Goal: Task Accomplishment & Management: Manage account settings

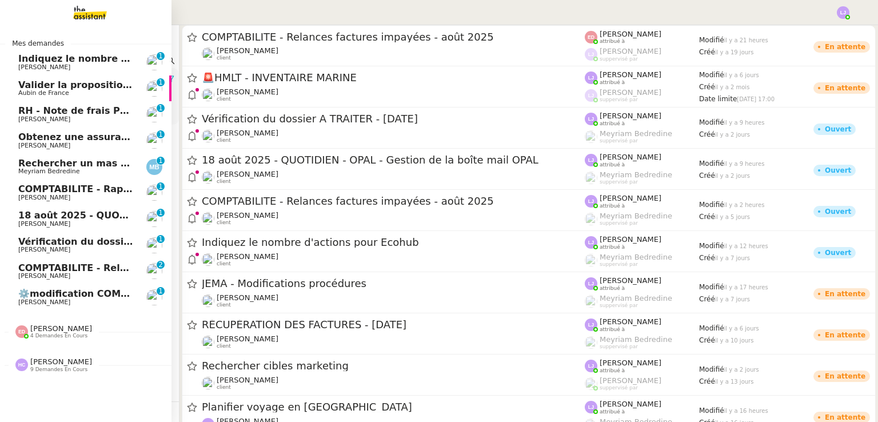
click at [96, 298] on span "⚙️modification COMPTABILITE - Relances factures impayées (factures ouvertes)" at bounding box center [223, 293] width 411 height 11
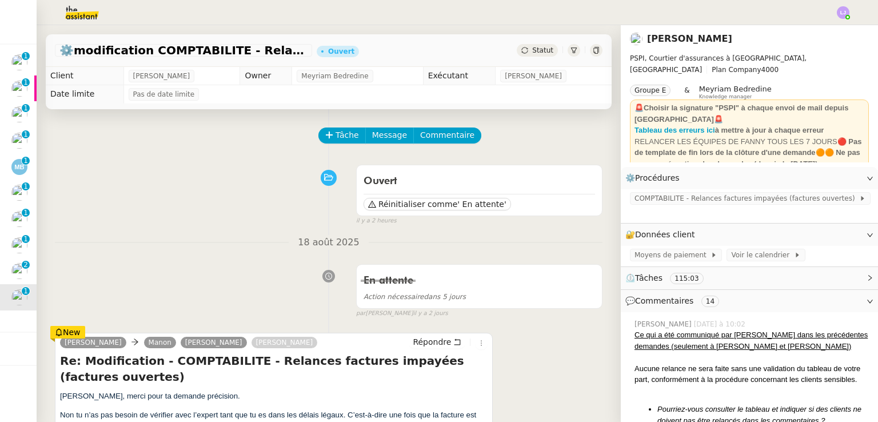
scroll to position [137, 0]
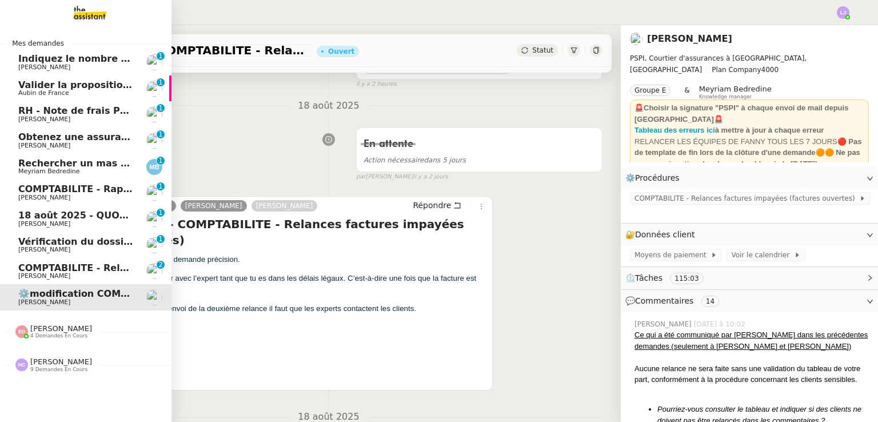
click at [87, 271] on span "COMPTABILITE - Relances factures impayées - août 2025" at bounding box center [163, 267] width 291 height 11
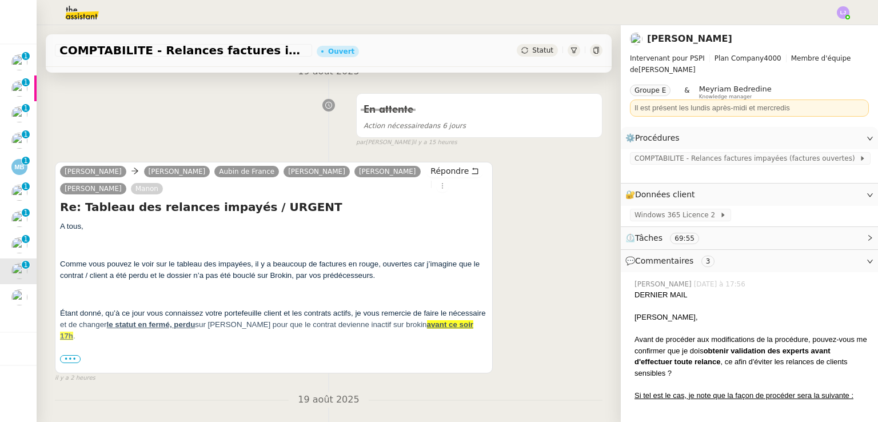
scroll to position [173, 0]
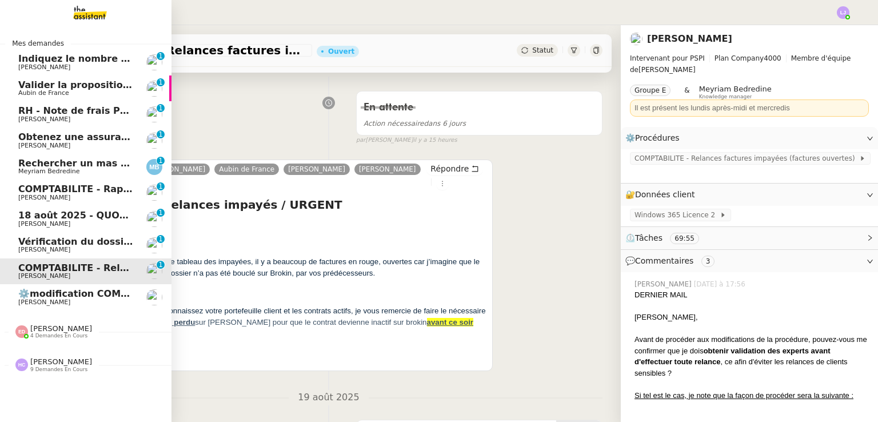
click at [38, 242] on span "Vérification du dossier A TRAITER - [DATE]" at bounding box center [127, 241] width 218 height 11
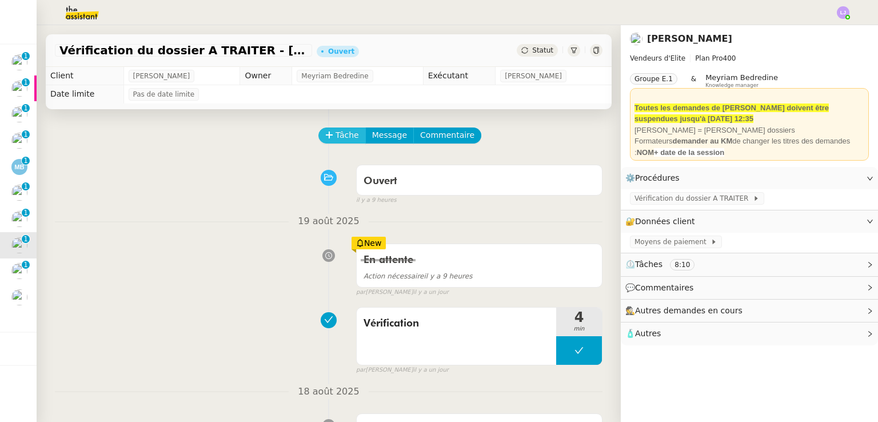
click at [341, 137] on span "Tâche" at bounding box center [346, 135] width 23 height 13
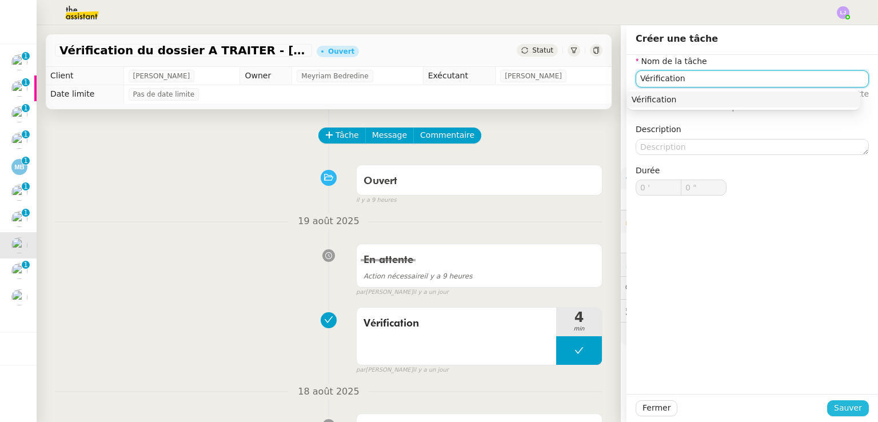
type input "Vérification"
click at [839, 407] on span "Sauver" at bounding box center [848, 407] width 28 height 13
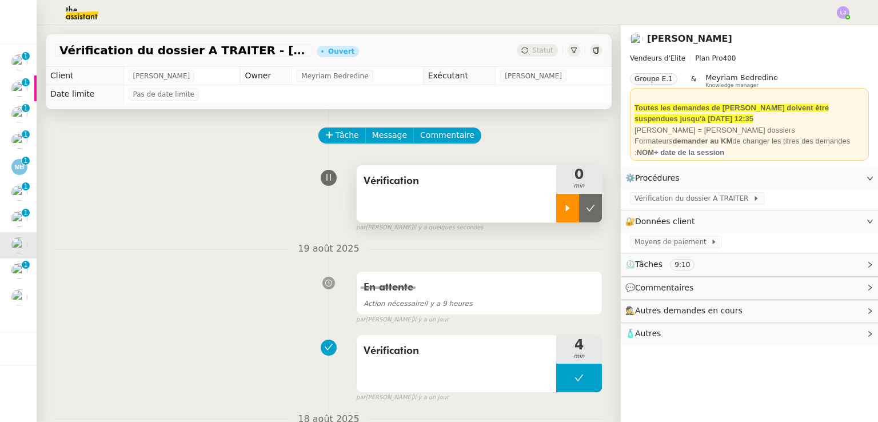
click at [563, 207] on icon at bounding box center [567, 207] width 9 height 9
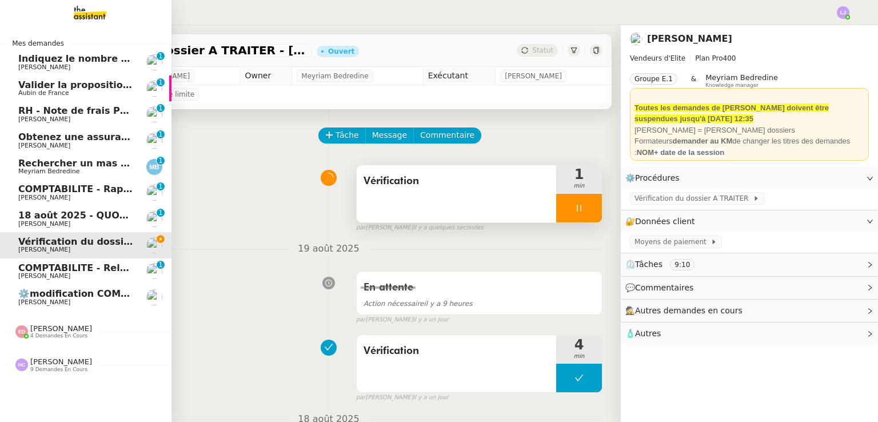
click at [57, 271] on span "COMPTABILITE - Relances factures impayées - août 2025" at bounding box center [163, 267] width 291 height 11
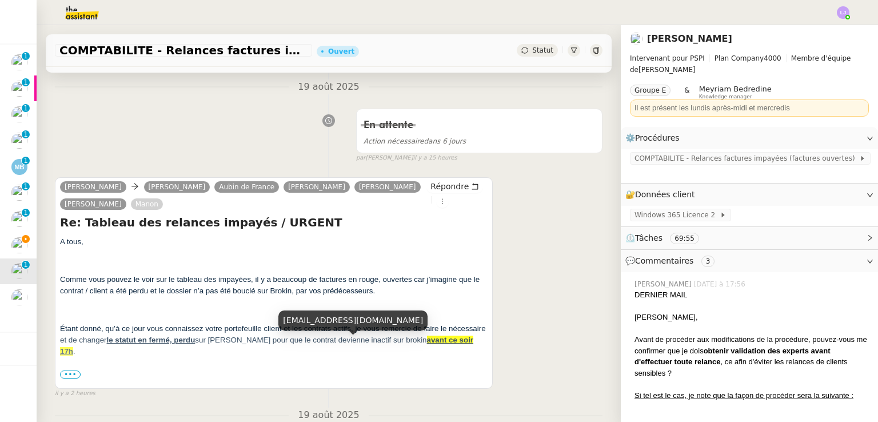
scroll to position [157, 0]
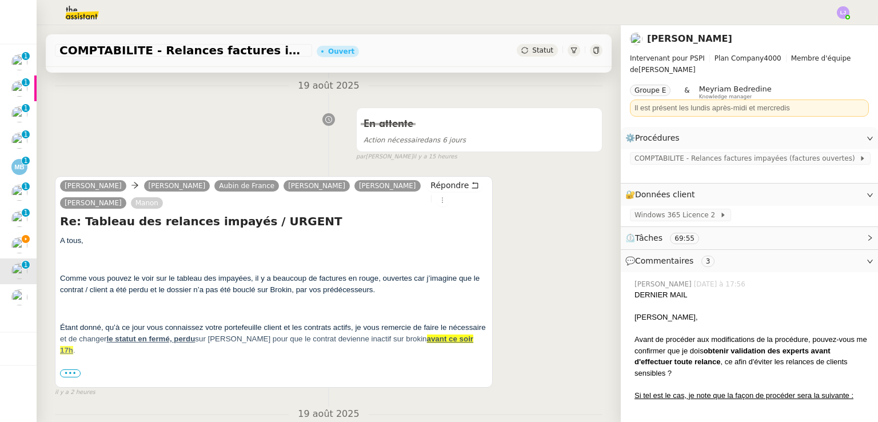
click at [68, 376] on span "•••" at bounding box center [70, 373] width 21 height 8
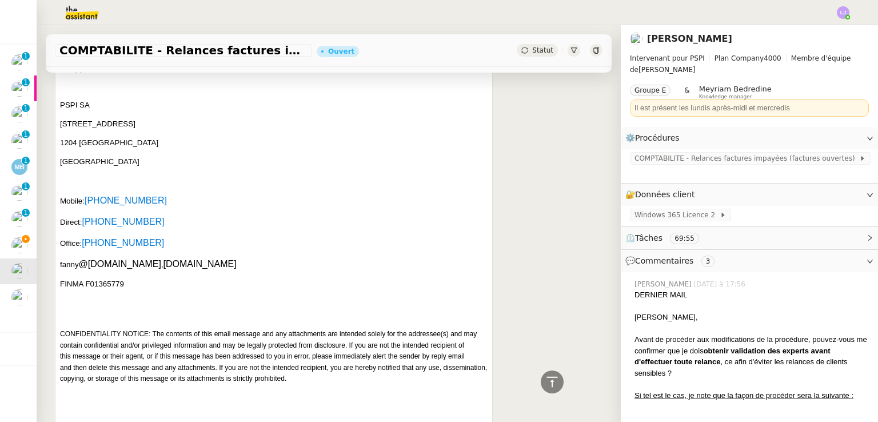
scroll to position [763, 0]
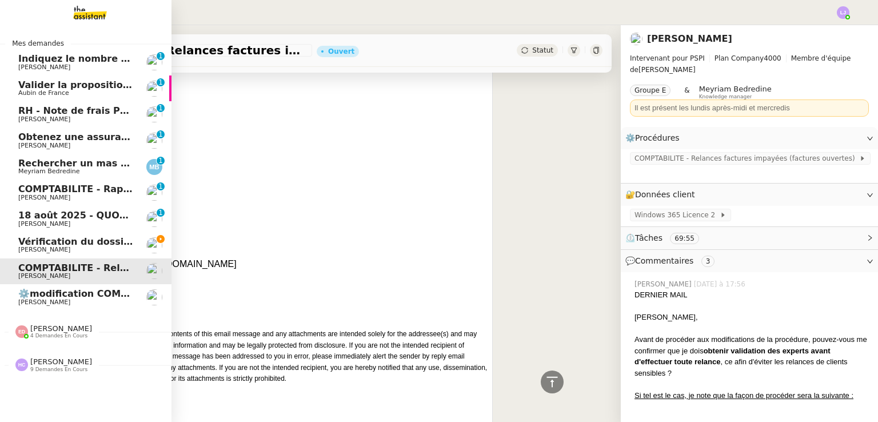
click at [120, 221] on span "[PERSON_NAME]" at bounding box center [75, 224] width 115 height 7
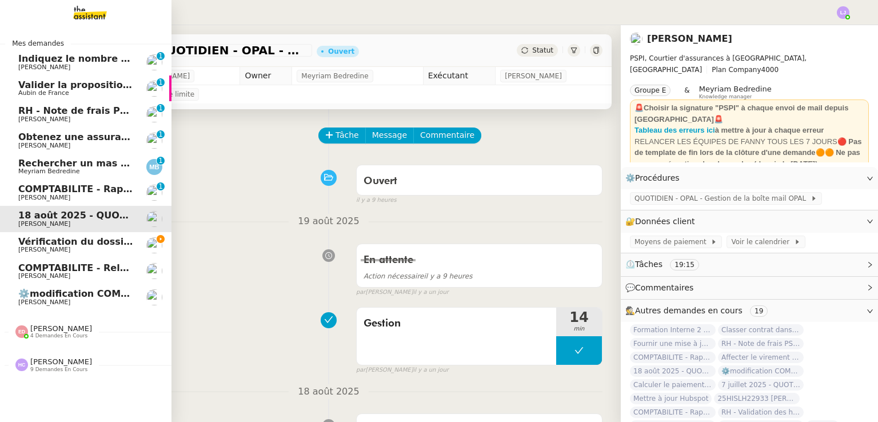
click at [95, 243] on span "Vérification du dossier A TRAITER - [DATE]" at bounding box center [127, 241] width 218 height 11
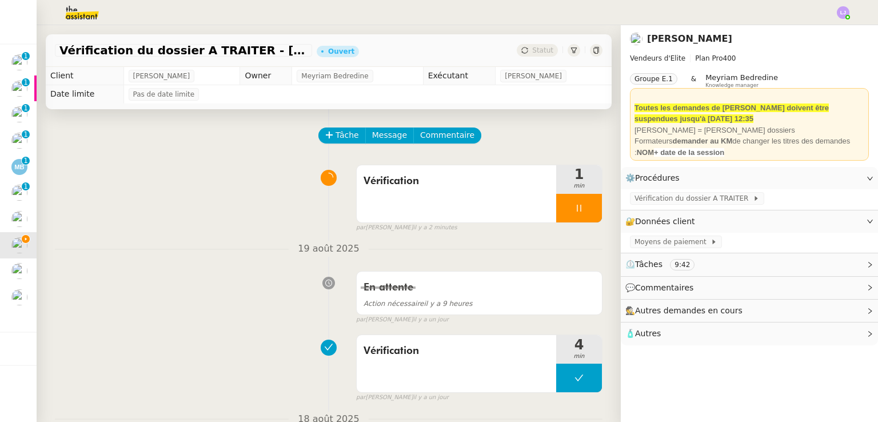
click at [734, 313] on span "🕵️ Autres demandes en cours" at bounding box center [740, 310] width 230 height 13
click at [837, 30] on li "Suivi" at bounding box center [812, 33] width 74 height 16
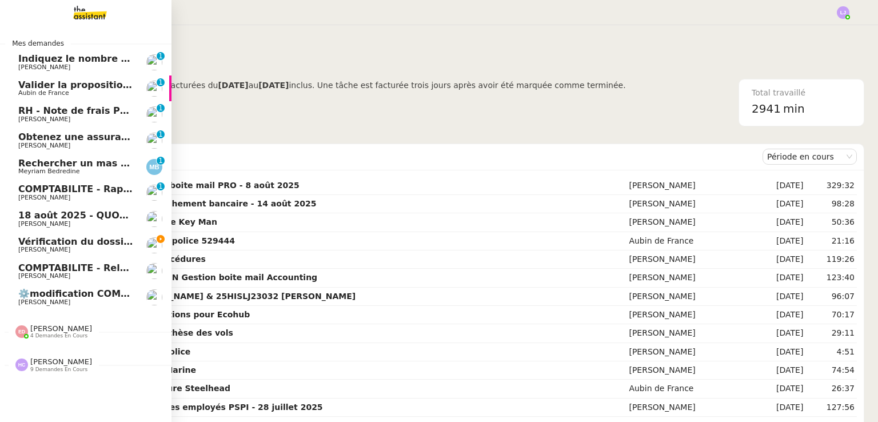
click at [32, 245] on span "Vérification du dossier A TRAITER - [DATE]" at bounding box center [127, 241] width 218 height 11
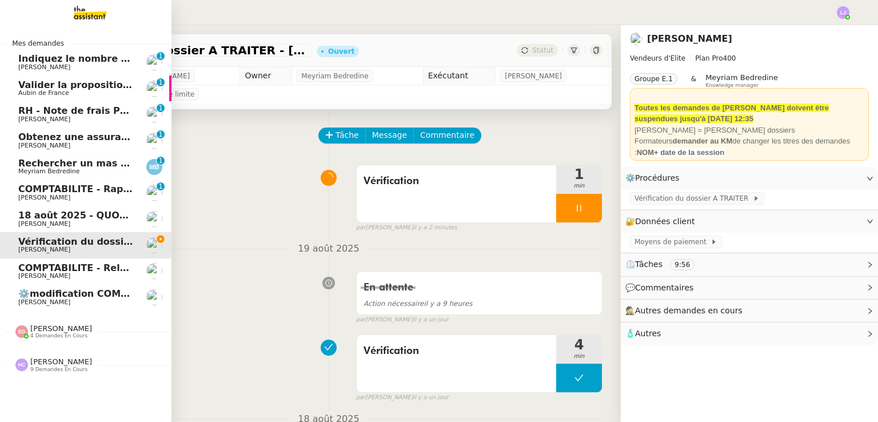
click at [107, 289] on span "⚙️modification COMPTABILITE - Relances factures impayées (factures ouvertes)" at bounding box center [223, 293] width 411 height 11
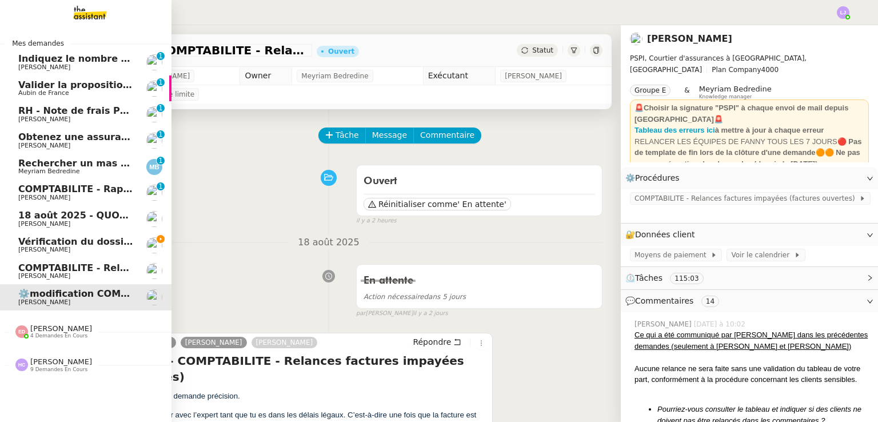
click at [119, 246] on span "Vérification du dossier A TRAITER - [DATE]" at bounding box center [127, 241] width 218 height 11
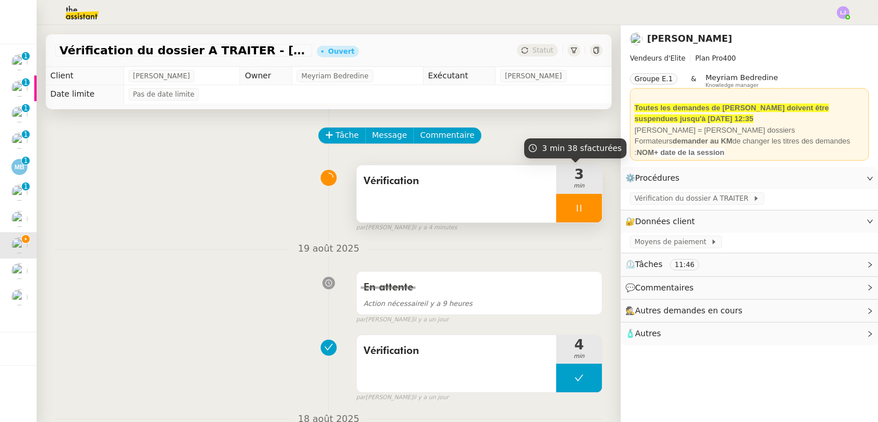
click at [574, 178] on span "3" at bounding box center [579, 174] width 46 height 14
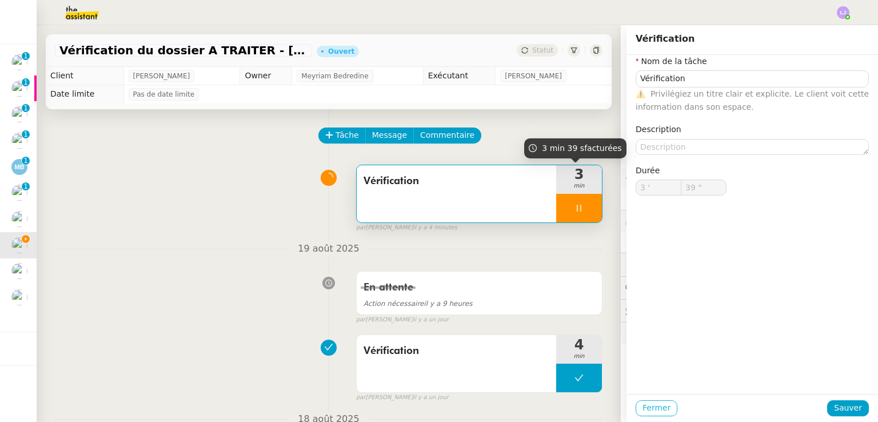
type input "40 ""
click at [645, 401] on button "Fermer" at bounding box center [656, 408] width 42 height 16
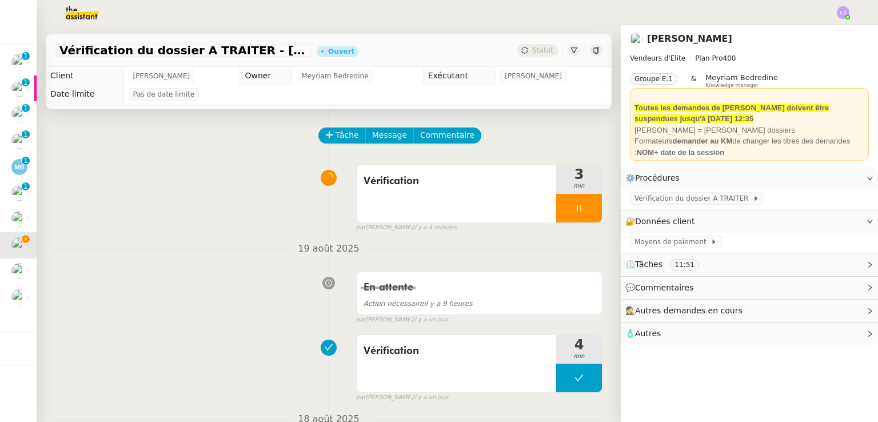
click at [590, 259] on div "[DATE] En attente Action nécessaire il y a 9 heures false par [PERSON_NAME] [DA…" at bounding box center [328, 282] width 547 height 83
click at [581, 206] on div at bounding box center [579, 208] width 46 height 29
click at [586, 206] on icon at bounding box center [590, 207] width 9 height 9
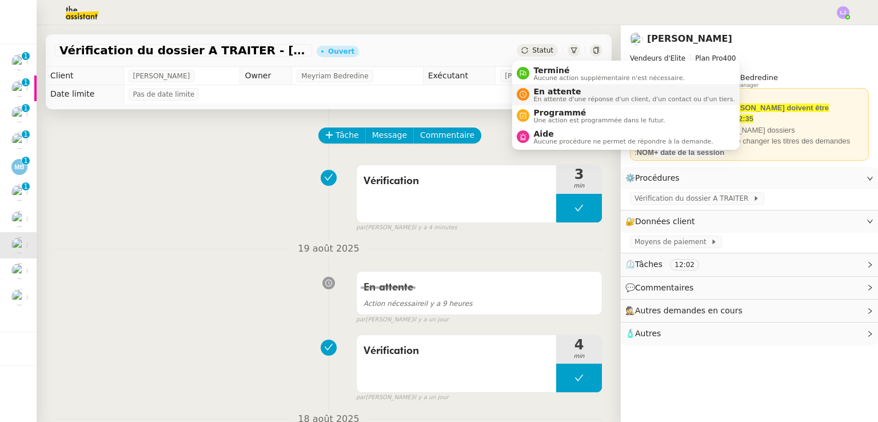
click at [551, 91] on span "En attente" at bounding box center [634, 91] width 201 height 9
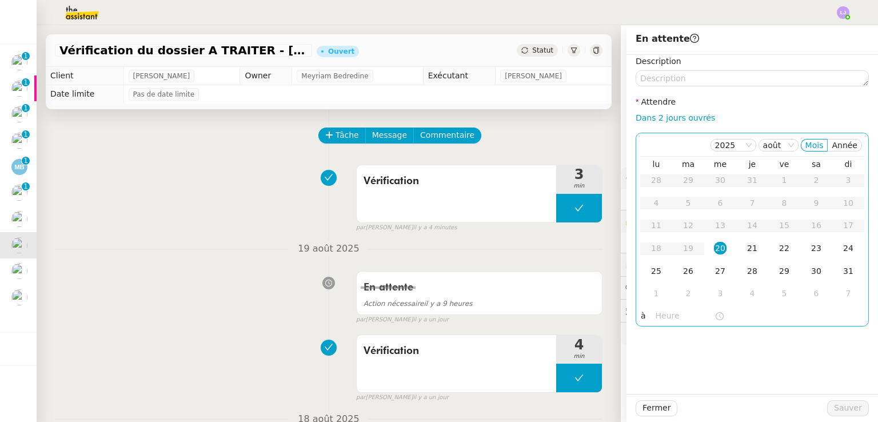
click at [746, 246] on div "21" at bounding box center [752, 248] width 13 height 13
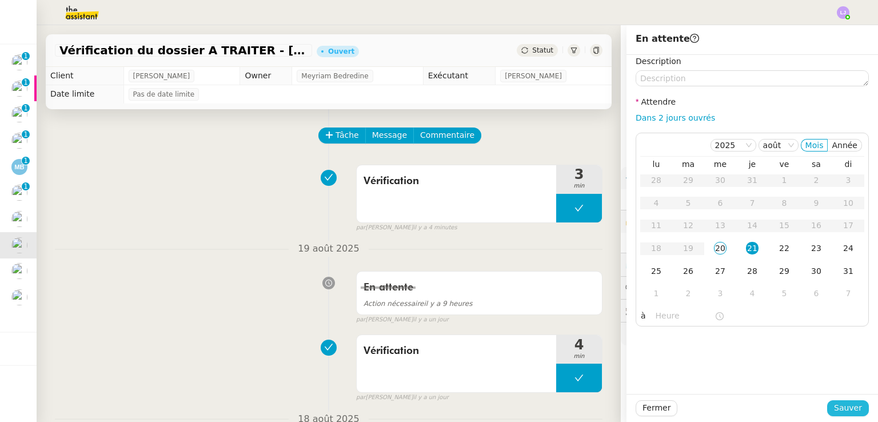
click at [838, 411] on span "Sauver" at bounding box center [848, 407] width 28 height 13
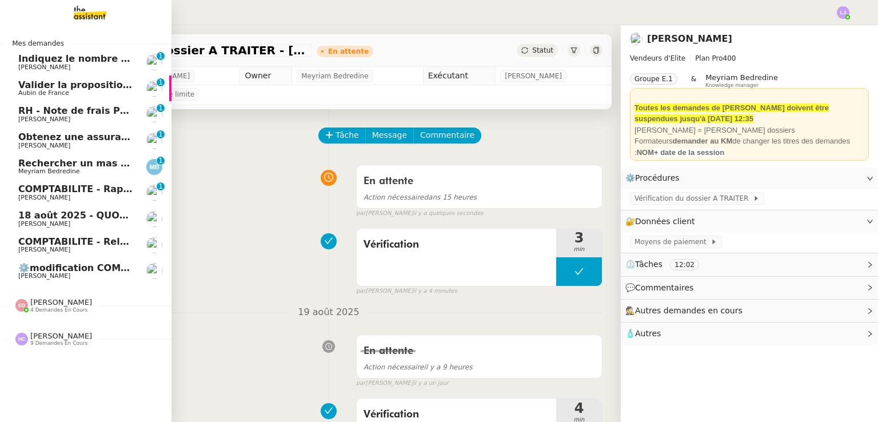
click at [125, 270] on span "⚙️modification COMPTABILITE - Relances factures impayées (factures ouvertes)" at bounding box center [223, 267] width 411 height 11
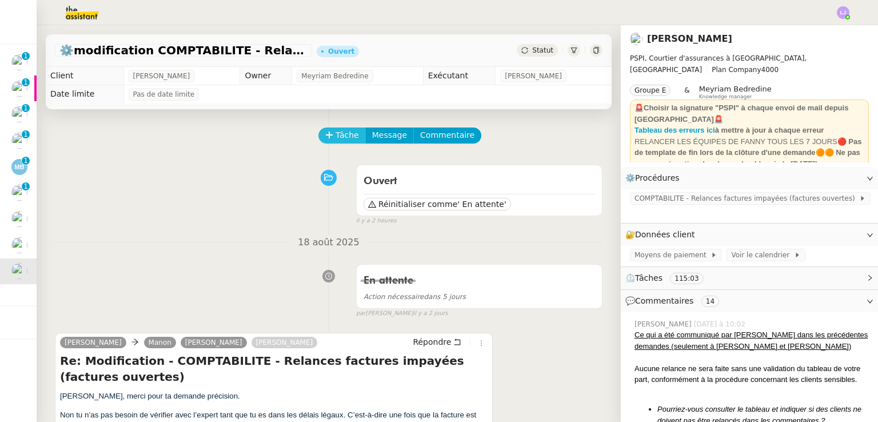
click at [346, 139] on span "Tâche" at bounding box center [346, 135] width 23 height 13
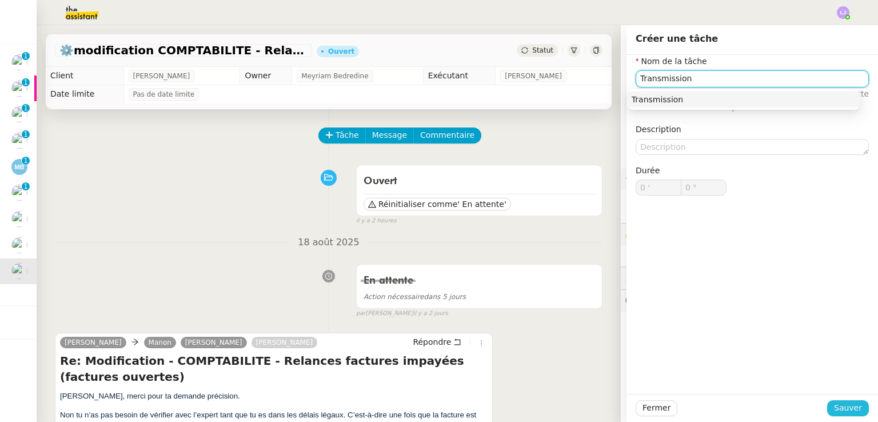
type input "Transmission"
click at [843, 406] on span "Sauver" at bounding box center [848, 407] width 28 height 13
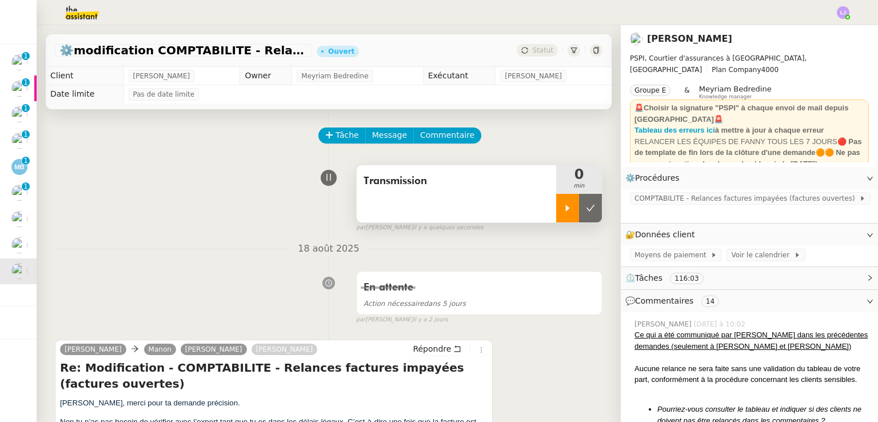
click at [557, 201] on div at bounding box center [567, 208] width 23 height 29
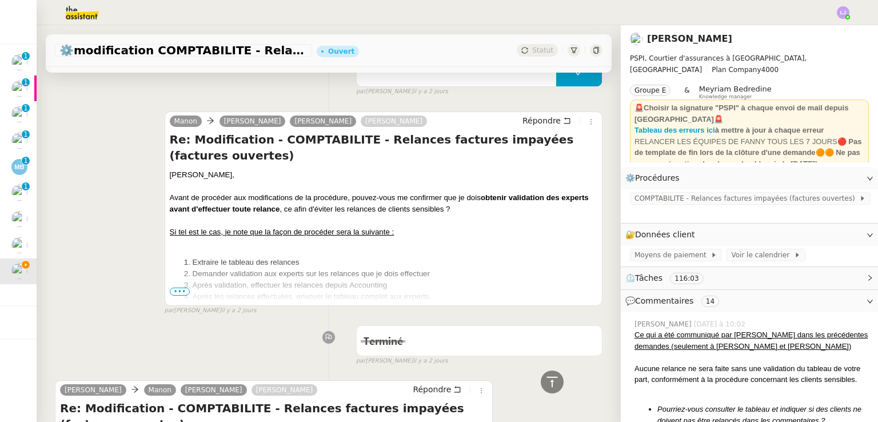
scroll to position [554, 0]
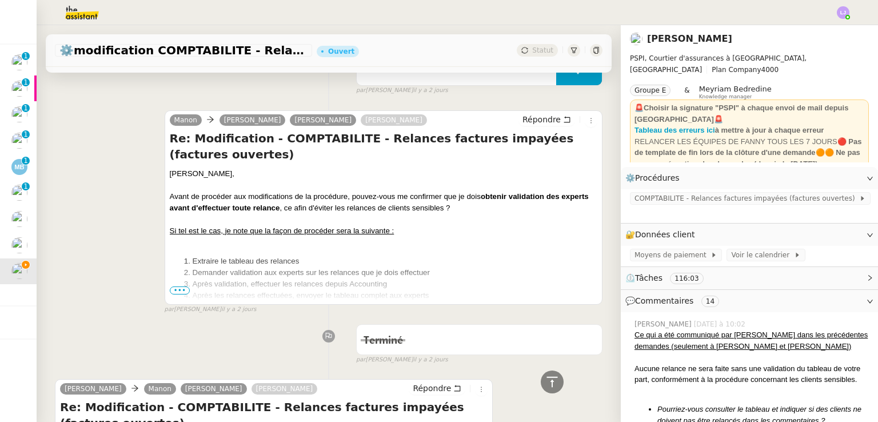
click at [251, 362] on div "Terminé false par [PERSON_NAME] [DATE]" at bounding box center [328, 342] width 547 height 46
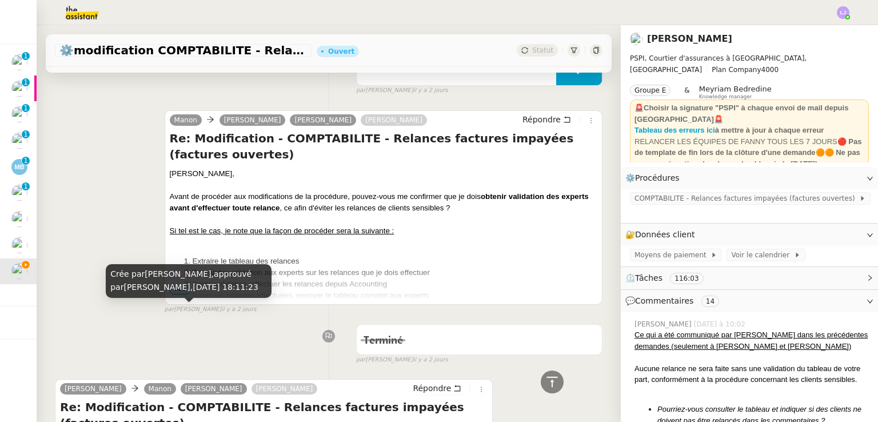
click at [263, 227] on u "Si tel est le cas, je note que la façon de procéder sera la suivante :" at bounding box center [282, 230] width 225 height 9
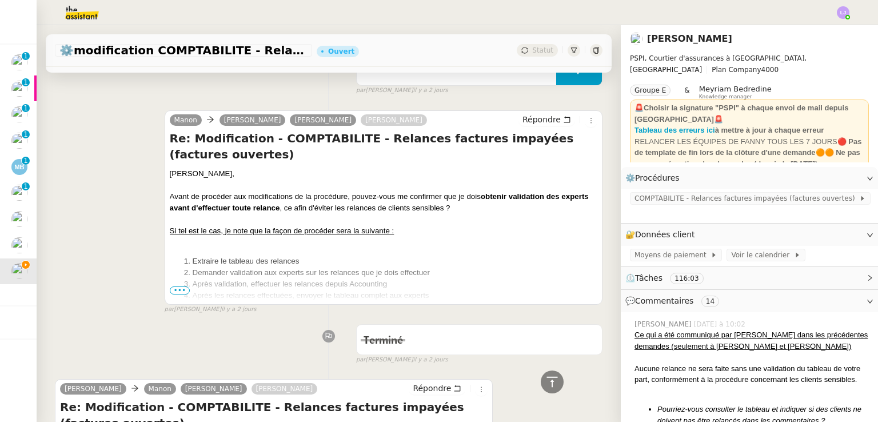
click at [176, 288] on span "•••" at bounding box center [180, 290] width 21 height 8
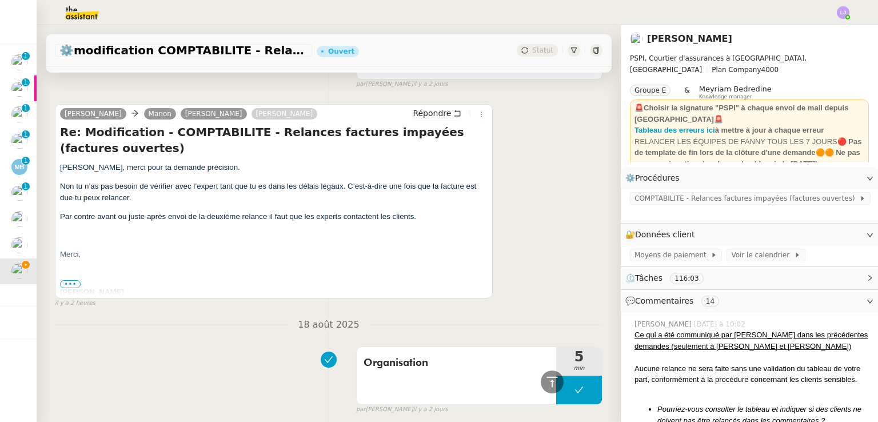
scroll to position [233, 0]
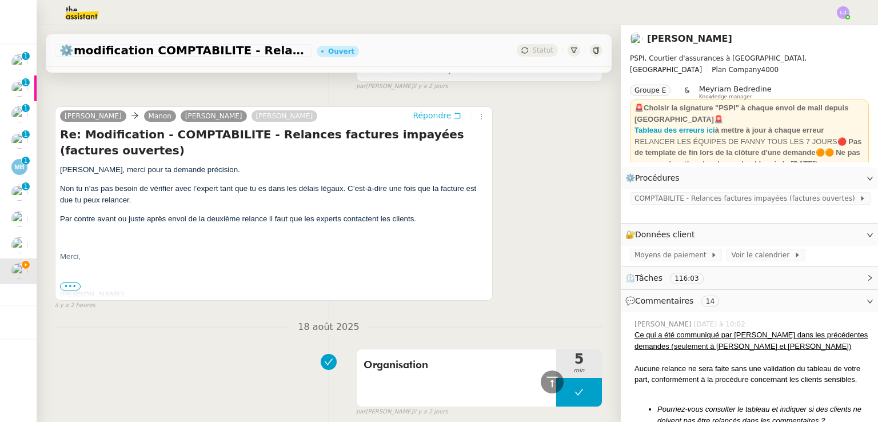
click at [418, 115] on span "Répondre" at bounding box center [432, 115] width 38 height 11
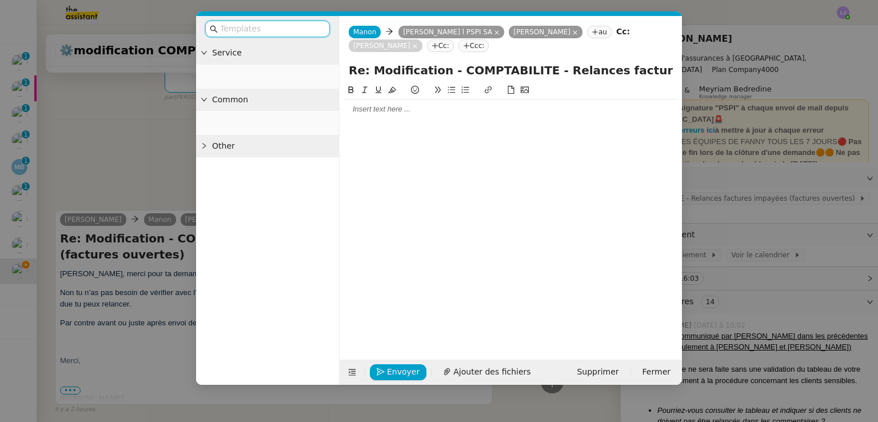
scroll to position [338, 0]
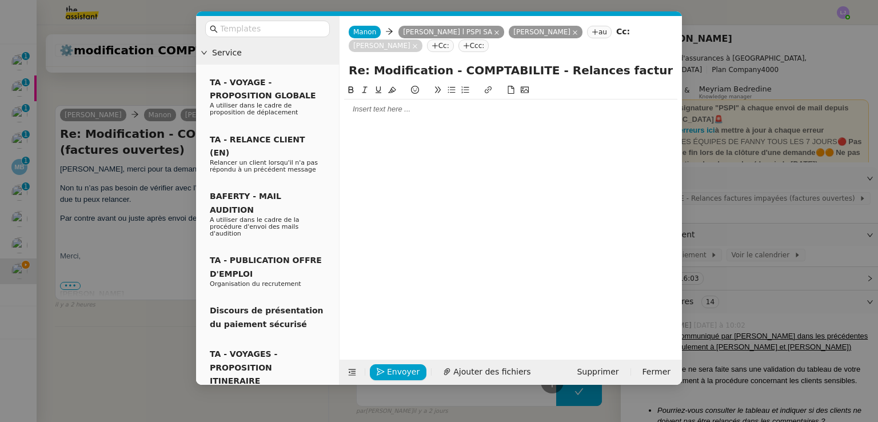
click at [137, 125] on nz-modal-container "Service TA - VOYAGE - PROPOSITION GLOBALE A utiliser dans le cadre de propositi…" at bounding box center [439, 211] width 878 height 422
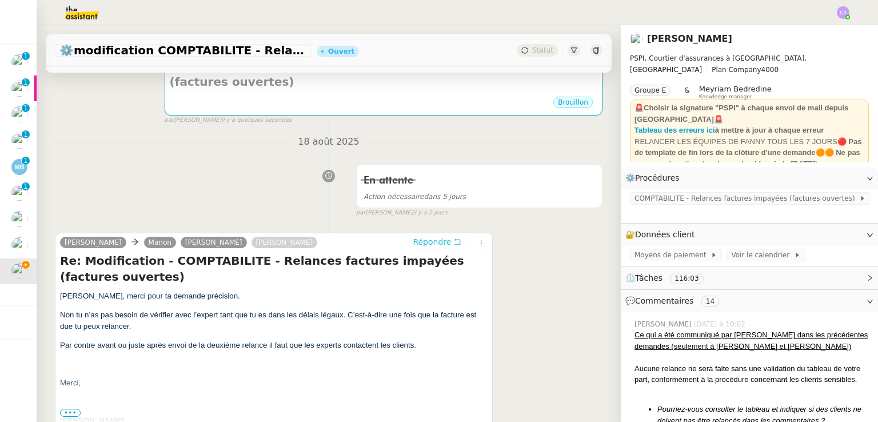
scroll to position [213, 0]
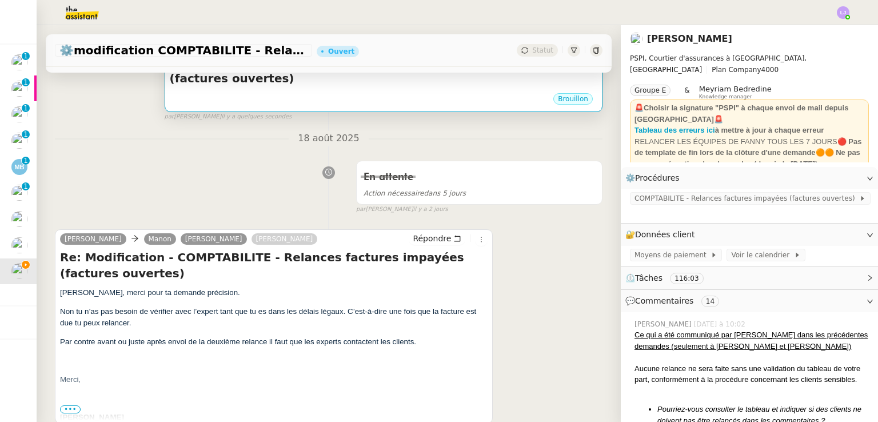
click at [473, 101] on div "Brouillon" at bounding box center [383, 100] width 427 height 17
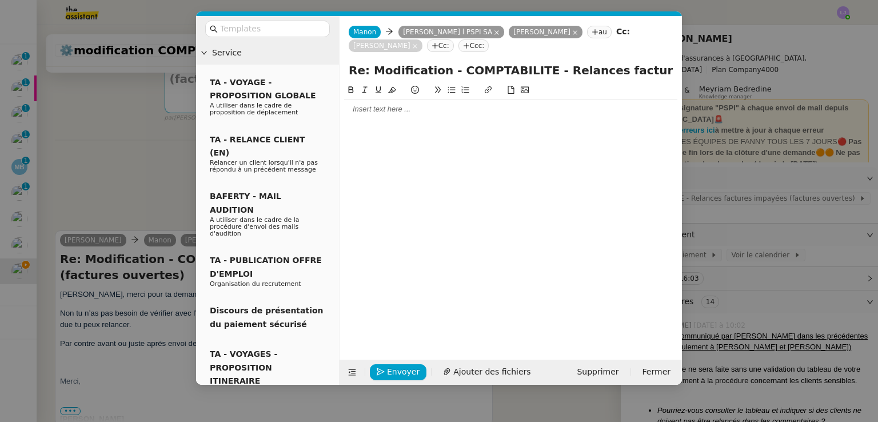
click at [429, 114] on div at bounding box center [510, 109] width 333 height 10
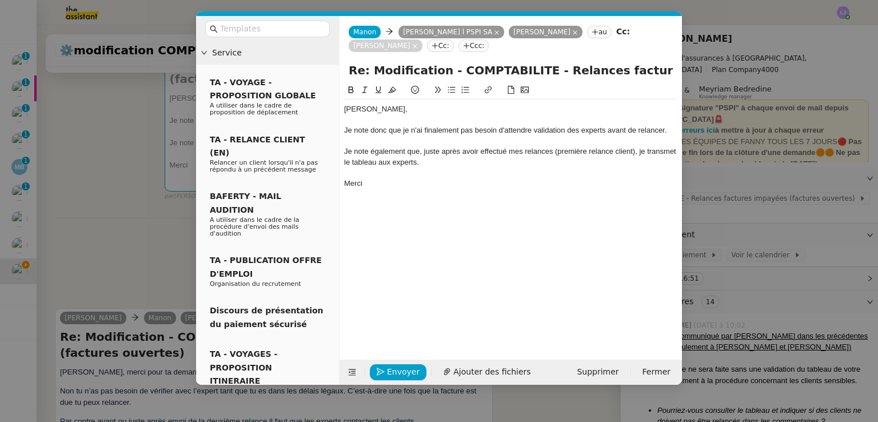
click at [513, 166] on div "Je note également que, juste après avoir effectué mes relances (première relanc…" at bounding box center [510, 156] width 333 height 21
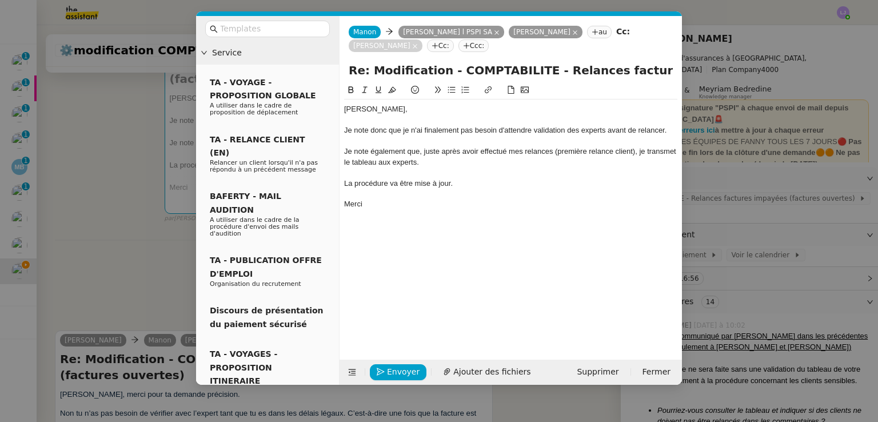
click at [733, 247] on nz-modal-container "Service TA - VOYAGE - PROPOSITION GLOBALE A utiliser dans le cadre de propositi…" at bounding box center [439, 211] width 878 height 422
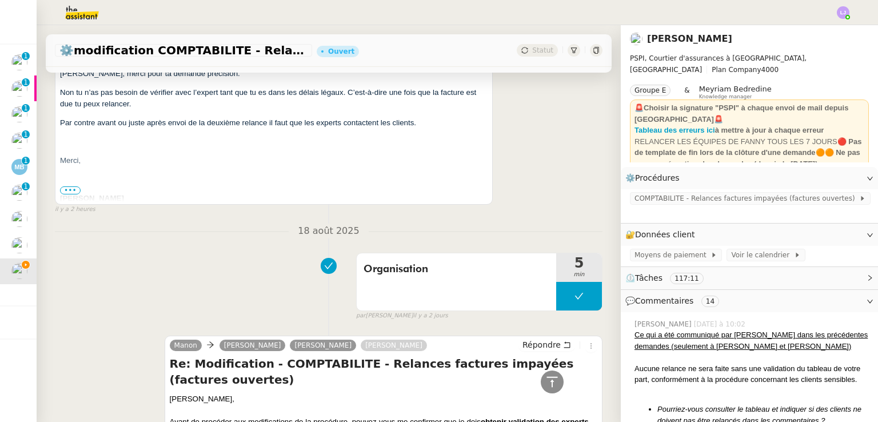
scroll to position [532, 0]
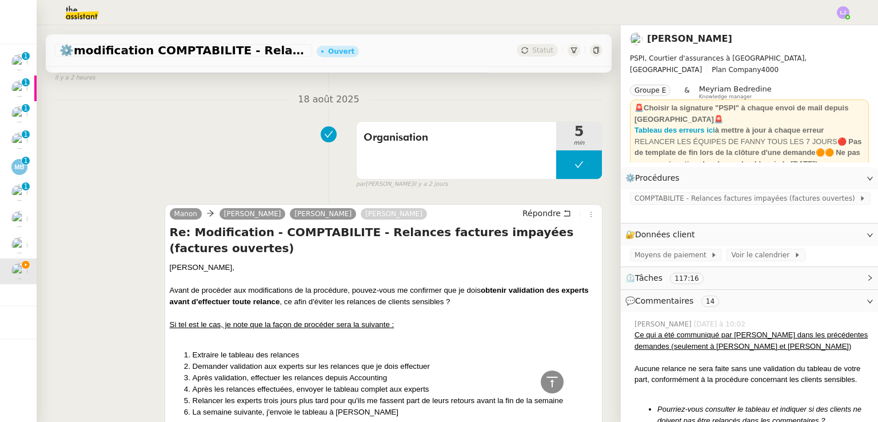
click at [430, 372] on li "Demander validation aux experts sur les relances que je dois effectuer" at bounding box center [395, 366] width 405 height 11
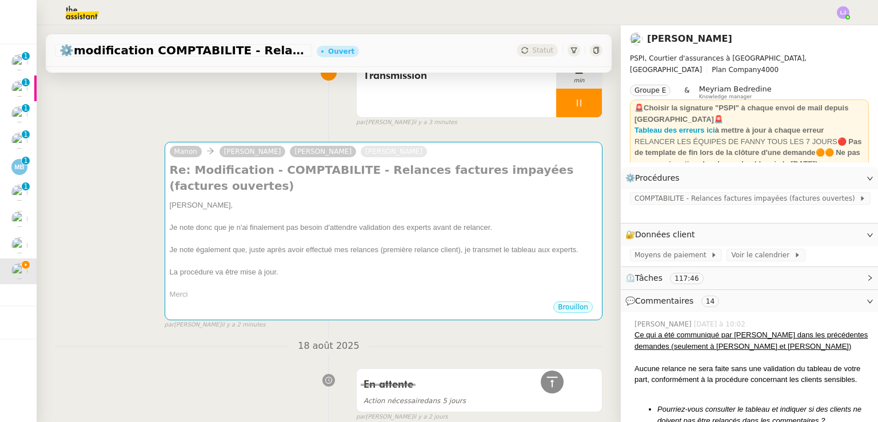
scroll to position [107, 0]
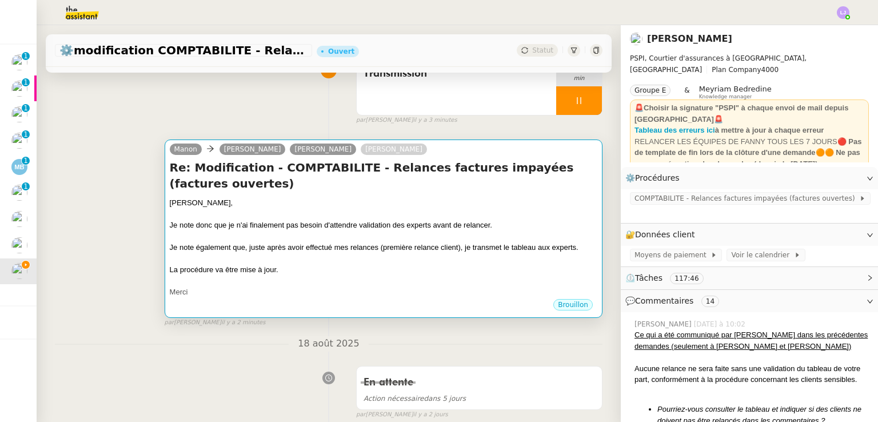
click at [498, 216] on div at bounding box center [383, 214] width 427 height 11
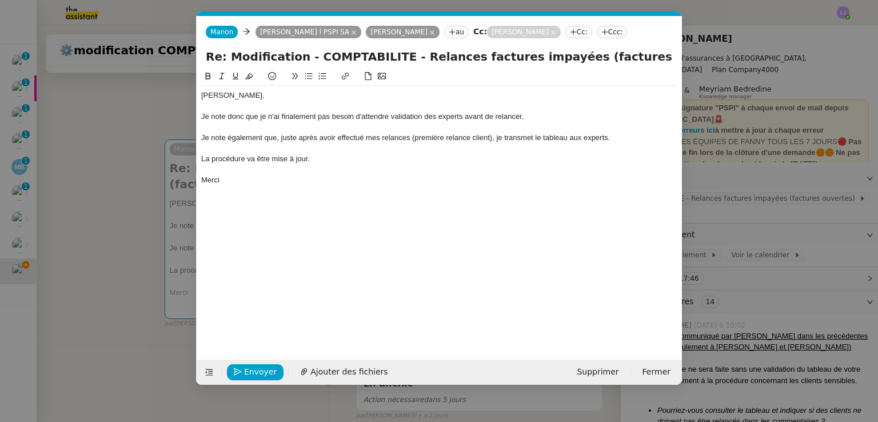
scroll to position [0, 24]
click at [402, 155] on div "La procédure va être mise à jour." at bounding box center [439, 159] width 476 height 10
click at [277, 369] on button "Envoyer" at bounding box center [255, 372] width 57 height 16
click at [277, 369] on span "Confirmer l'envoi" at bounding box center [278, 371] width 69 height 13
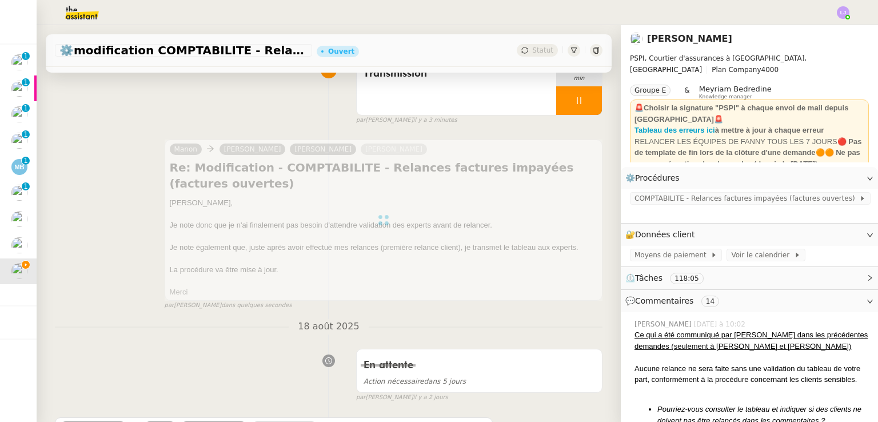
scroll to position [0, 0]
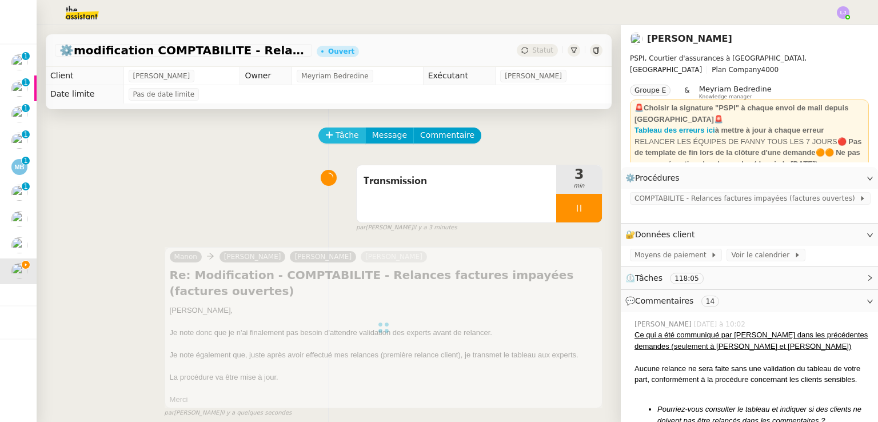
click at [335, 140] on span "Tâche" at bounding box center [346, 135] width 23 height 13
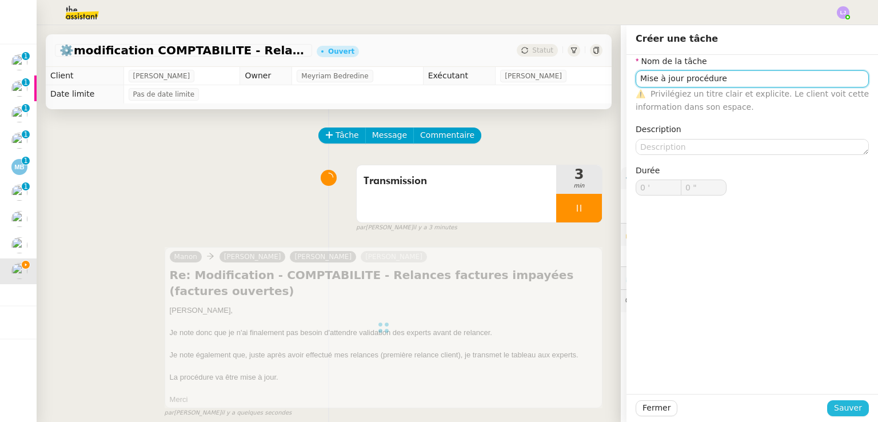
type input "Mise à jour procédure"
click at [837, 414] on span "Sauver" at bounding box center [848, 407] width 28 height 13
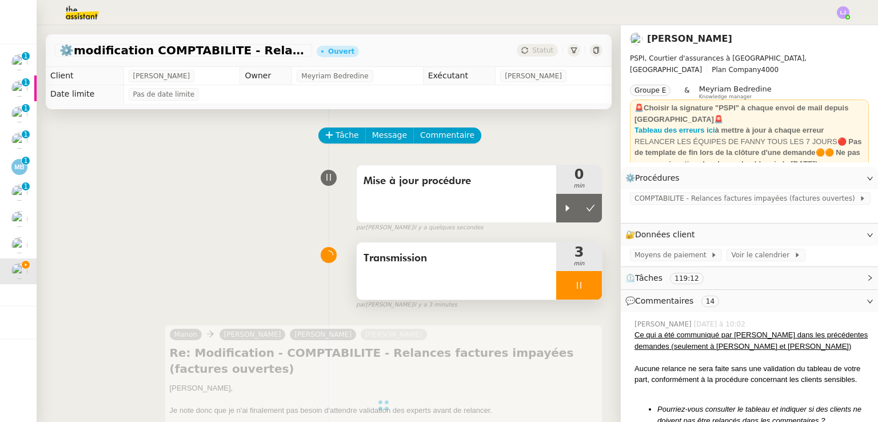
click at [579, 288] on div at bounding box center [579, 285] width 46 height 29
click at [579, 294] on button at bounding box center [590, 285] width 23 height 29
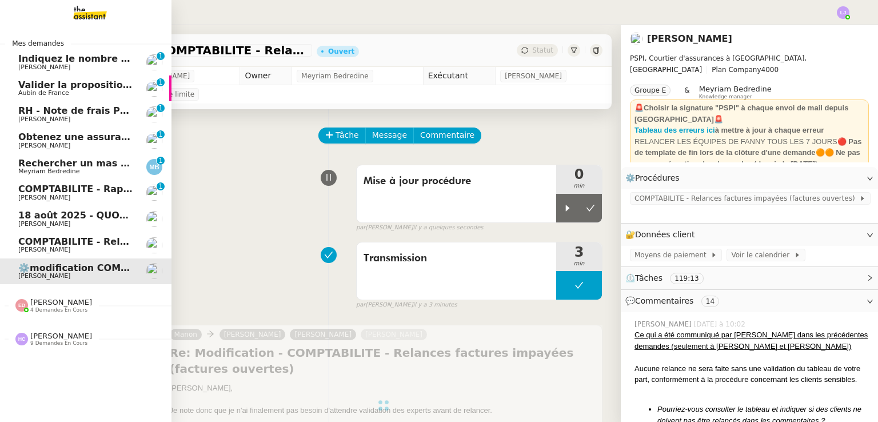
click at [33, 250] on span "[PERSON_NAME]" at bounding box center [44, 249] width 52 height 7
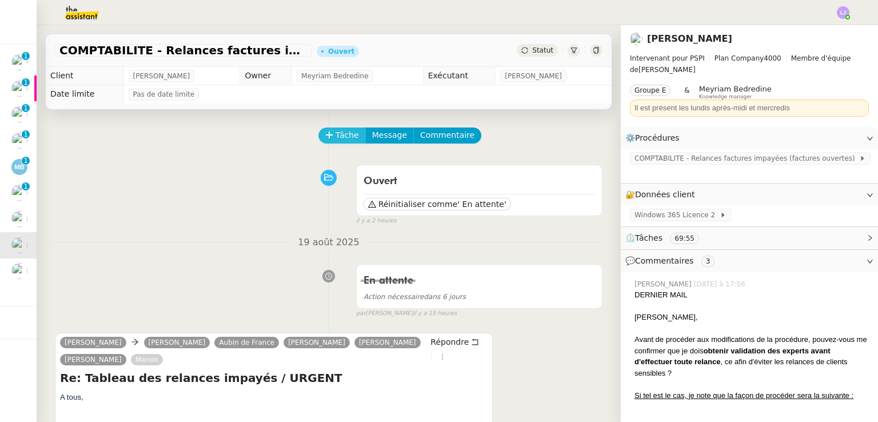
click at [342, 137] on span "Tâche" at bounding box center [346, 135] width 23 height 13
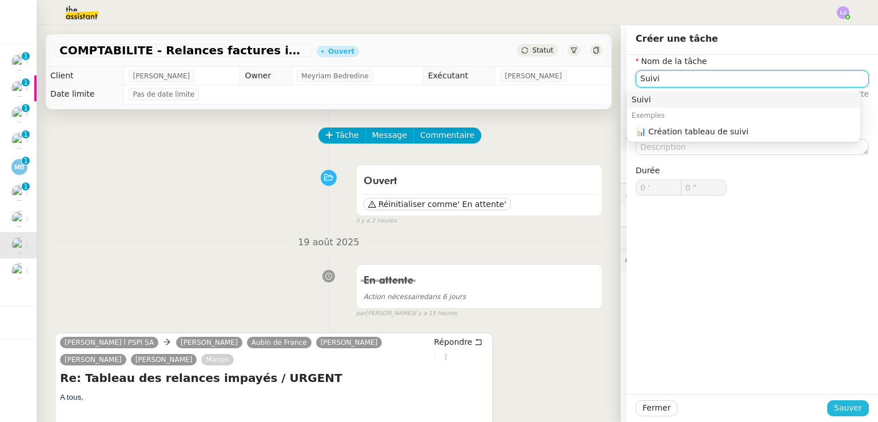
type input "Suivi"
click at [841, 414] on span "Sauver" at bounding box center [848, 407] width 28 height 13
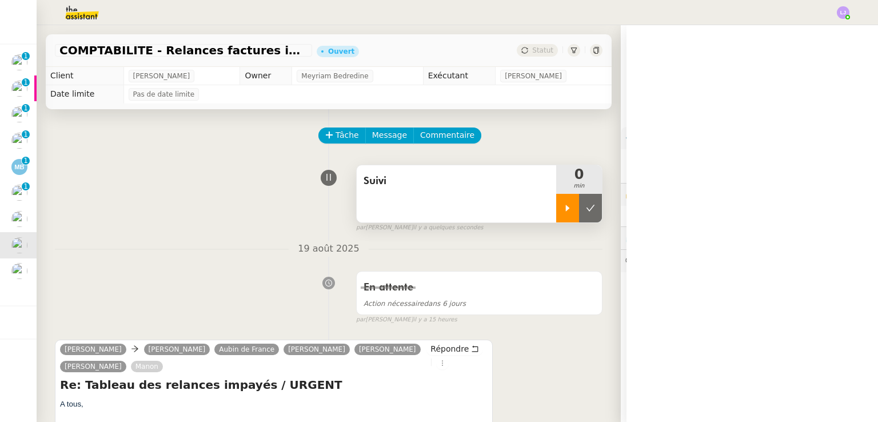
click at [556, 203] on div at bounding box center [567, 208] width 23 height 29
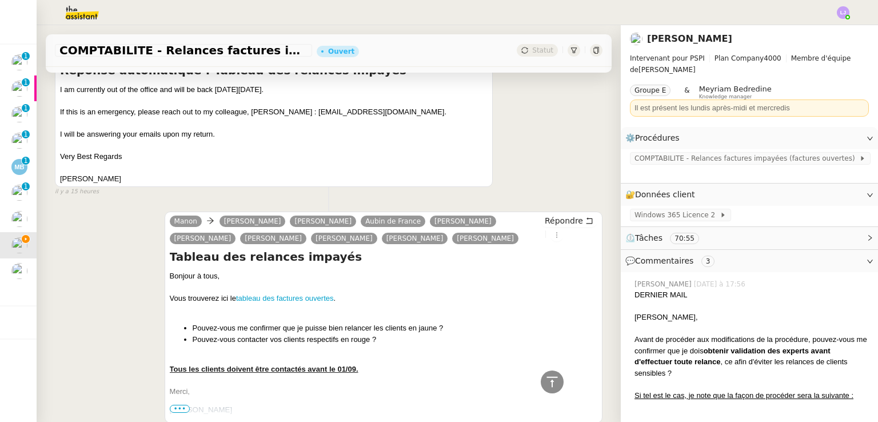
scroll to position [646, 0]
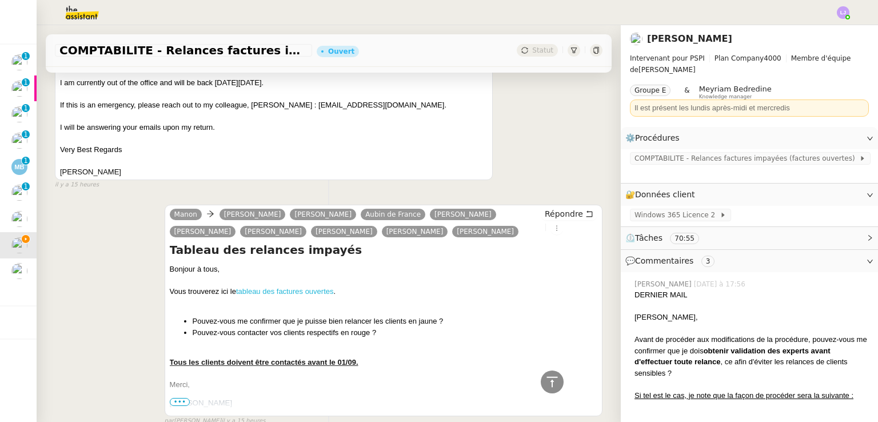
click at [273, 290] on link "tableau des factures ouvertes" at bounding box center [285, 291] width 98 height 9
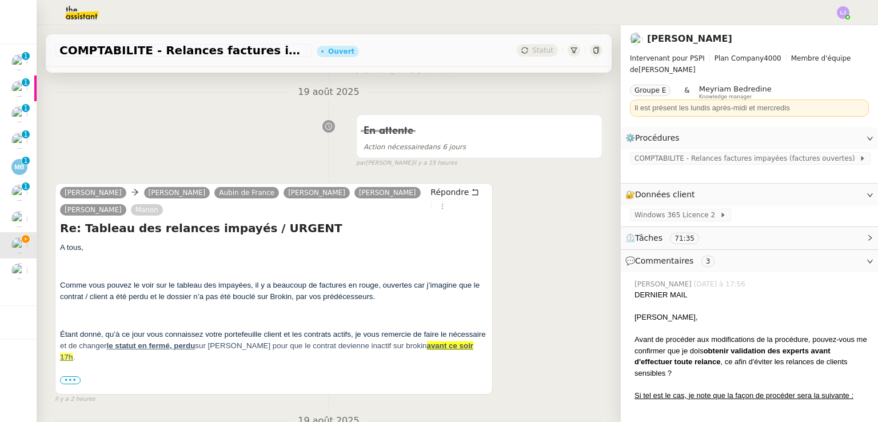
scroll to position [0, 0]
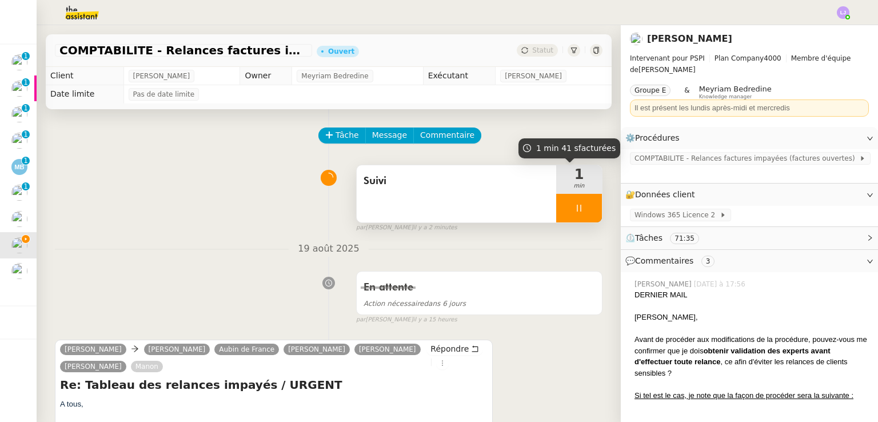
click at [476, 193] on div "Suivi" at bounding box center [456, 193] width 199 height 57
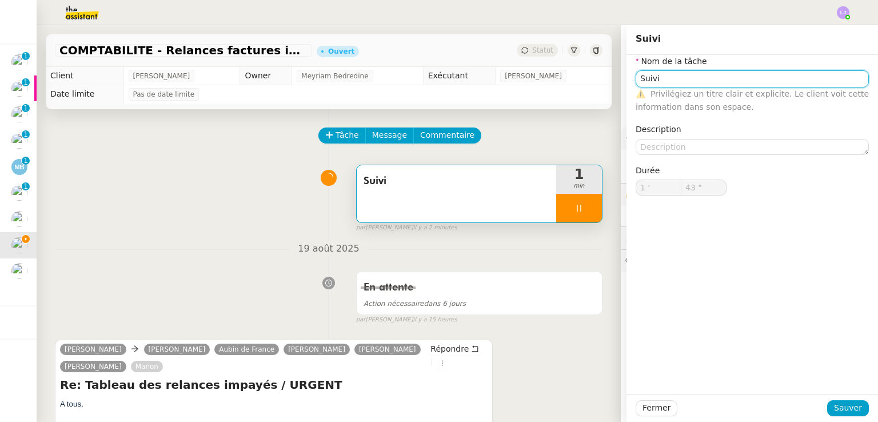
click at [662, 71] on input "Suivi" at bounding box center [751, 78] width 233 height 17
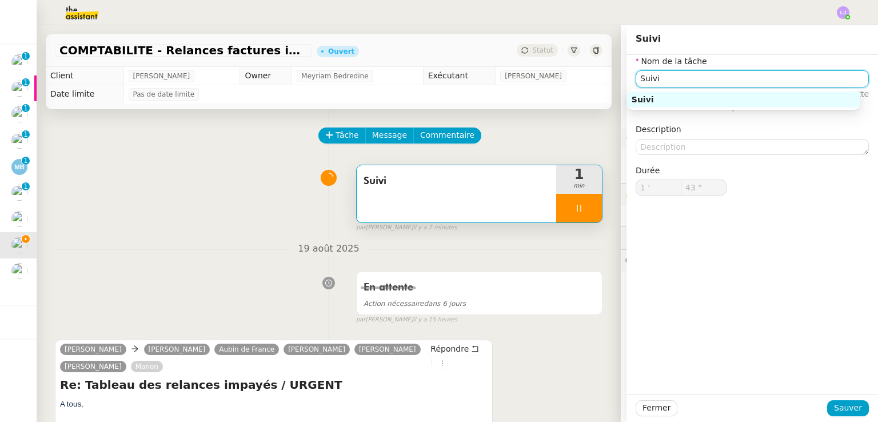
click at [662, 71] on input "Suivi" at bounding box center [751, 78] width 233 height 17
type input "44 ""
type input "Transm"
type input "45 ""
type input "Transmission"
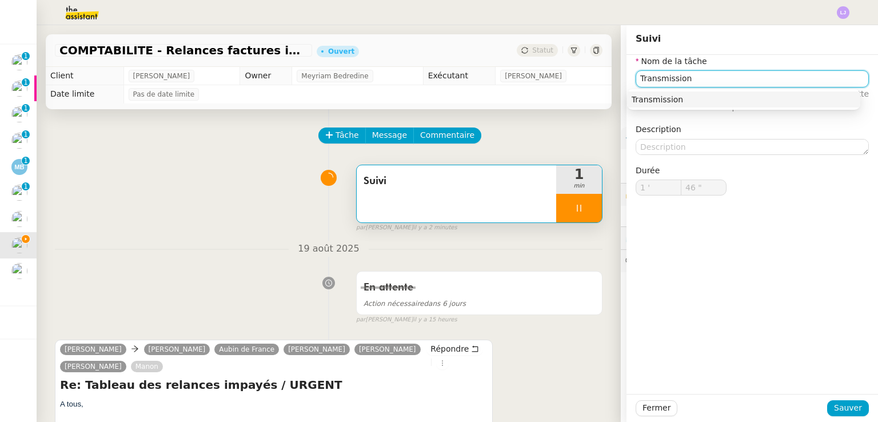
type input "47 ""
type input "Transmission"
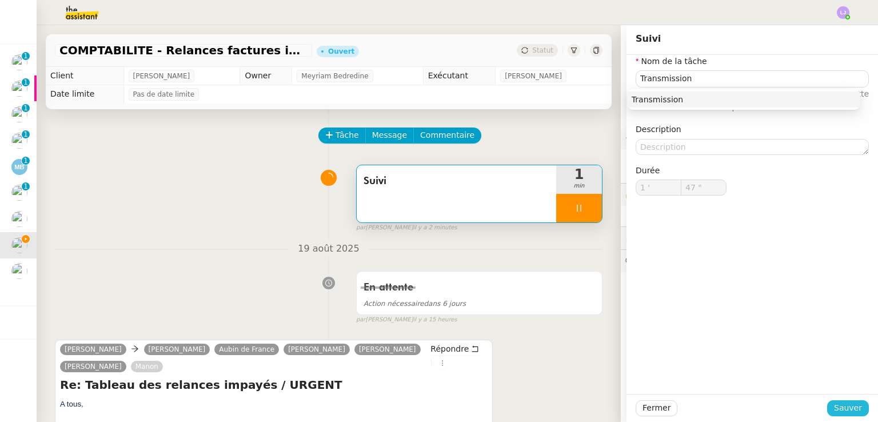
click at [848, 409] on span "Sauver" at bounding box center [848, 407] width 28 height 13
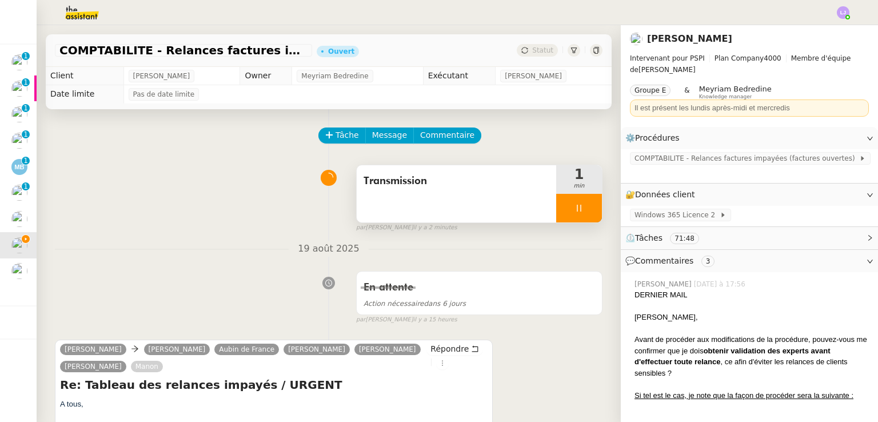
click at [577, 217] on div at bounding box center [579, 208] width 46 height 29
click at [579, 217] on button at bounding box center [590, 208] width 23 height 29
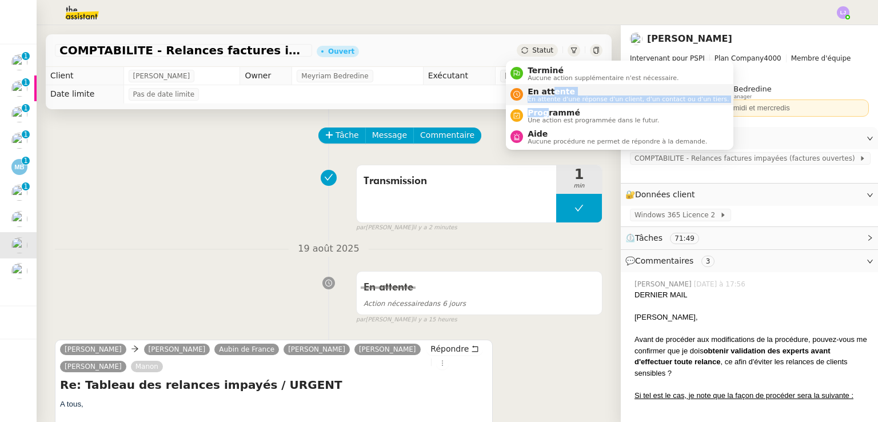
drag, startPoint x: 546, startPoint y: 106, endPoint x: 549, endPoint y: 90, distance: 16.4
click at [549, 90] on ul "Terminé Aucune action supplémentaire n'est nécessaire. En attente En attente d'…" at bounding box center [619, 105] width 227 height 89
click at [549, 90] on span "En attente" at bounding box center [627, 91] width 201 height 9
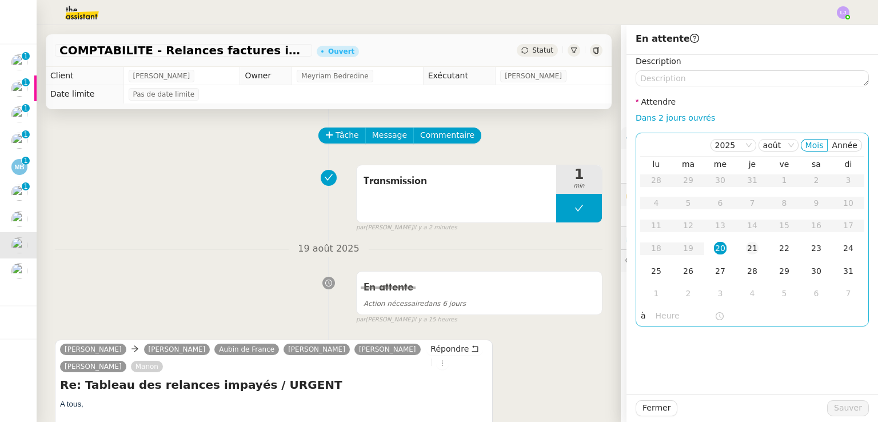
click at [736, 252] on td "21" at bounding box center [752, 248] width 32 height 23
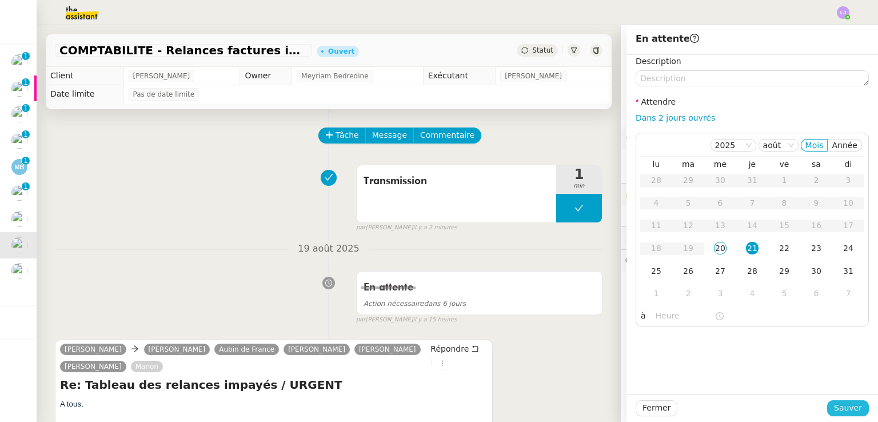
click at [828, 413] on button "Sauver" at bounding box center [848, 408] width 42 height 16
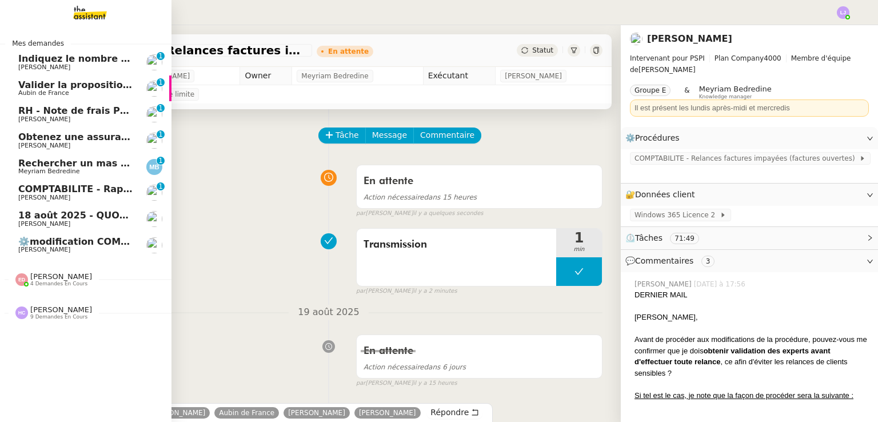
click at [132, 211] on span "18 août 2025 - QUOTIDIEN - OPAL - Gestion de la boîte mail OPAL" at bounding box center [185, 215] width 335 height 11
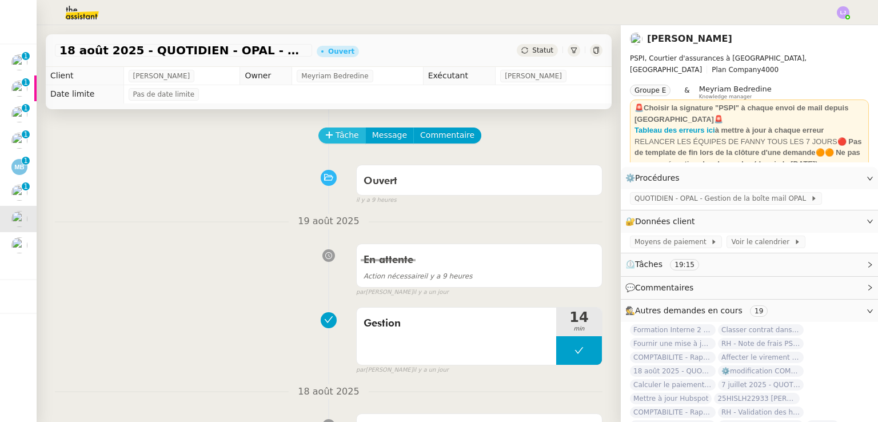
click at [335, 133] on span "Tâche" at bounding box center [346, 135] width 23 height 13
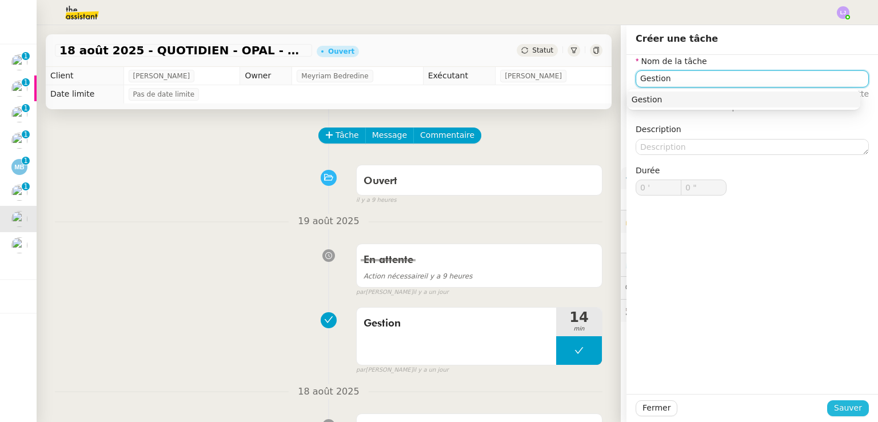
type input "Gestion"
click at [850, 409] on span "Sauver" at bounding box center [848, 407] width 28 height 13
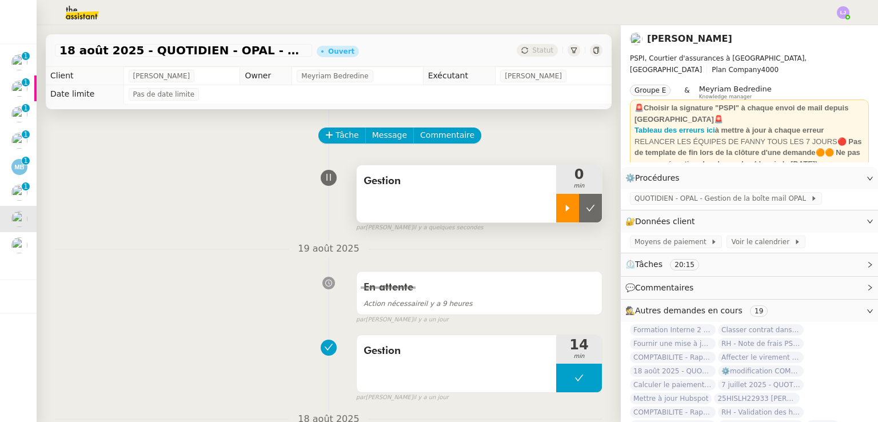
click at [556, 215] on div at bounding box center [567, 208] width 23 height 29
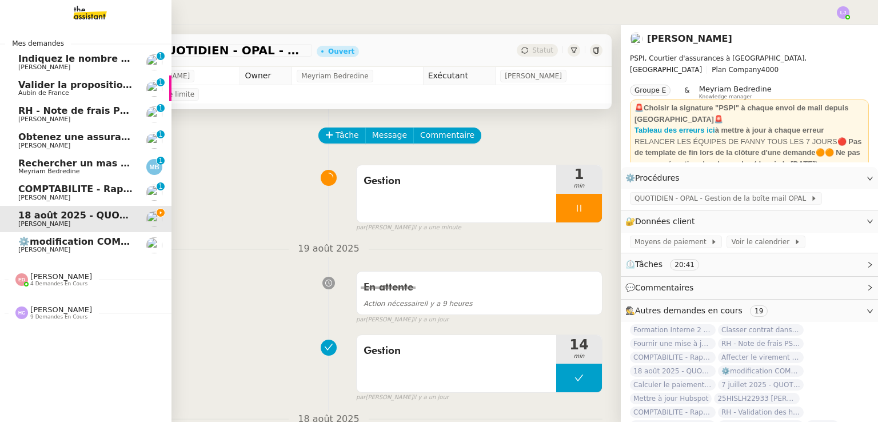
click at [39, 198] on span "[PERSON_NAME]" at bounding box center [44, 197] width 52 height 7
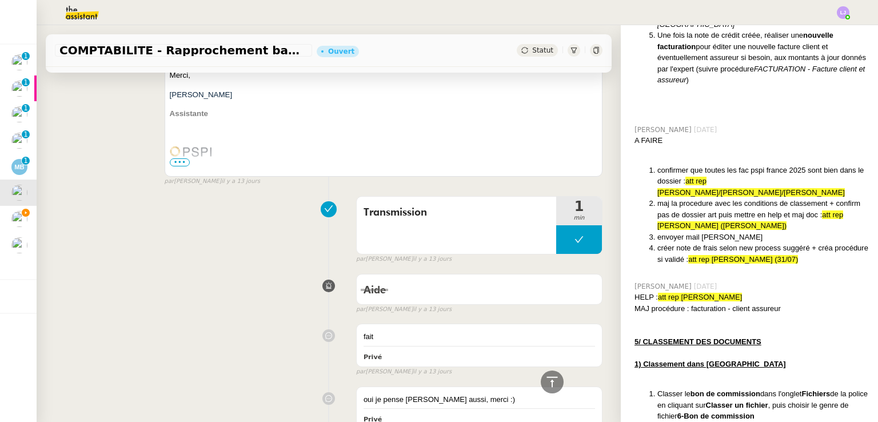
scroll to position [1055, 0]
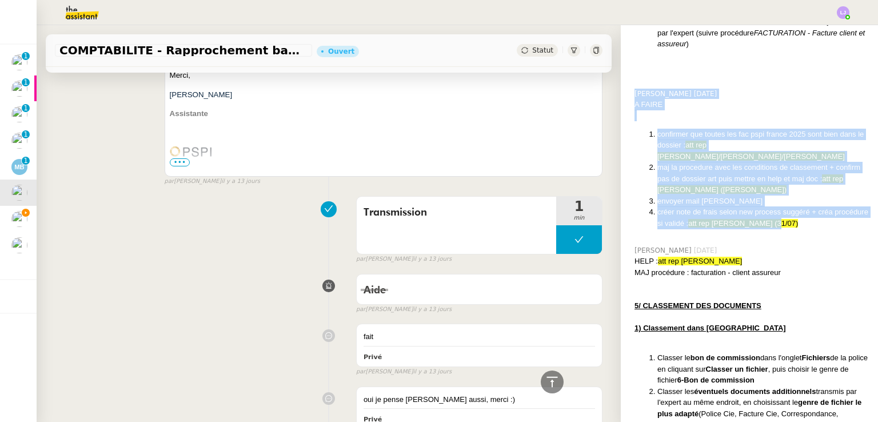
drag, startPoint x: 623, startPoint y: 118, endPoint x: 829, endPoint y: 226, distance: 232.1
click at [829, 226] on div "[PERSON_NAME] [DATE] A FAIRE confirmer que toutes les fac pspi france 2025 sont…" at bounding box center [749, 162] width 239 height 157
copy div "[PERSON_NAME] [DATE] A FAIRE confirmer que toutes les fac pspi france 2025 sont…"
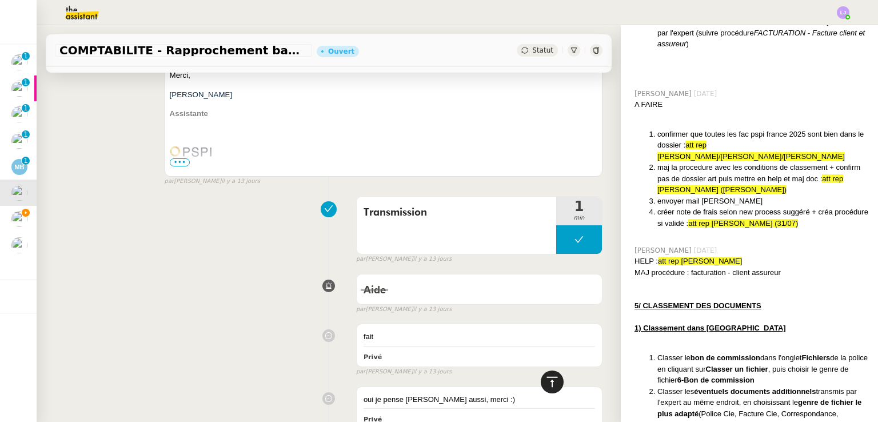
click at [546, 381] on icon at bounding box center [552, 382] width 14 height 14
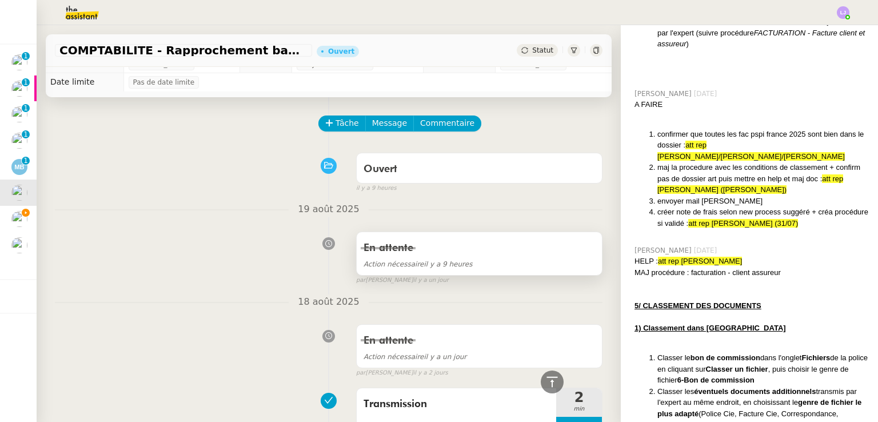
scroll to position [0, 0]
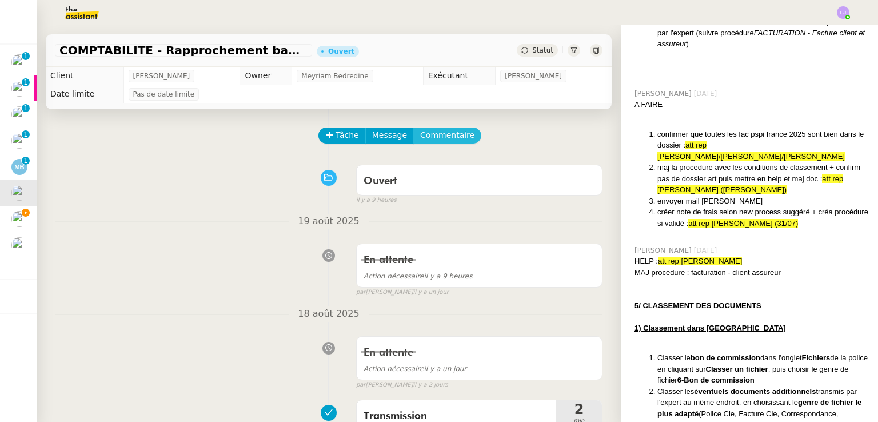
click at [437, 139] on span "Commentaire" at bounding box center [447, 135] width 54 height 13
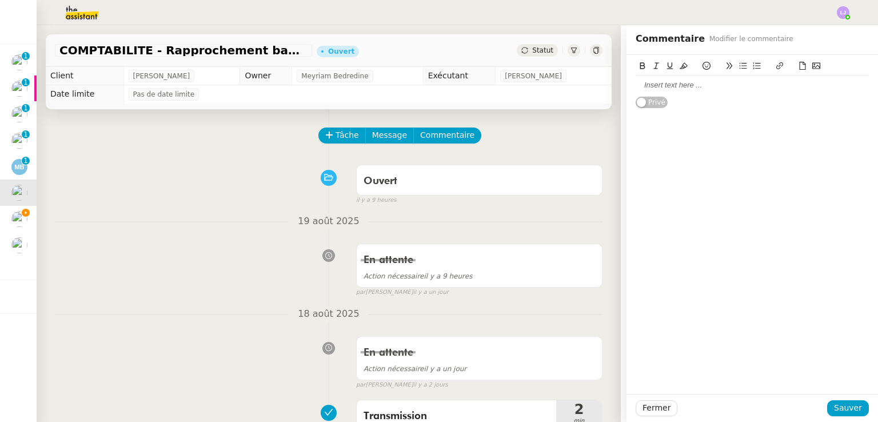
click at [717, 87] on div at bounding box center [751, 85] width 233 height 10
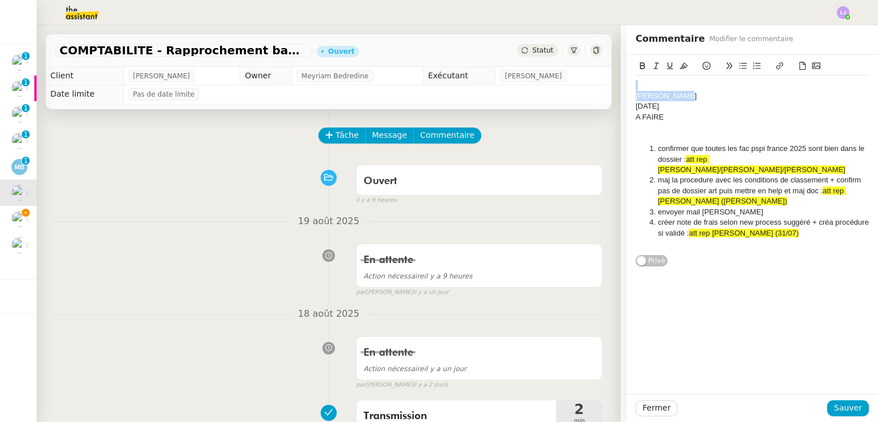
drag, startPoint x: 677, startPoint y: 97, endPoint x: 611, endPoint y: 73, distance: 70.3
click at [611, 73] on app-ticket "COMPTABILITE - Rapprochement bancaire - [DATE] Ouvert Statut Client [PERSON_NAM…" at bounding box center [457, 223] width 841 height 397
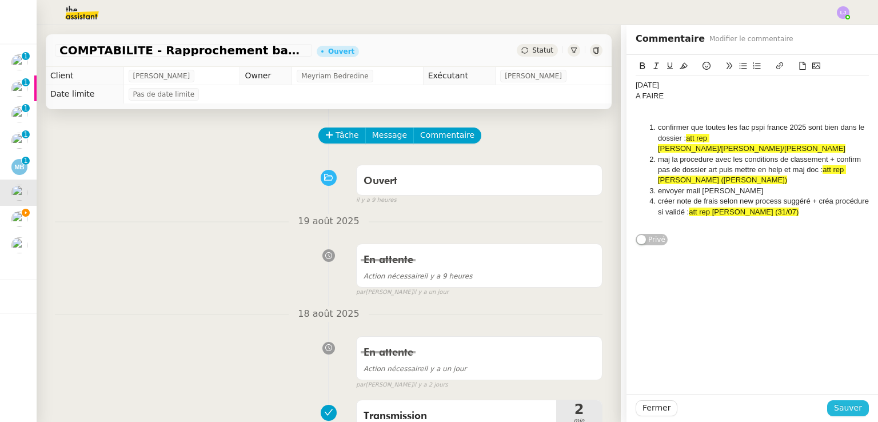
click at [844, 407] on span "Sauver" at bounding box center [848, 407] width 28 height 13
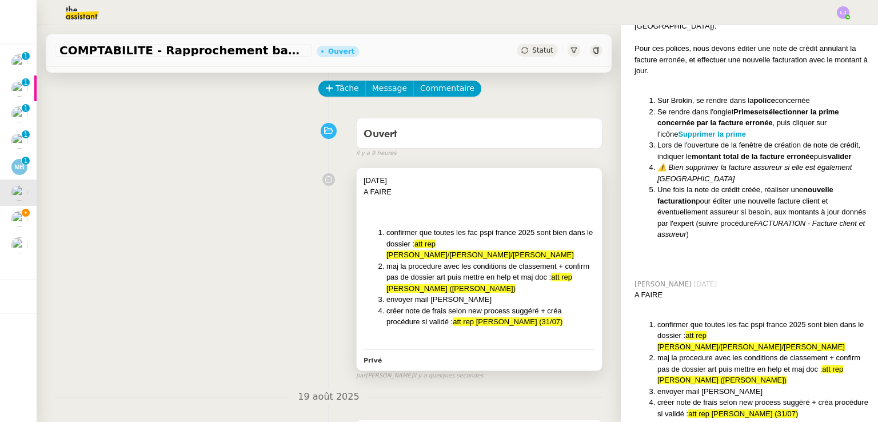
scroll to position [46, 0]
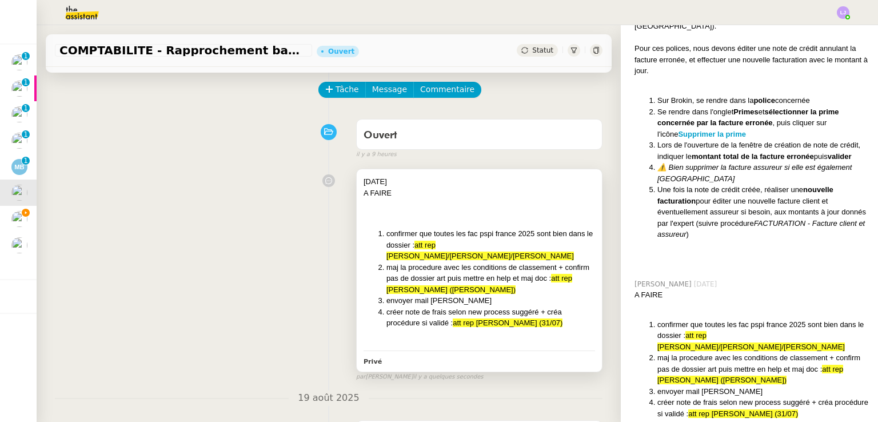
click at [489, 244] on span "att rep [PERSON_NAME]/[PERSON_NAME]/[PERSON_NAME]" at bounding box center [479, 251] width 187 height 20
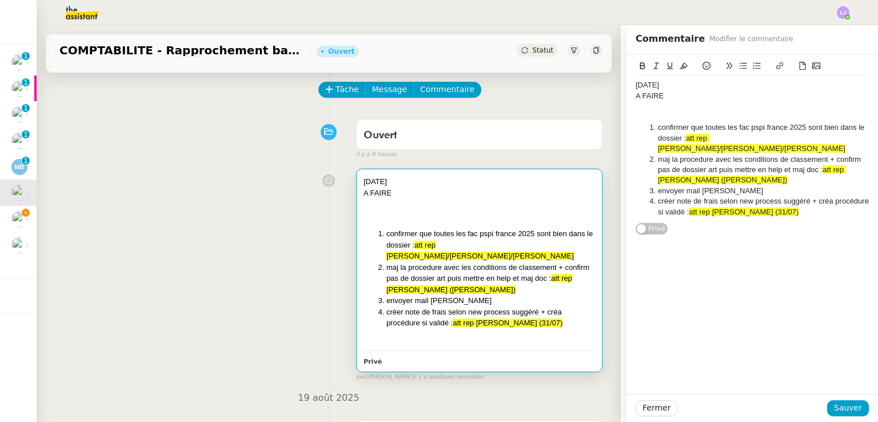
click at [669, 196] on li "créer note de frais selon new process suggéré + créa procédure si validé : att …" at bounding box center [758, 206] width 222 height 21
click at [679, 65] on icon at bounding box center [683, 66] width 8 height 6
click at [757, 204] on li "créer note de frais selon new process suggéré + créa procédure si validé : att …" at bounding box center [758, 206] width 222 height 21
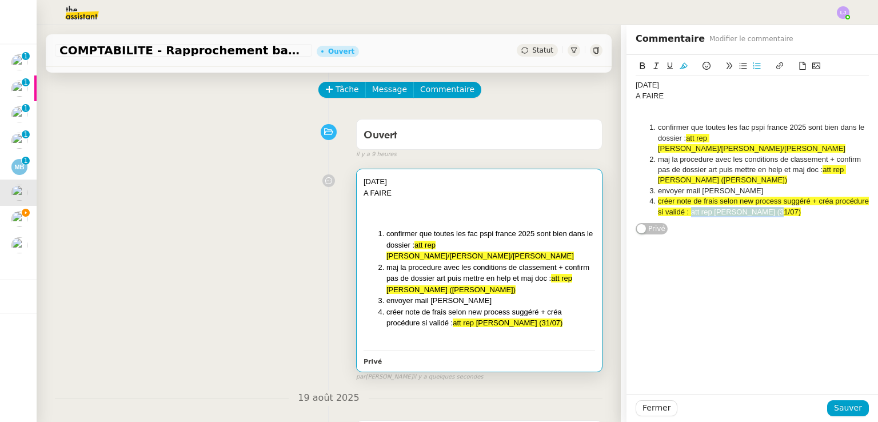
drag, startPoint x: 761, startPoint y: 203, endPoint x: 682, endPoint y: 197, distance: 79.7
click at [682, 197] on li "créer note de frais selon new process suggéré + créa procédure si validé : att …" at bounding box center [758, 206] width 222 height 21
drag, startPoint x: 738, startPoint y: 204, endPoint x: 678, endPoint y: 202, distance: 59.5
click at [678, 202] on li "créer note de frais selon new process suggéré + créa procédure si validé : proc…" at bounding box center [758, 206] width 222 height 21
click at [702, 67] on icon at bounding box center [706, 66] width 8 height 8
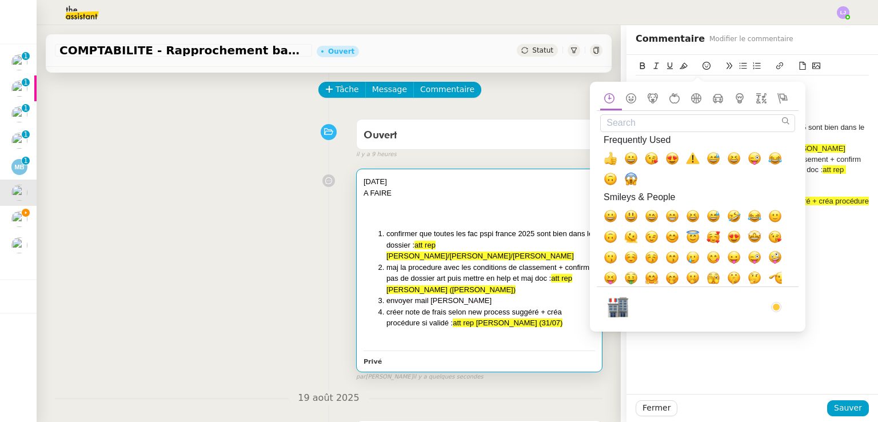
click at [627, 117] on input "Search" at bounding box center [697, 123] width 195 height 18
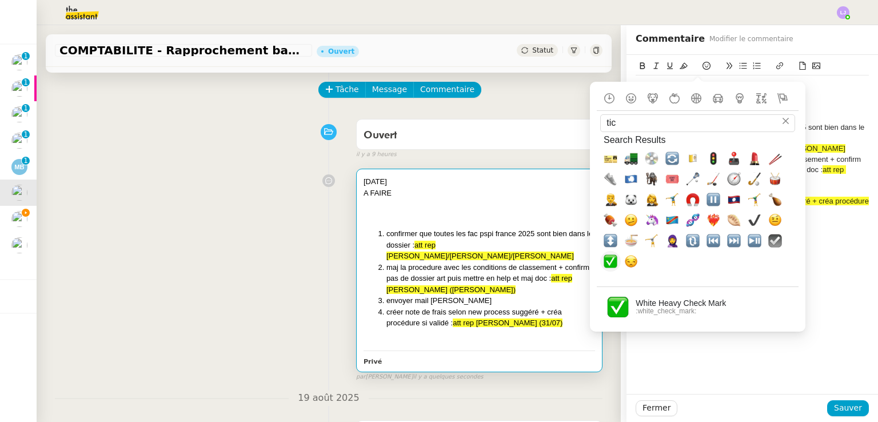
type input "tic"
click at [608, 269] on span "✅, white_check_mark" at bounding box center [610, 261] width 21 height 21
click at [861, 271] on div "[DATE] A FAIRE confirmer que toutes les fac pspi france 2025 sont bien dans le …" at bounding box center [751, 224] width 251 height 339
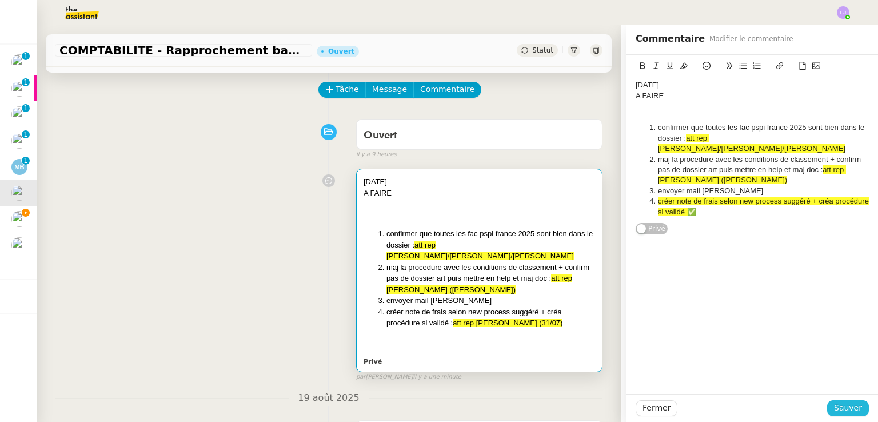
click at [842, 410] on span "Sauver" at bounding box center [848, 407] width 28 height 13
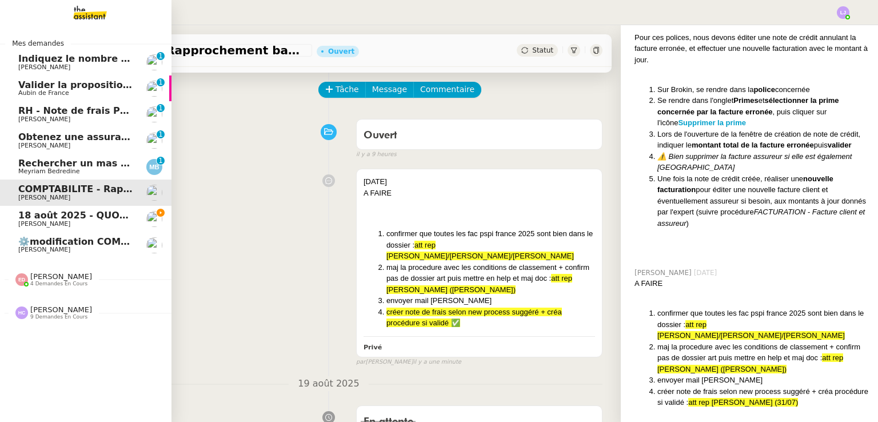
click at [33, 211] on span "18 août 2025 - QUOTIDIEN - OPAL - Gestion de la boîte mail OPAL" at bounding box center [185, 215] width 335 height 11
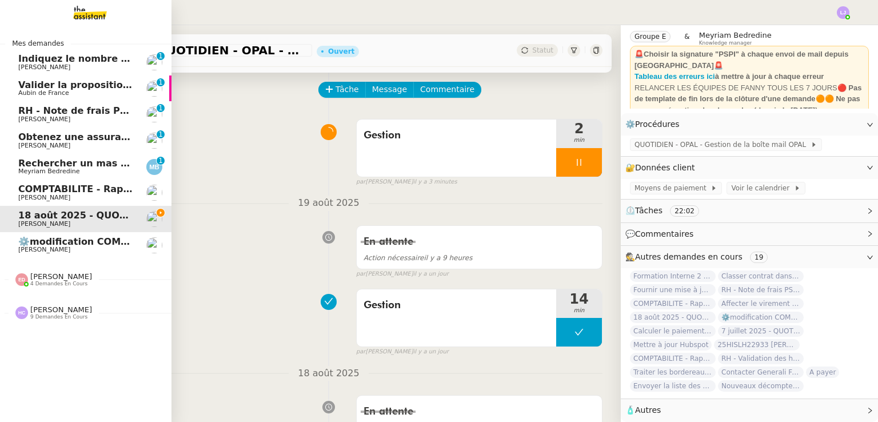
scroll to position [61, 0]
click at [131, 158] on span "Rechercher un mas pour [DATE]" at bounding box center [100, 163] width 164 height 11
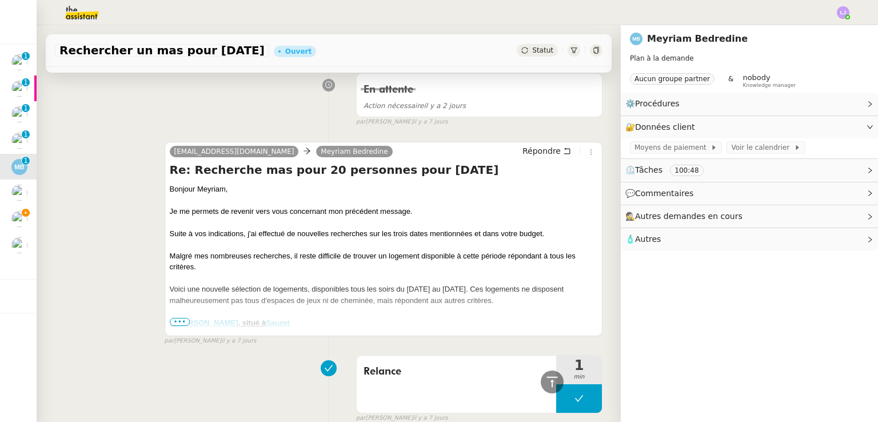
scroll to position [264, 0]
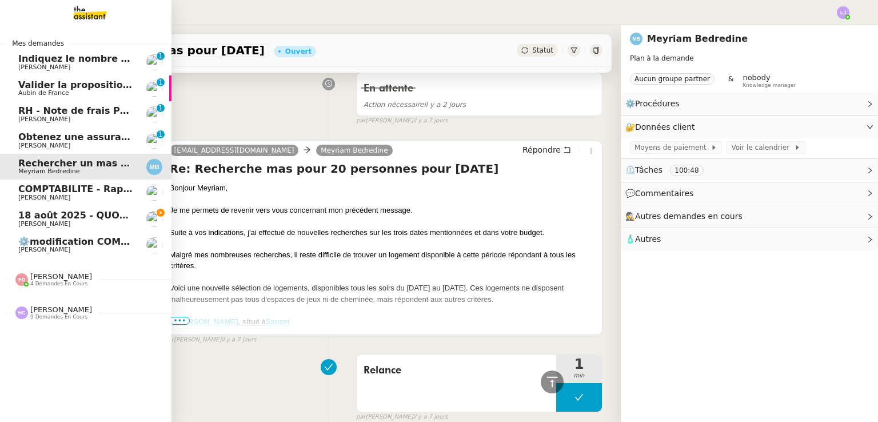
click at [122, 138] on span "Obtenez une assurance habitation pour [PERSON_NAME]" at bounding box center [164, 136] width 293 height 11
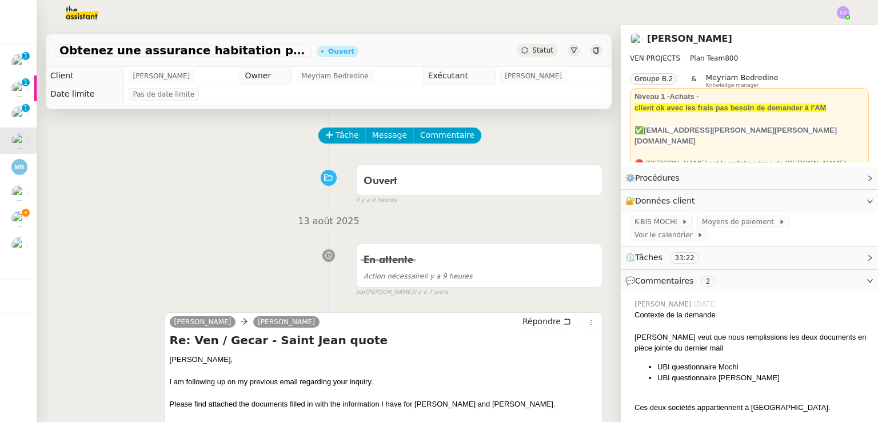
scroll to position [159, 0]
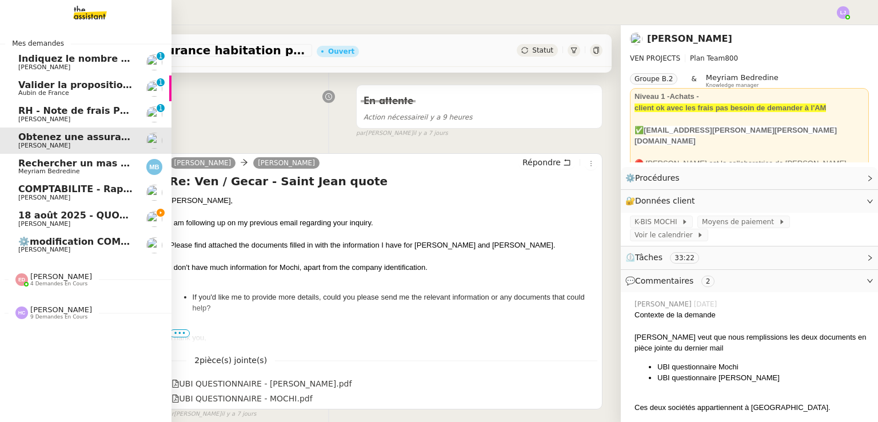
click at [110, 209] on link "[DATE] - QUOTIDIEN - OPAL - Gestion de la boîte mail OPAL [PERSON_NAME]" at bounding box center [85, 219] width 171 height 26
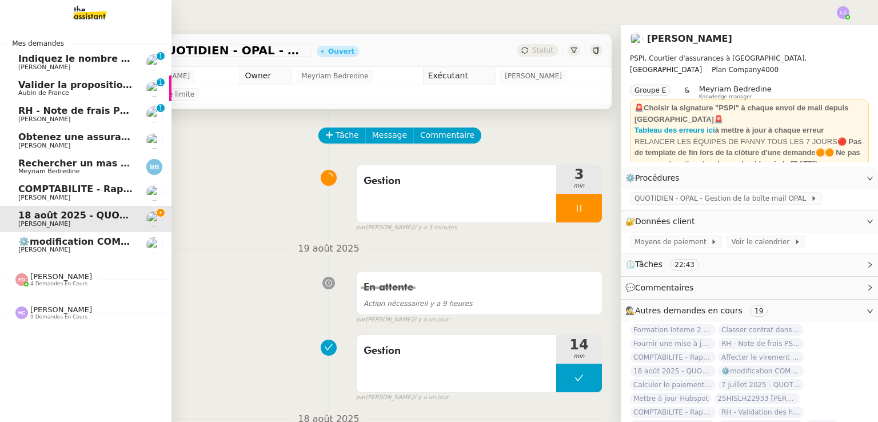
click at [84, 111] on span "RH - Note de frais PSPI - juillet 2025" at bounding box center [111, 110] width 187 height 11
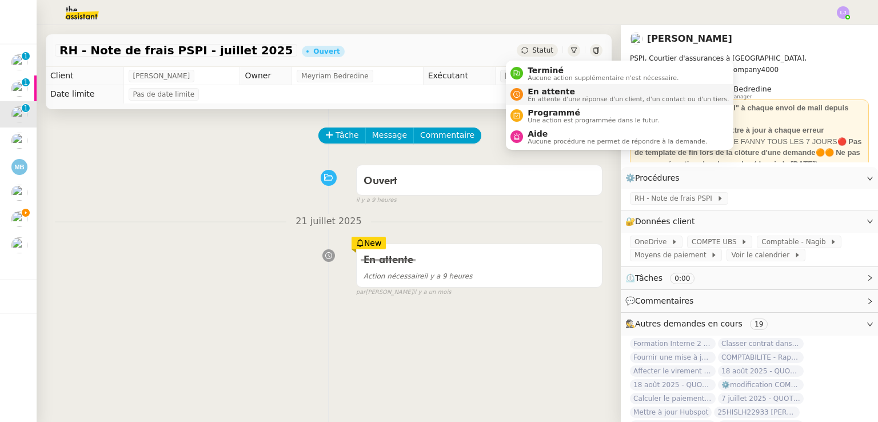
drag, startPoint x: 531, startPoint y: 94, endPoint x: 541, endPoint y: 94, distance: 9.7
click at [541, 94] on div "En attente En attente d'une réponse d'un client, d'un contact ou d'un tiers." at bounding box center [626, 94] width 206 height 15
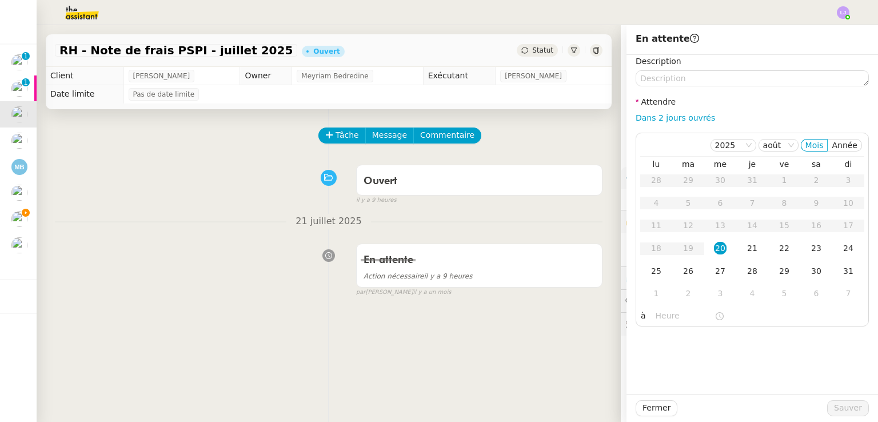
click at [545, 205] on div "il y a 9 heures" at bounding box center [479, 200] width 246 height 10
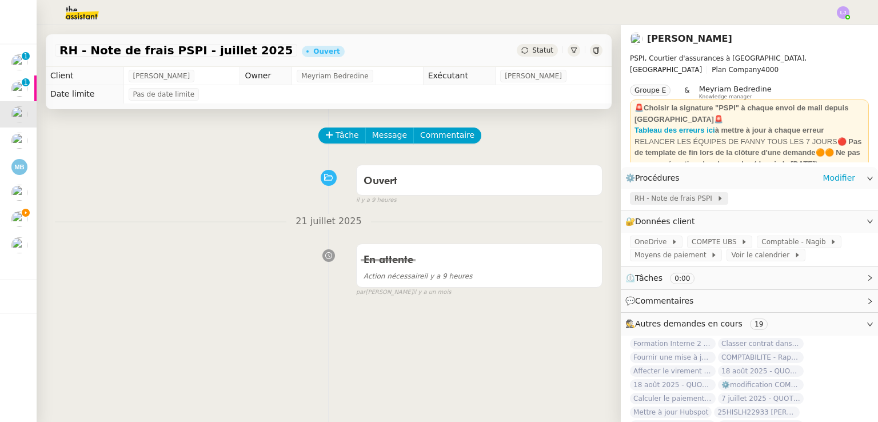
click at [654, 199] on span "RH - Note de frais PSPI" at bounding box center [675, 198] width 82 height 11
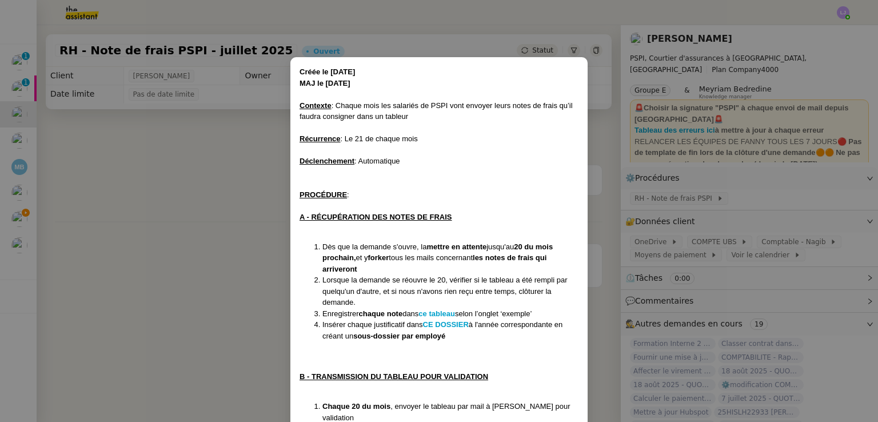
click at [268, 301] on nz-modal-container "Créée le [DATE] MAJ le [DATE] Contexte : Chaque mois les salariés de PSPI vont …" at bounding box center [439, 211] width 878 height 422
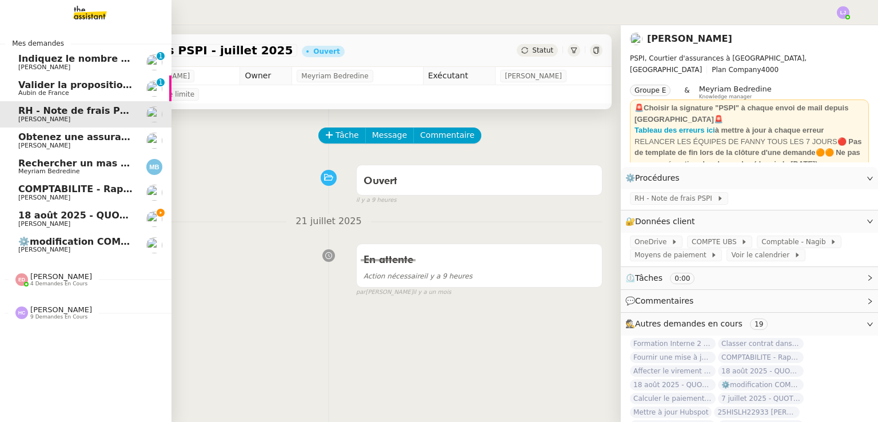
click at [67, 88] on span "Valider la proposition d'assurance Honda" at bounding box center [124, 84] width 212 height 11
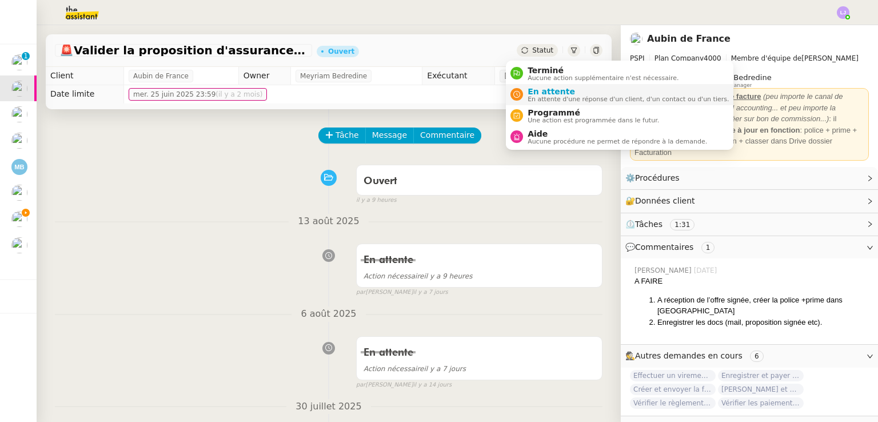
click at [544, 96] on span "En attente d'une réponse d'un client, d'un contact ou d'un tiers." at bounding box center [627, 99] width 201 height 6
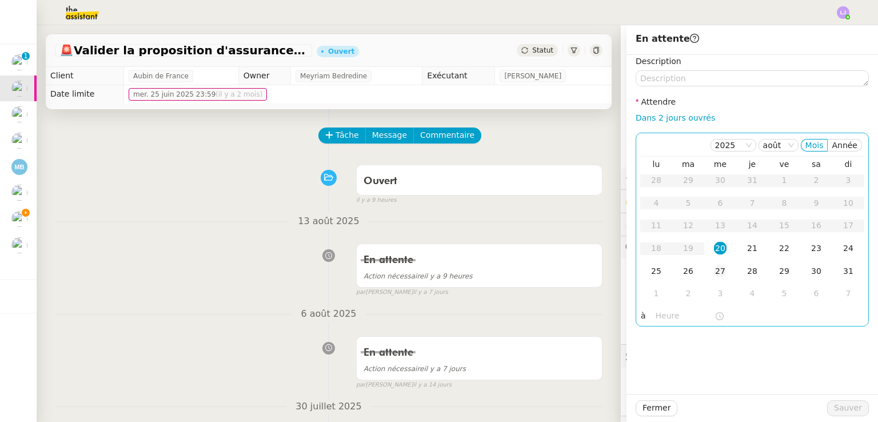
click at [714, 269] on div "27" at bounding box center [720, 271] width 13 height 13
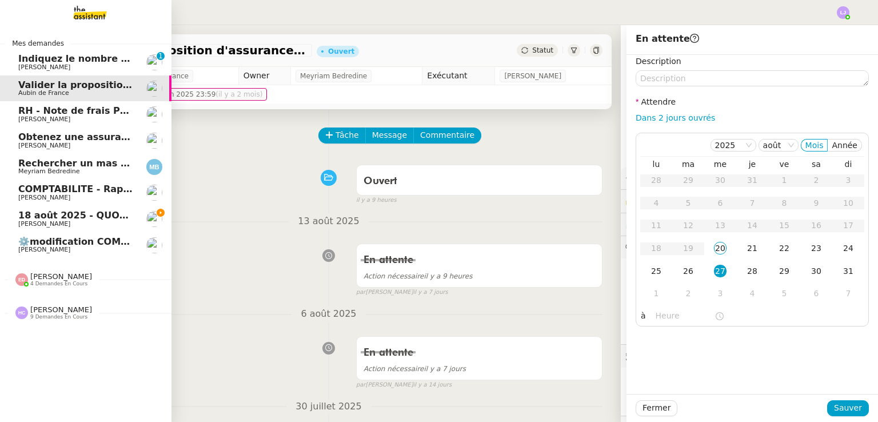
click at [56, 65] on span "[PERSON_NAME]" at bounding box center [44, 66] width 52 height 7
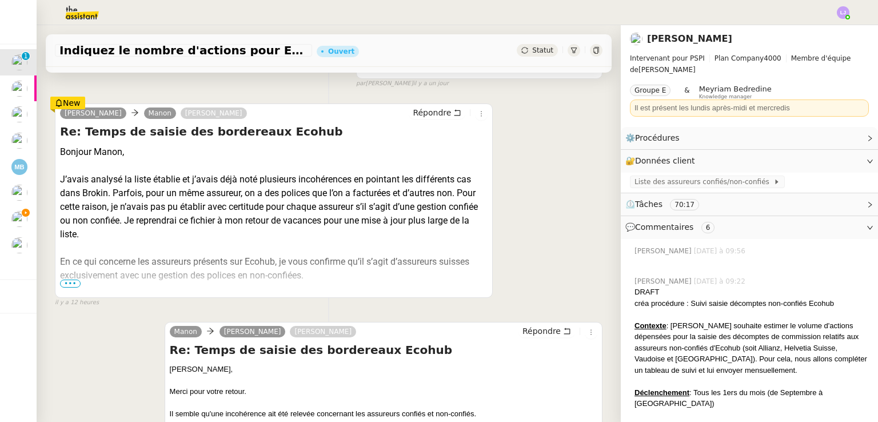
scroll to position [198, 0]
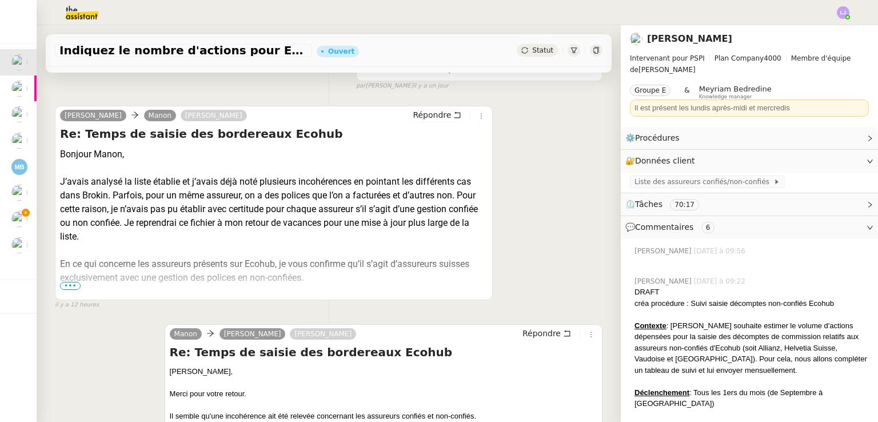
click at [76, 289] on span "•••" at bounding box center [70, 286] width 21 height 8
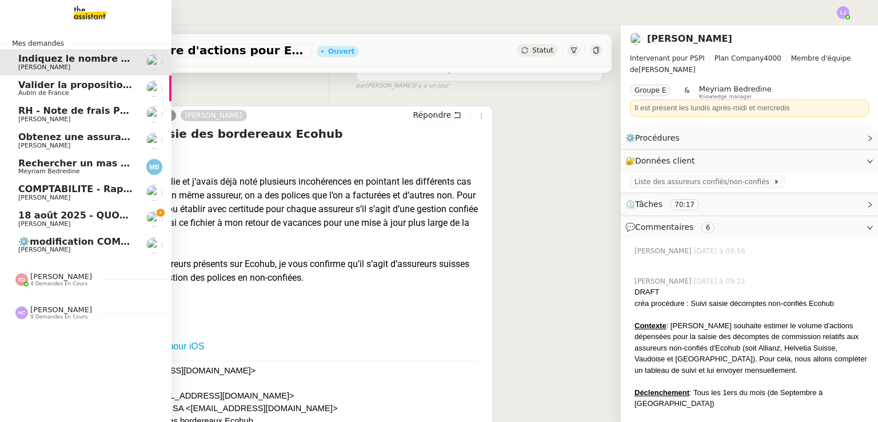
click at [28, 215] on span "18 août 2025 - QUOTIDIEN - OPAL - Gestion de la boîte mail OPAL" at bounding box center [185, 215] width 335 height 11
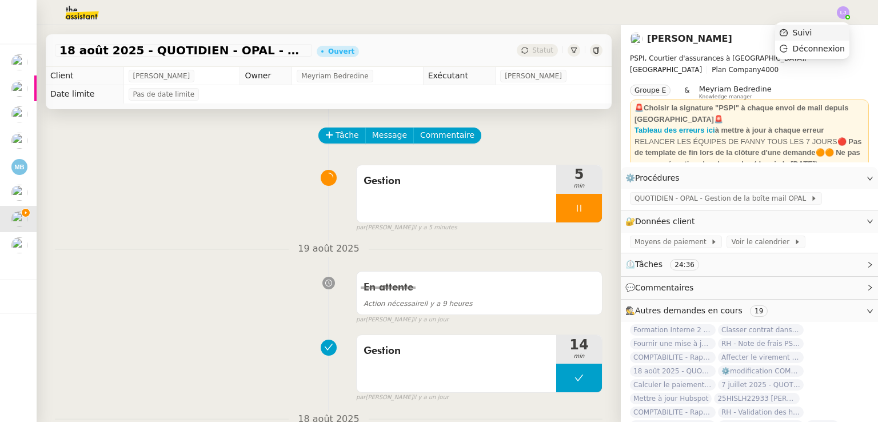
click at [832, 33] on li "Suivi" at bounding box center [812, 33] width 74 height 16
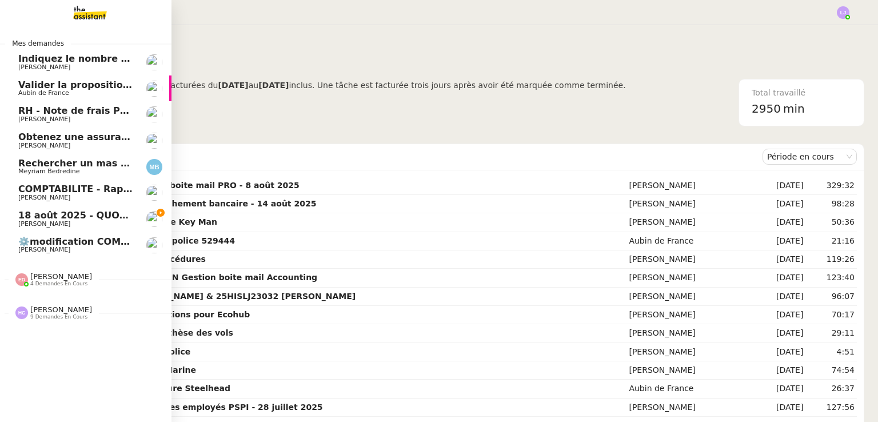
click at [27, 211] on span "18 août 2025 - QUOTIDIEN - OPAL - Gestion de la boîte mail OPAL" at bounding box center [185, 215] width 335 height 11
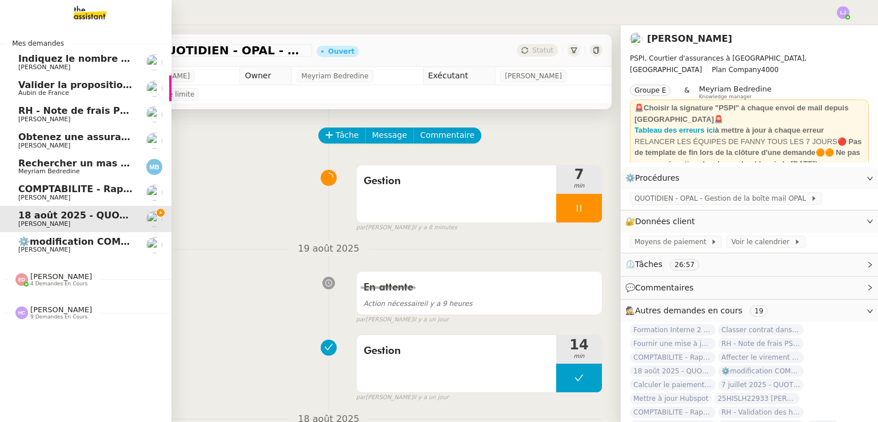
click at [141, 194] on link "COMPTABILITE - Rapprochement bancaire - [DATE] [PERSON_NAME]" at bounding box center [85, 192] width 171 height 26
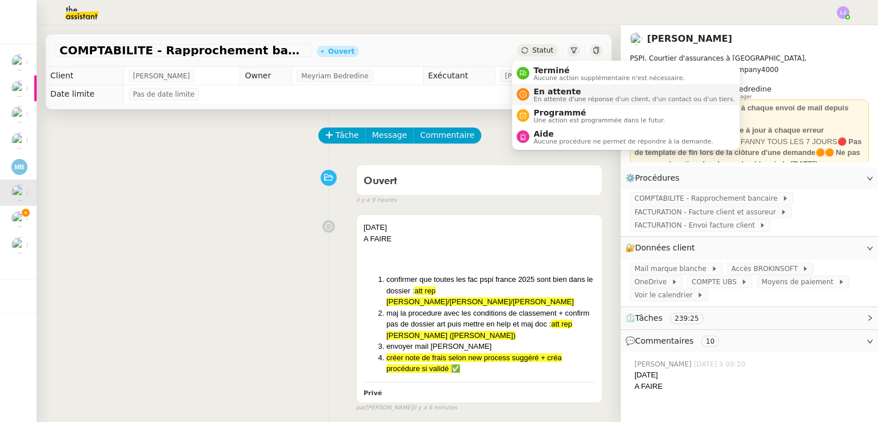
click at [546, 91] on span "En attente" at bounding box center [634, 91] width 201 height 9
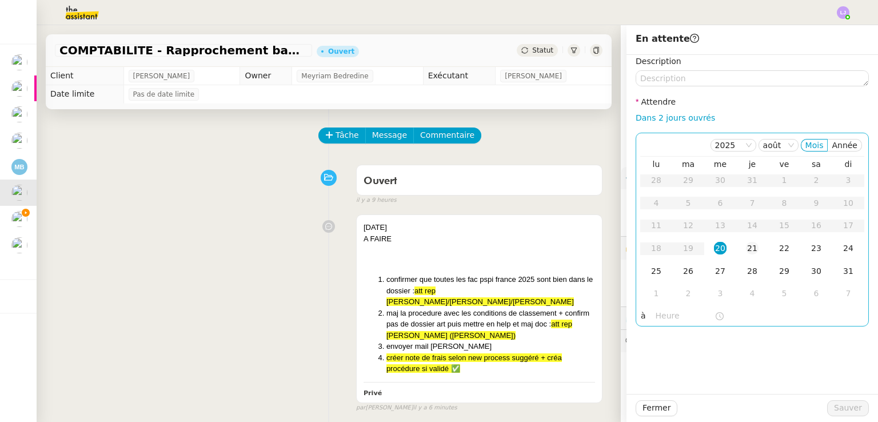
click at [744, 241] on td "21" at bounding box center [752, 248] width 32 height 23
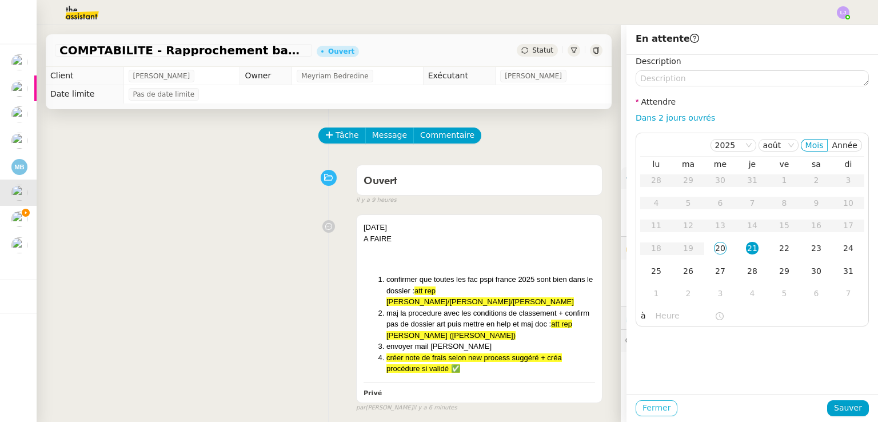
click at [647, 402] on span "Fermer" at bounding box center [656, 407] width 28 height 13
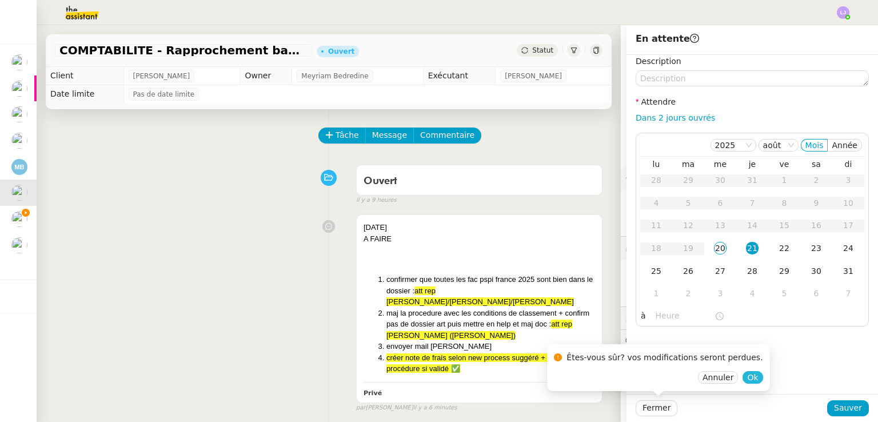
click at [747, 377] on span "Ok" at bounding box center [752, 376] width 11 height 11
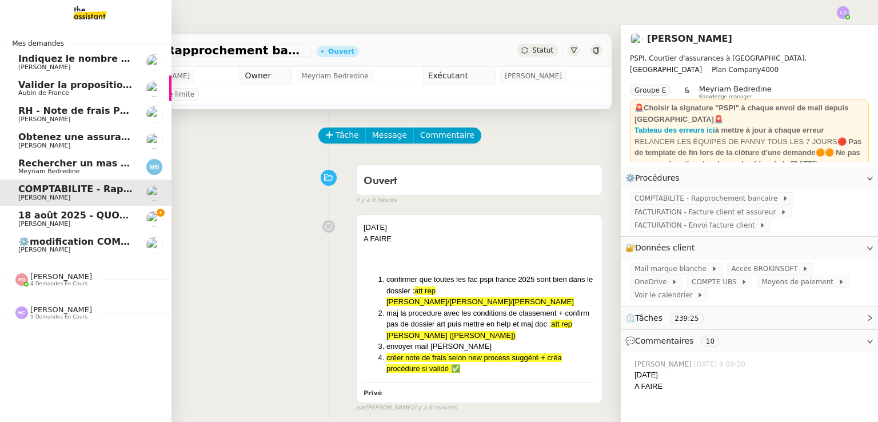
click at [74, 213] on span "18 août 2025 - QUOTIDIEN - OPAL - Gestion de la boîte mail OPAL" at bounding box center [185, 215] width 335 height 11
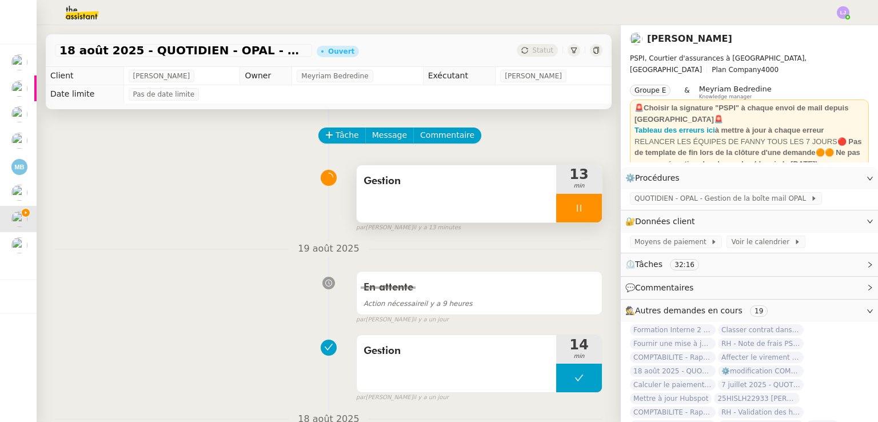
click at [578, 202] on div at bounding box center [579, 208] width 46 height 29
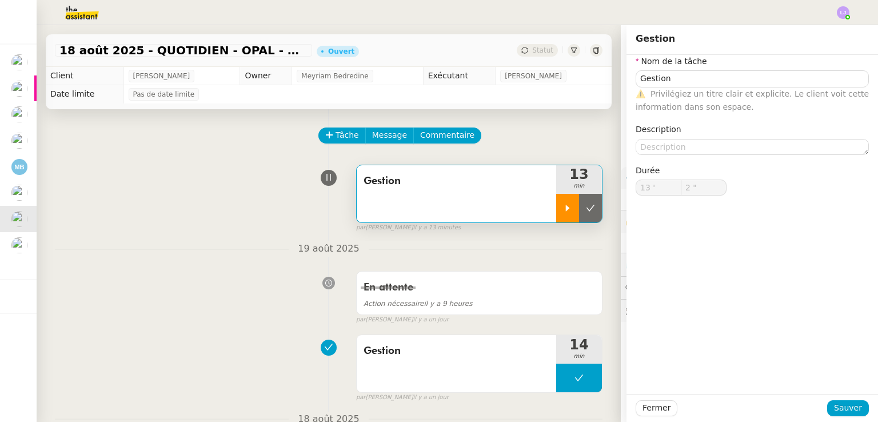
type input "Gestion"
type input "13 '"
type input "2 ""
click at [579, 202] on button at bounding box center [590, 208] width 23 height 29
type input "Gestion"
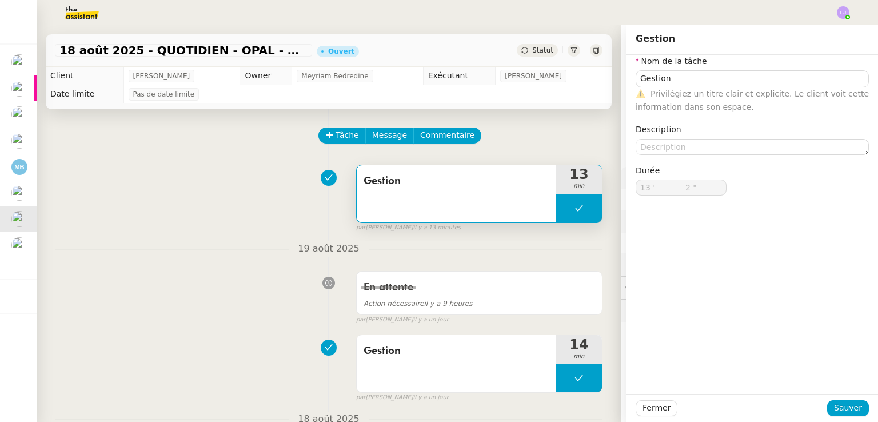
type input "13 '"
type input "2 ""
type input "Gestion"
type input "13 '"
type input "2 ""
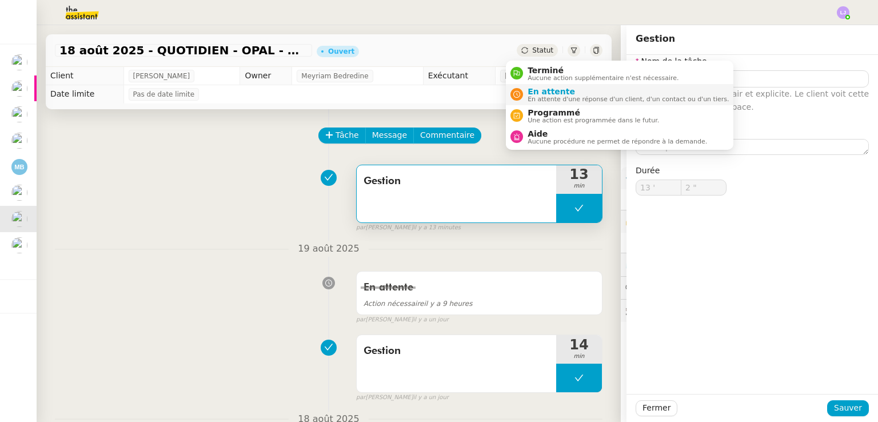
click at [547, 91] on span "En attente" at bounding box center [627, 91] width 201 height 9
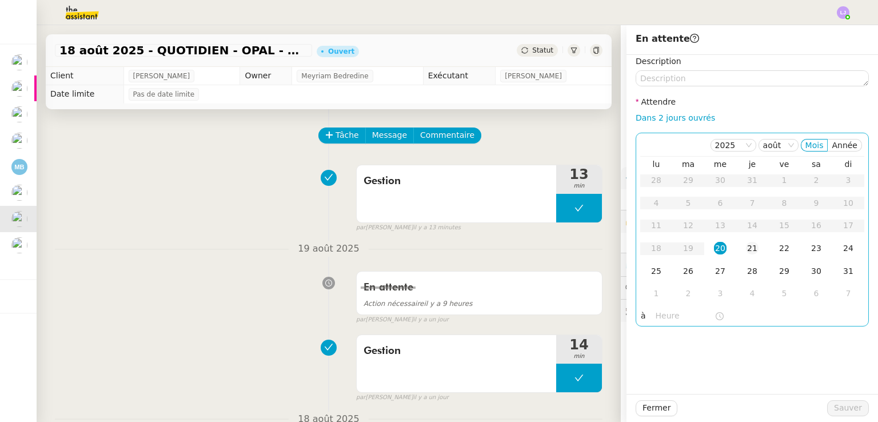
click at [746, 251] on div "21" at bounding box center [752, 248] width 13 height 13
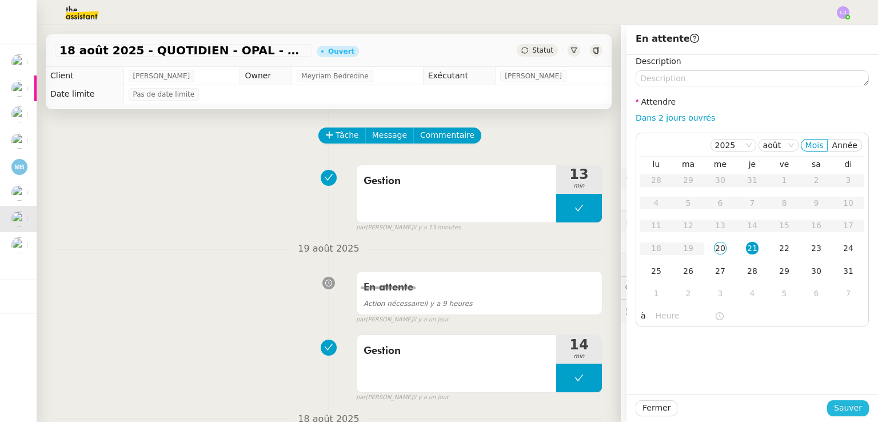
click at [851, 409] on span "Sauver" at bounding box center [848, 407] width 28 height 13
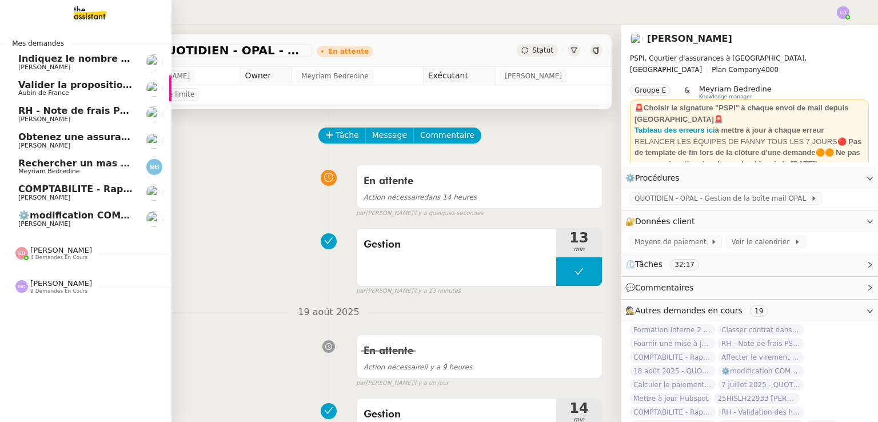
click at [43, 193] on span "COMPTABILITE - Rapprochement bancaire - 24 juillet 2025" at bounding box center [167, 188] width 299 height 11
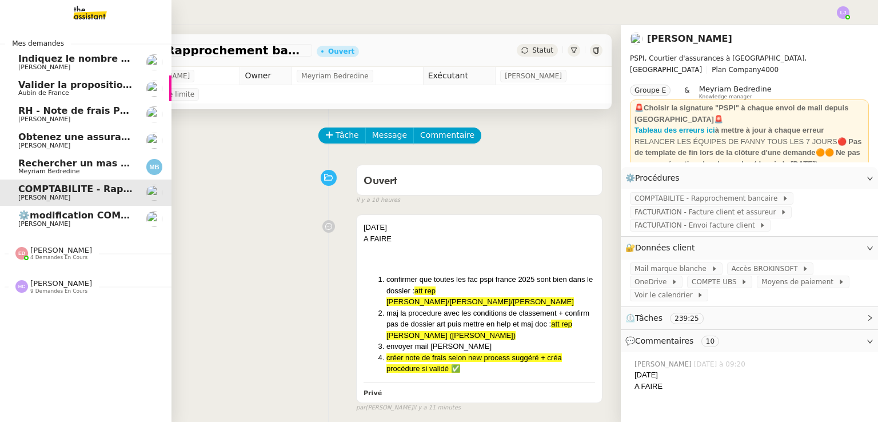
click at [95, 161] on span "Rechercher un mas pour [DATE]" at bounding box center [100, 163] width 164 height 11
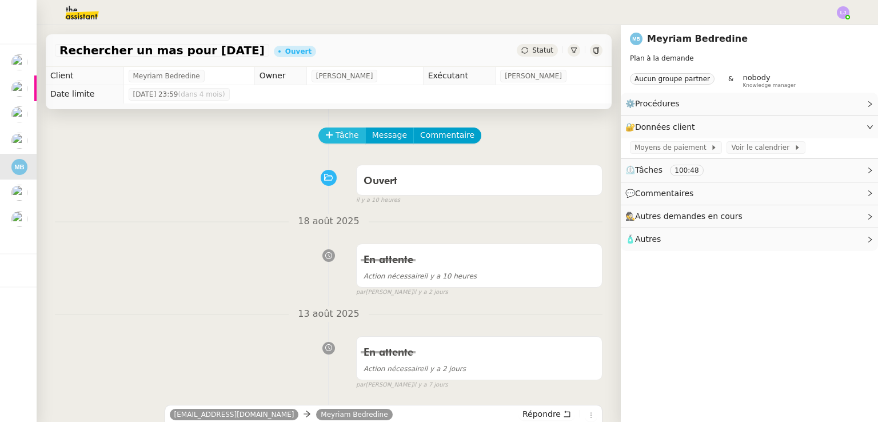
click at [335, 136] on span "Tâche" at bounding box center [346, 135] width 23 height 13
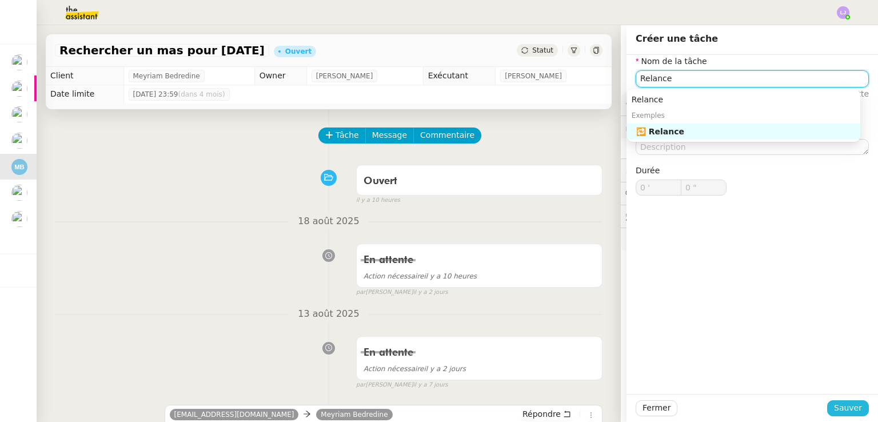
type input "Relance"
click at [841, 411] on span "Sauver" at bounding box center [848, 407] width 28 height 13
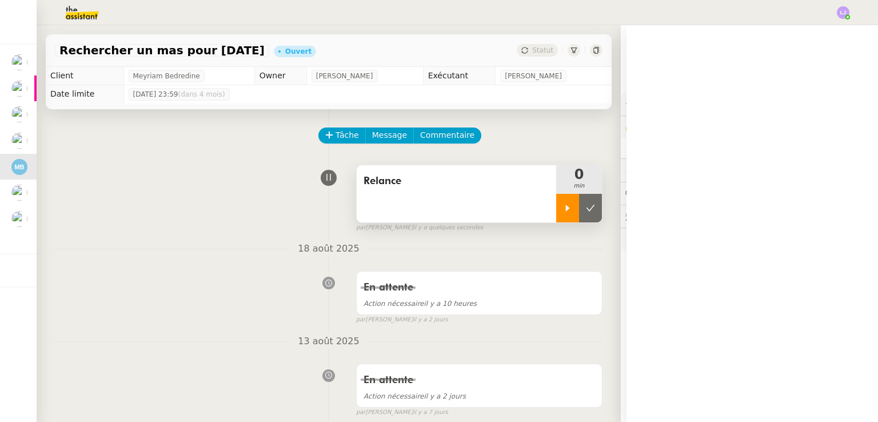
click at [556, 207] on div at bounding box center [567, 208] width 23 height 29
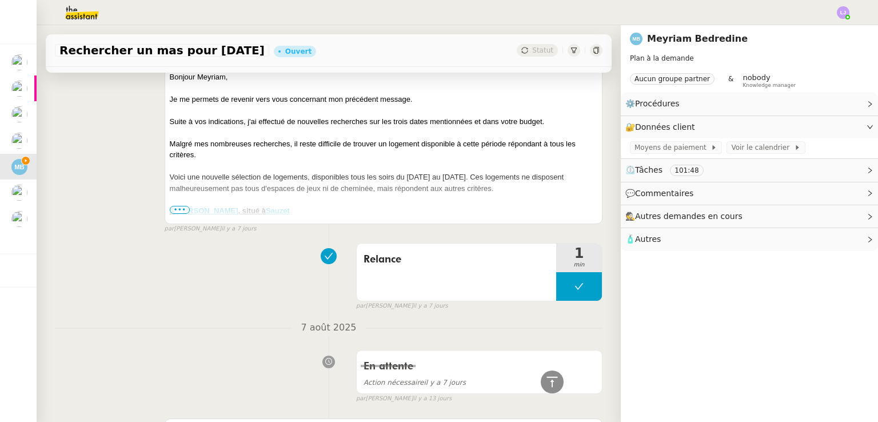
scroll to position [402, 0]
click at [181, 213] on span "•••" at bounding box center [180, 210] width 21 height 8
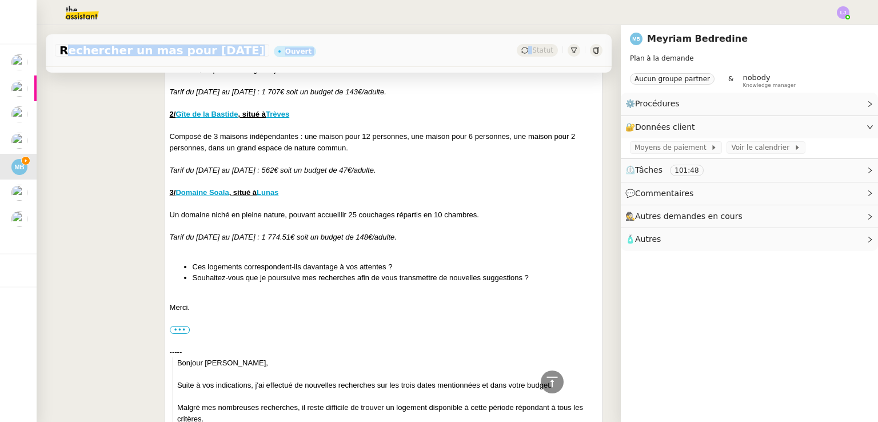
scroll to position [712, 0]
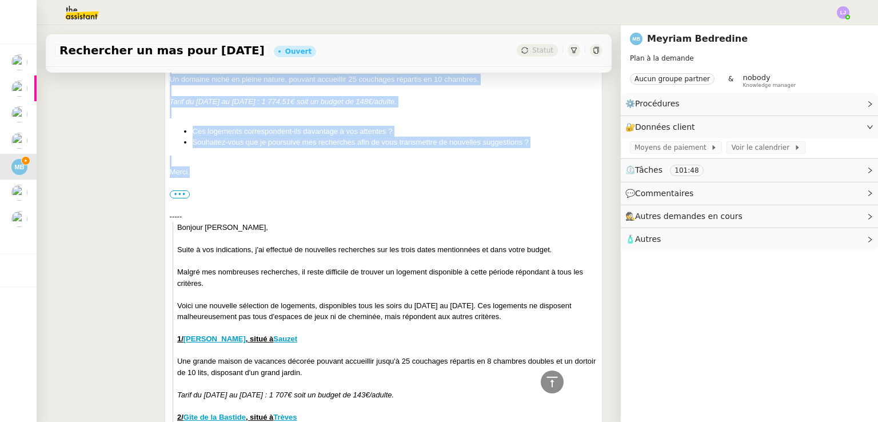
drag, startPoint x: 164, startPoint y: 78, endPoint x: 315, endPoint y: 172, distance: 178.1
click at [315, 172] on div "[EMAIL_ADDRESS][DOMAIN_NAME] Meyriam Bedredine Répondre Re: Recherche mas pour …" at bounding box center [384, 336] width 438 height 1233
copy div "Loremip ﻿Dolorsi﻿, Am co adipisc el seddoei temp inci utlaboreet dol magnaaliq …"
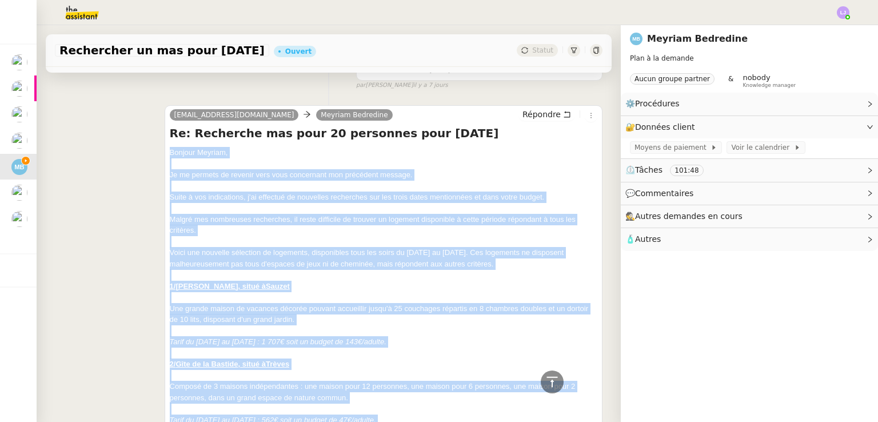
scroll to position [341, 0]
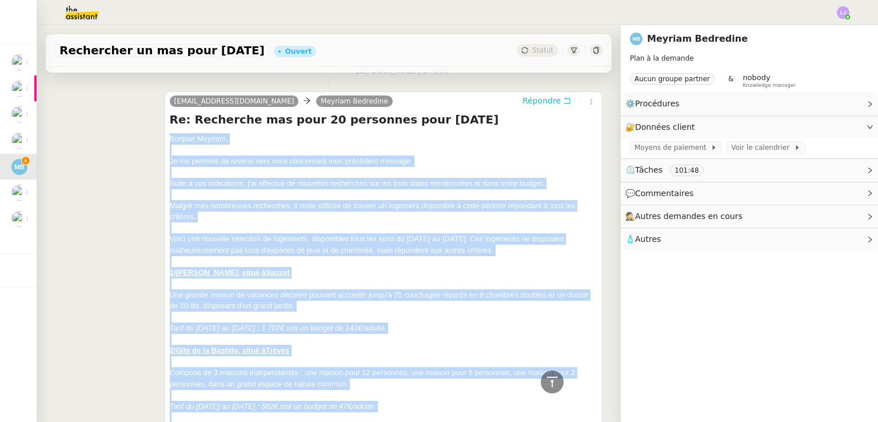
click at [540, 105] on span "Répondre" at bounding box center [541, 100] width 38 height 11
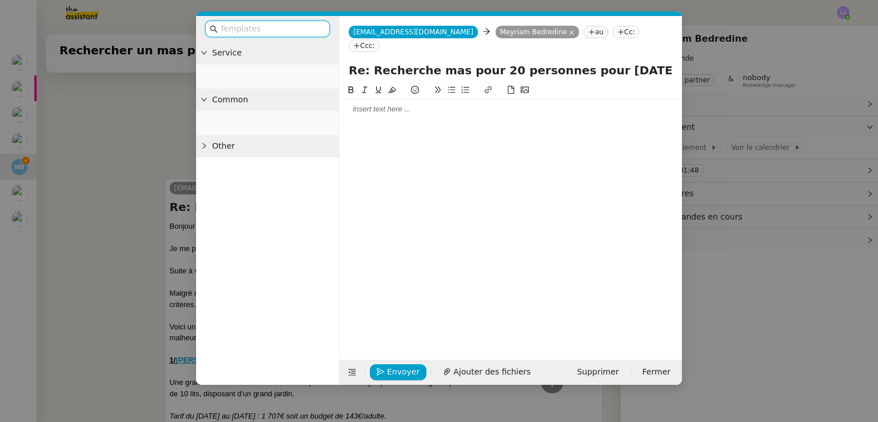
scroll to position [429, 0]
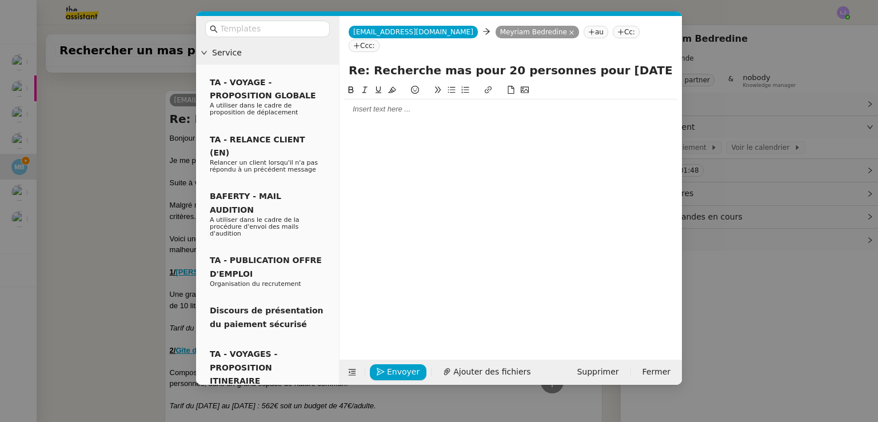
click at [416, 104] on div at bounding box center [510, 109] width 333 height 10
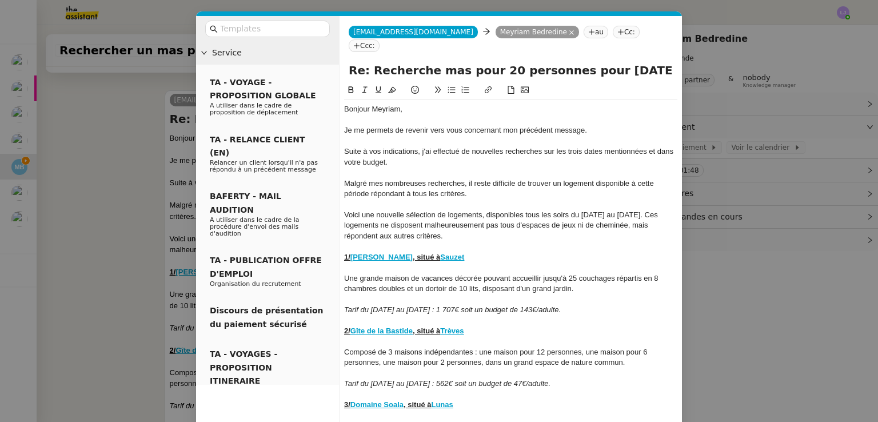
scroll to position [153, 0]
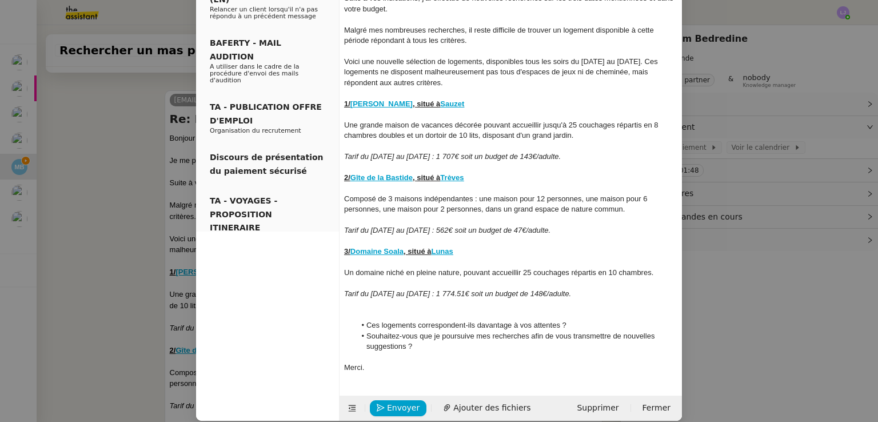
click at [389, 310] on div at bounding box center [510, 315] width 333 height 10
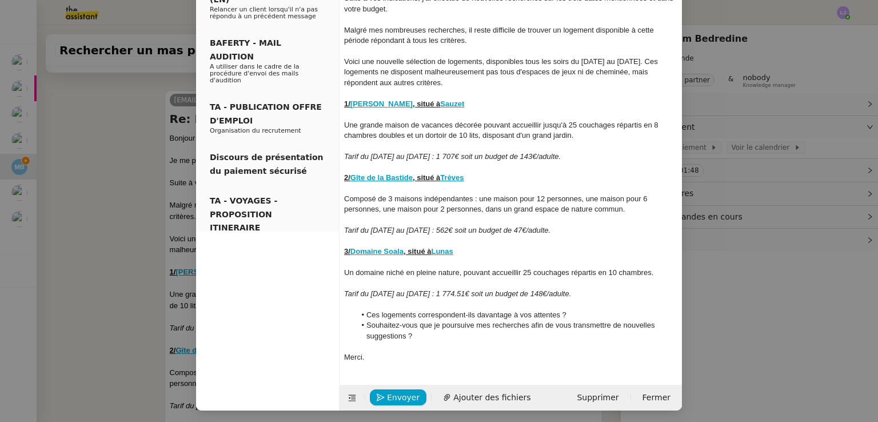
scroll to position [143, 0]
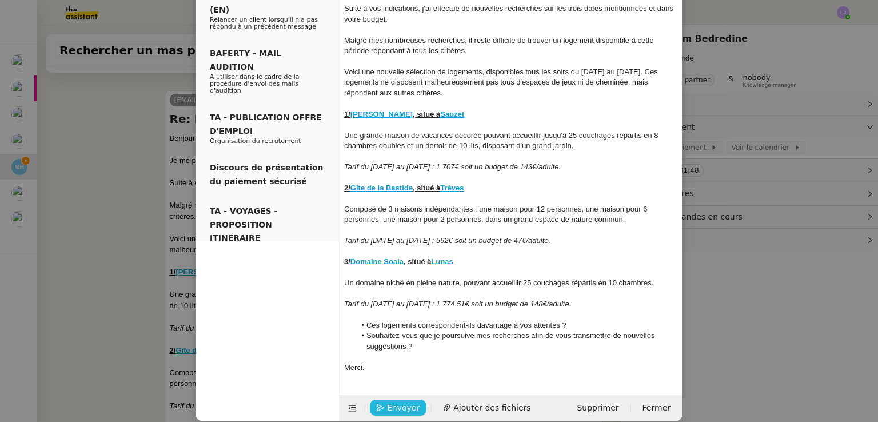
click at [399, 401] on button "Envoyer" at bounding box center [398, 407] width 57 height 16
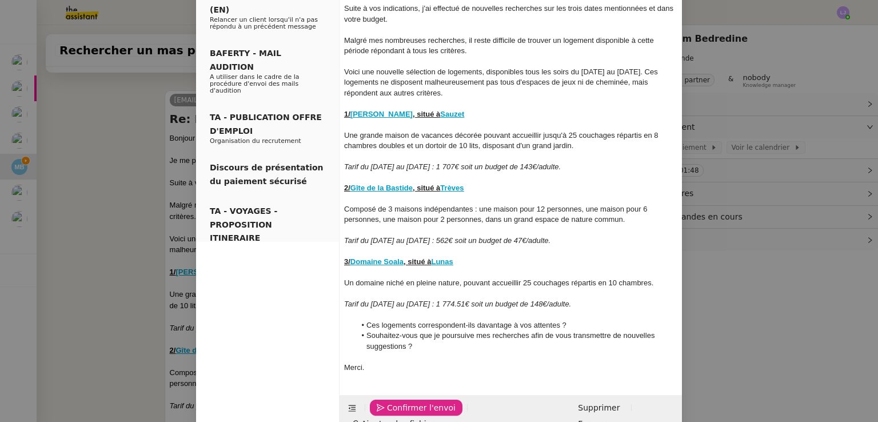
click at [399, 401] on button "Confirmer l'envoi" at bounding box center [416, 407] width 93 height 16
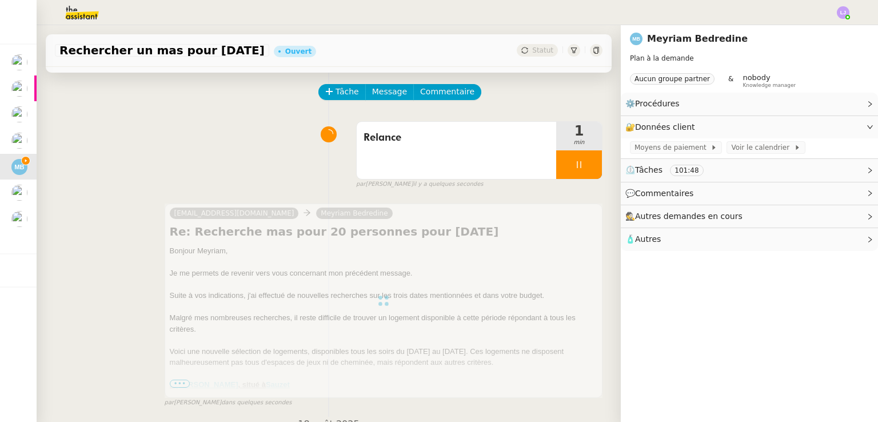
scroll to position [0, 0]
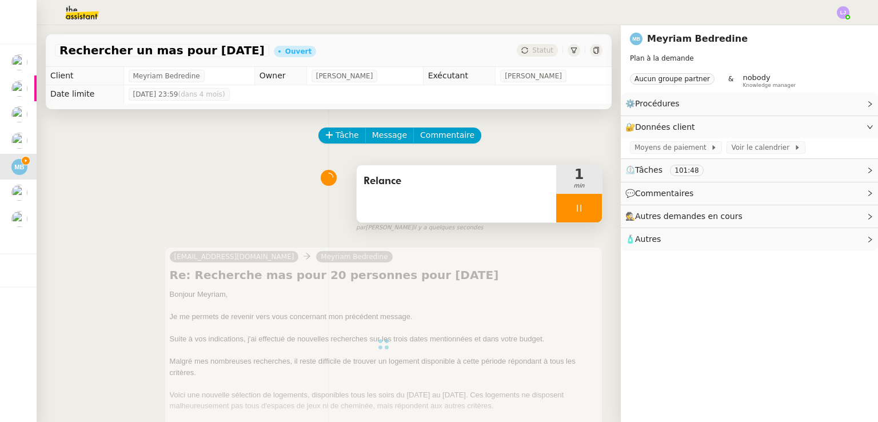
click at [574, 203] on div at bounding box center [579, 208] width 46 height 29
click at [579, 203] on button at bounding box center [590, 208] width 23 height 29
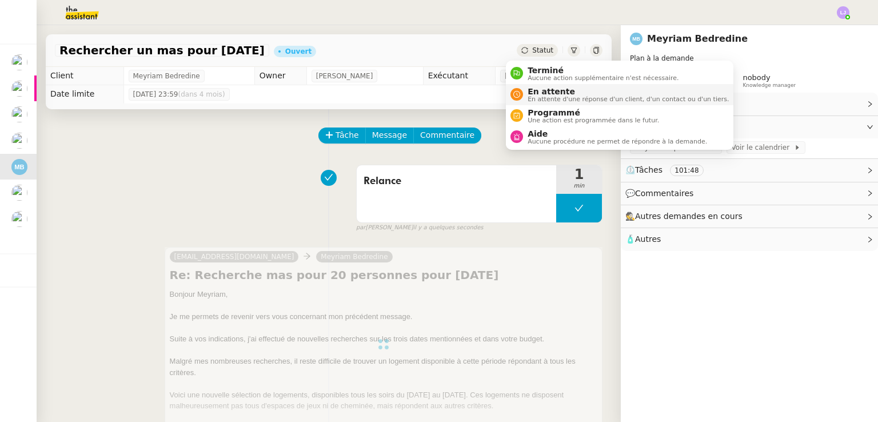
click at [542, 90] on span "En attente" at bounding box center [627, 91] width 201 height 9
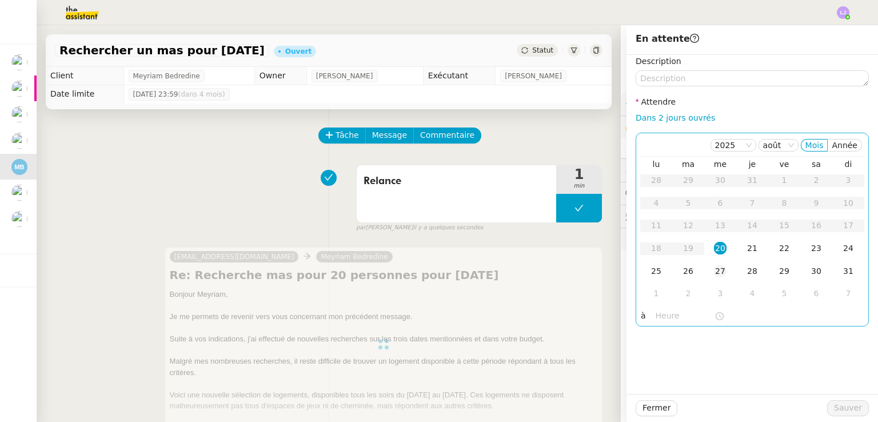
click at [714, 269] on div "27" at bounding box center [720, 271] width 13 height 13
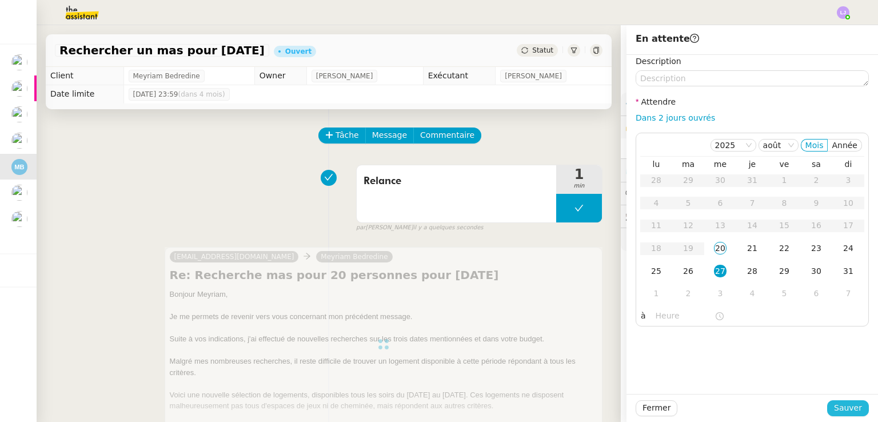
click at [842, 410] on span "Sauver" at bounding box center [848, 407] width 28 height 13
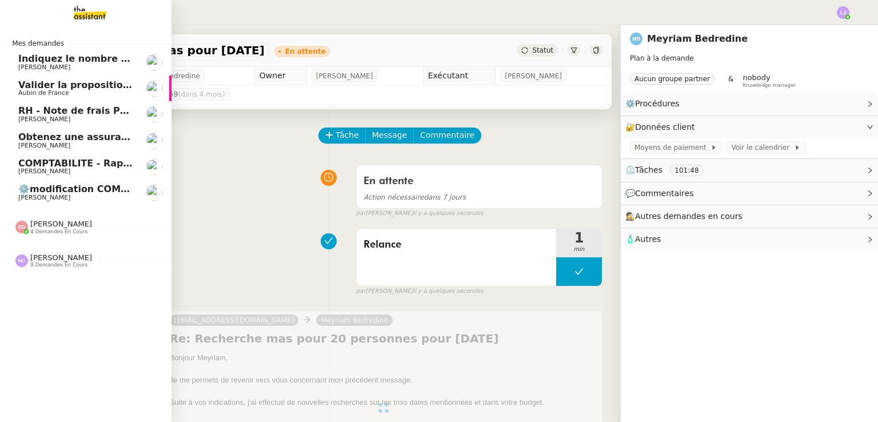
click at [94, 151] on link "Obtenez une assurance habitation pour Monty SAS [PERSON_NAME]" at bounding box center [85, 140] width 171 height 26
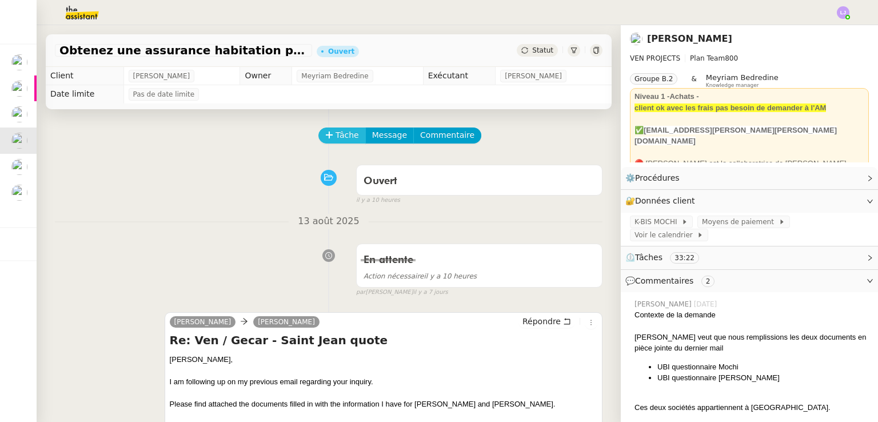
click at [324, 142] on button "Tâche" at bounding box center [341, 135] width 47 height 16
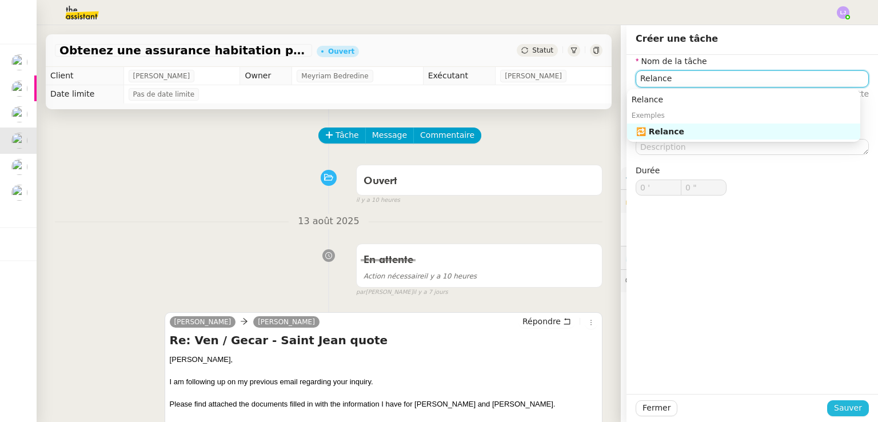
type input "Relance"
click at [841, 411] on span "Sauver" at bounding box center [848, 407] width 28 height 13
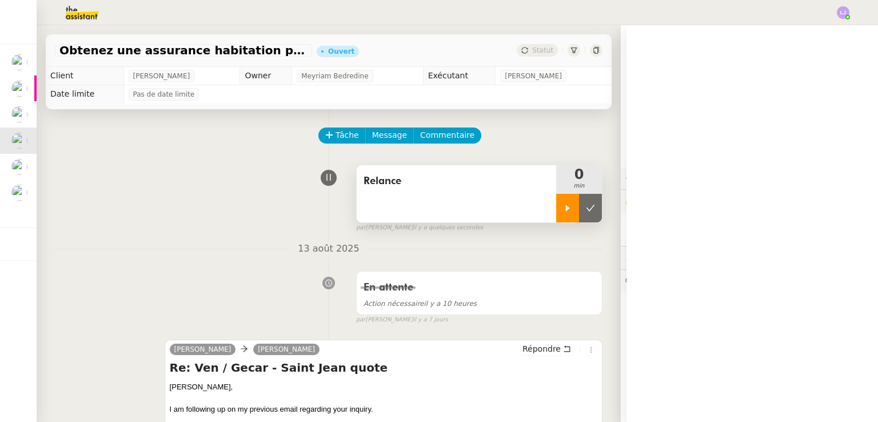
click at [558, 211] on div at bounding box center [567, 208] width 23 height 29
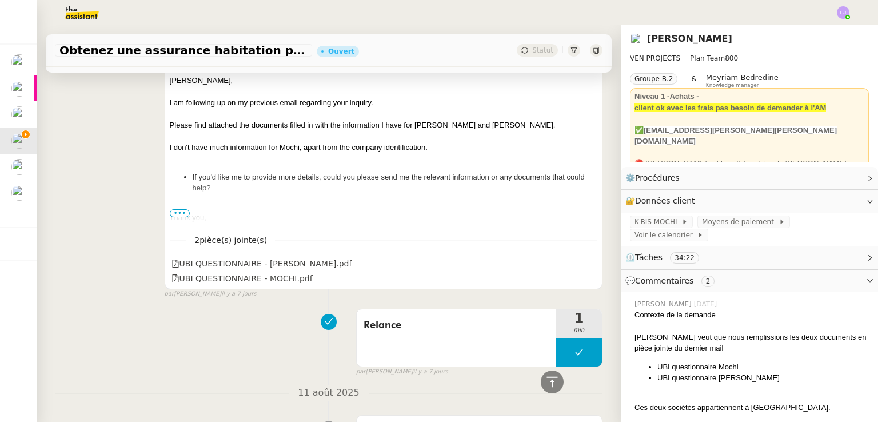
scroll to position [230, 0]
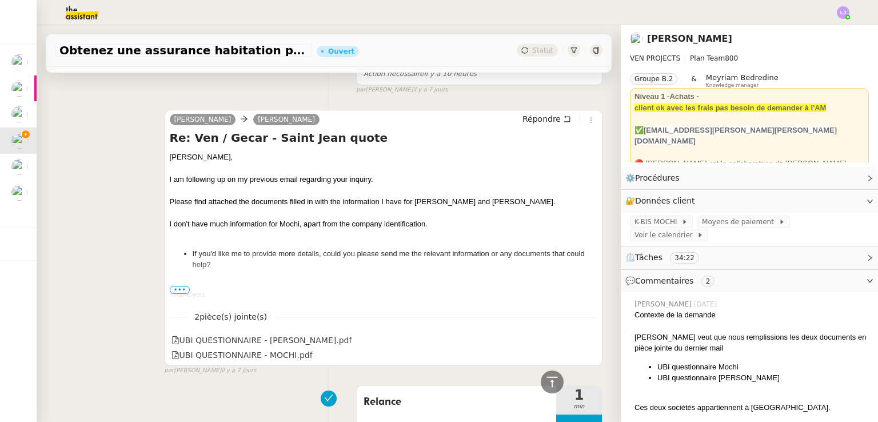
click at [170, 165] on div at bounding box center [383, 167] width 427 height 11
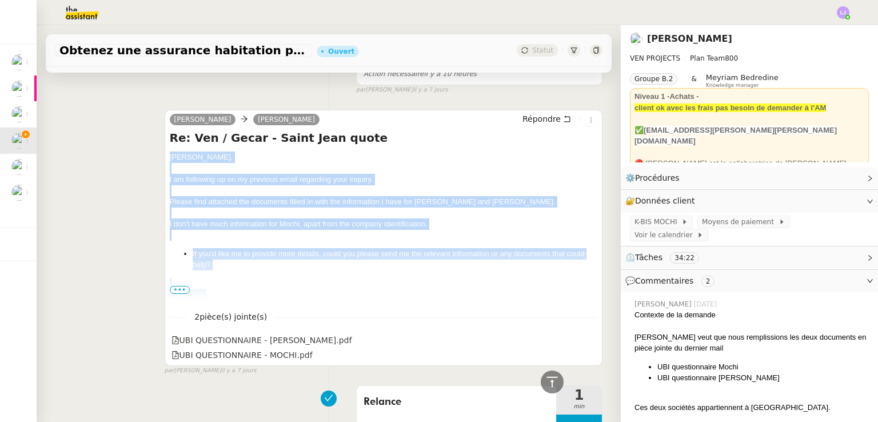
drag, startPoint x: 165, startPoint y: 155, endPoint x: 240, endPoint y: 293, distance: 157.5
click at [240, 293] on div "[PERSON_NAME] Répondre Re: Ven / Gecar - Saint Jean quote [PERSON_NAME]﻿, I am …" at bounding box center [384, 238] width 438 height 256
copy div "[PERSON_NAME]﻿, I am following up on my previous email regarding your inquiry. …"
click at [546, 125] on button "Répondre" at bounding box center [546, 119] width 57 height 13
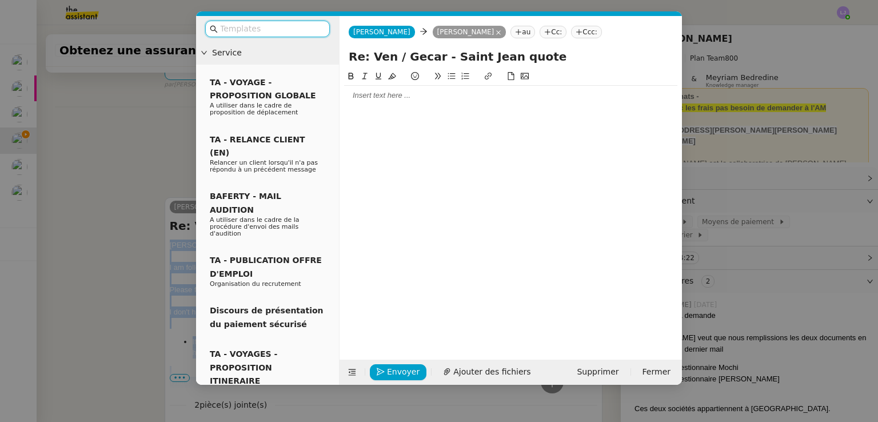
scroll to position [318, 0]
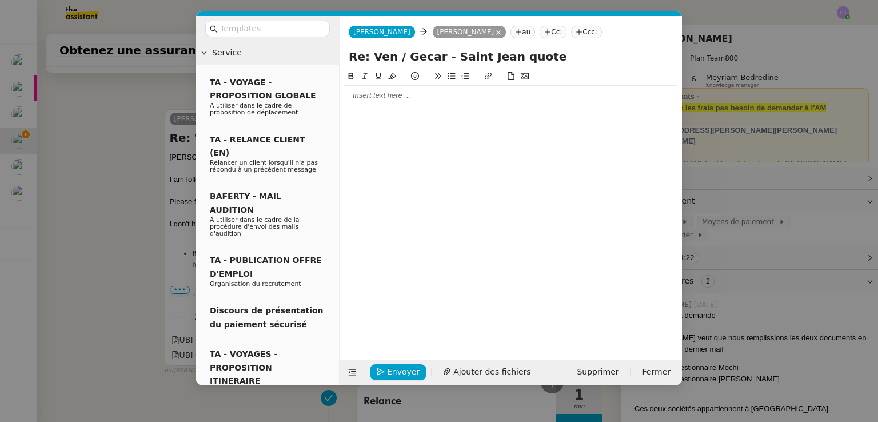
click at [439, 87] on div at bounding box center [510, 95] width 333 height 19
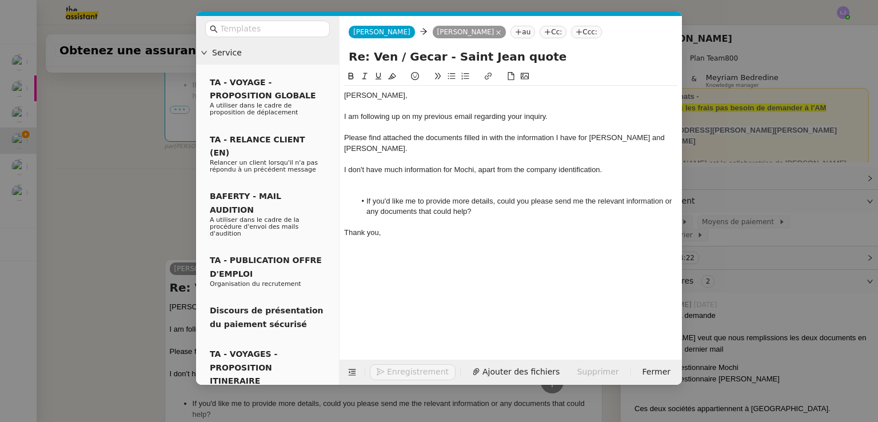
scroll to position [467, 0]
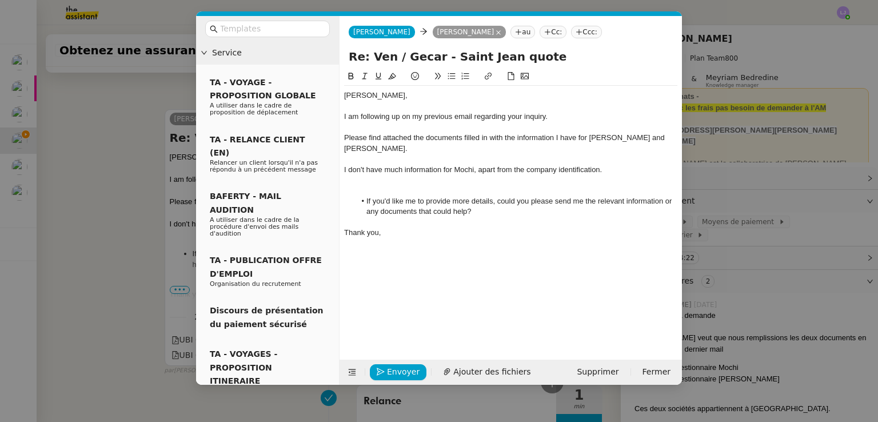
click at [404, 185] on div at bounding box center [510, 190] width 333 height 10
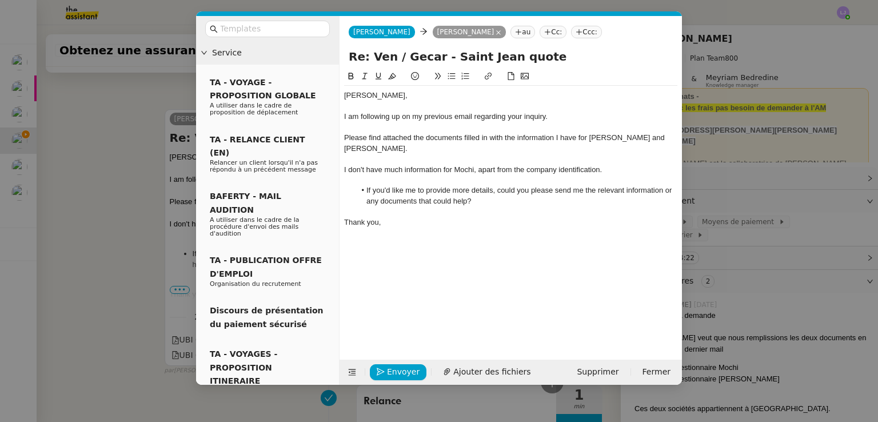
click at [133, 301] on nz-modal-container "Service TA - VOYAGE - PROPOSITION GLOBALE A utiliser dans le cadre de propositi…" at bounding box center [439, 211] width 878 height 422
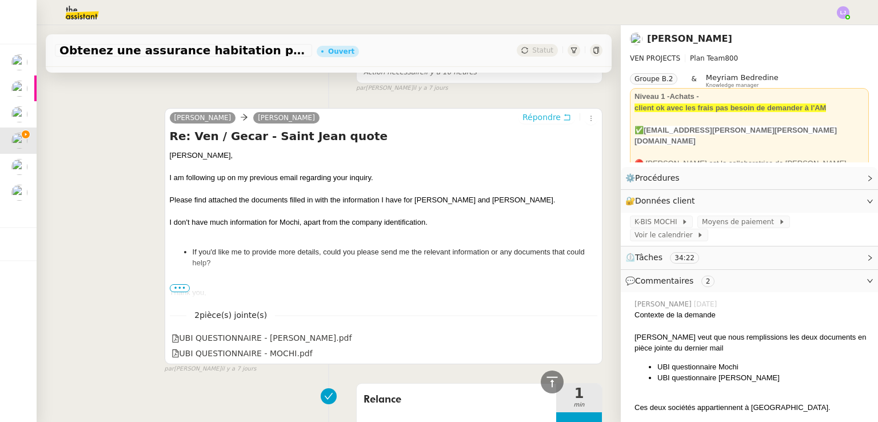
scroll to position [465, 0]
click at [586, 345] on link at bounding box center [590, 338] width 8 height 13
click at [586, 357] on icon at bounding box center [590, 353] width 8 height 8
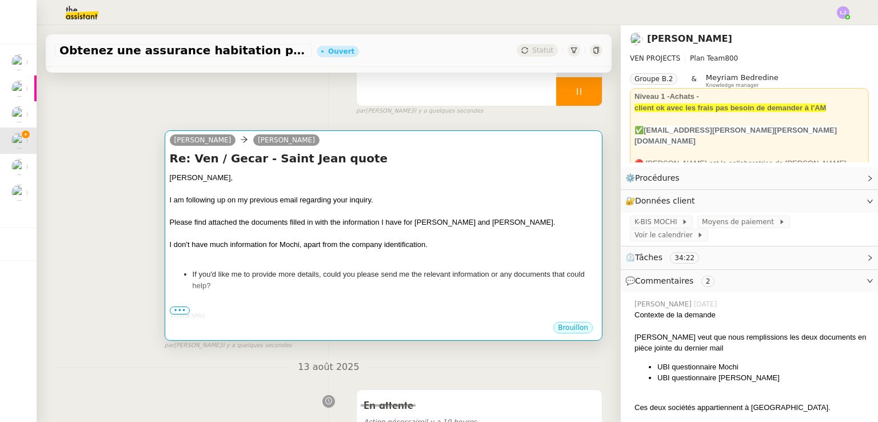
scroll to position [117, 0]
click at [456, 228] on div "Please find attached the documents filled in with the information I have for [P…" at bounding box center [383, 222] width 427 height 11
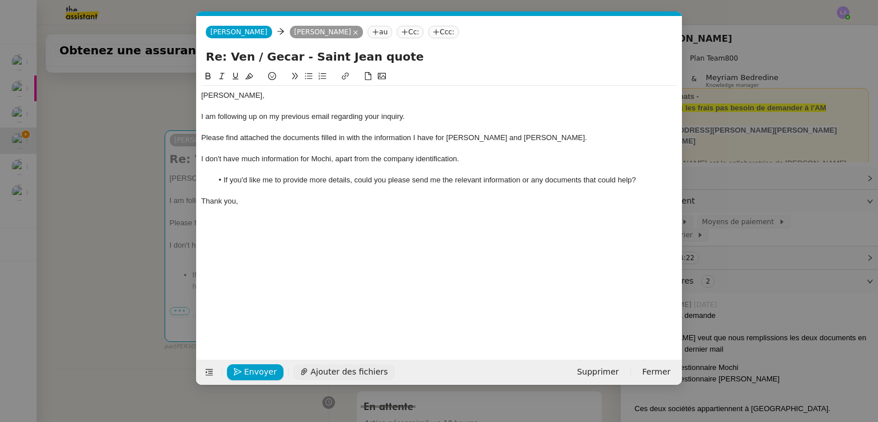
scroll to position [0, 24]
click at [361, 370] on span "Ajouter des fichiers" at bounding box center [348, 371] width 77 height 13
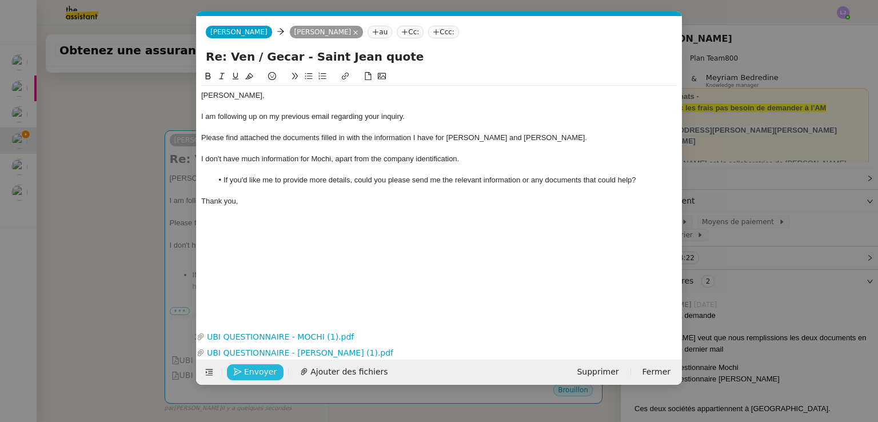
click at [270, 374] on span "Envoyer" at bounding box center [260, 371] width 33 height 13
click at [270, 374] on span "Confirmer l'envoi" at bounding box center [278, 371] width 69 height 13
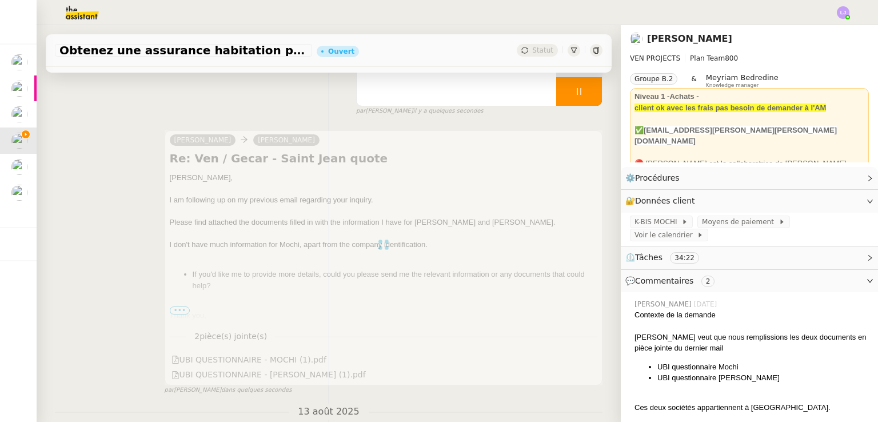
scroll to position [0, 0]
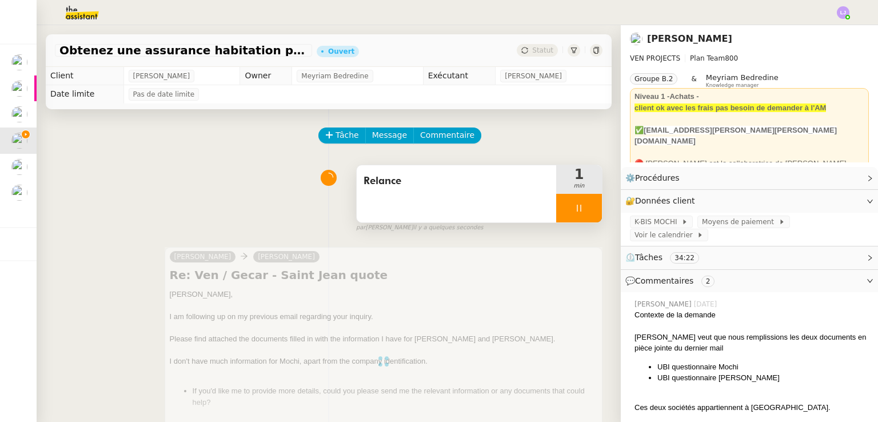
click at [578, 204] on div at bounding box center [579, 208] width 46 height 29
click at [579, 204] on button at bounding box center [590, 208] width 23 height 29
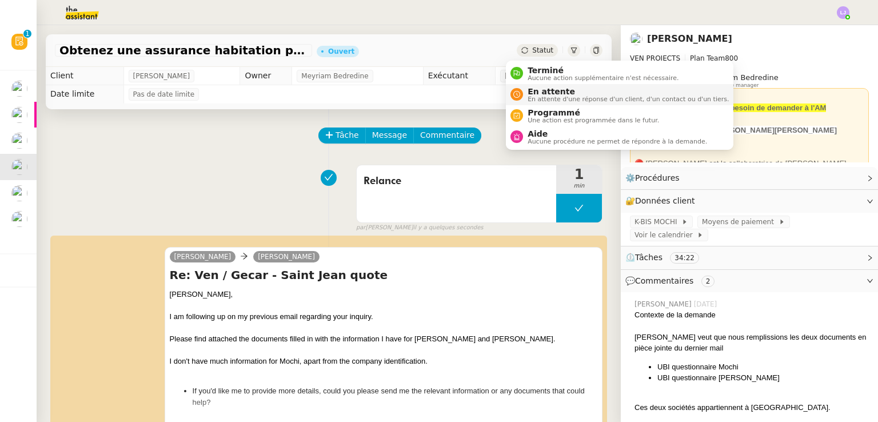
click at [554, 87] on span "En attente" at bounding box center [627, 91] width 201 height 9
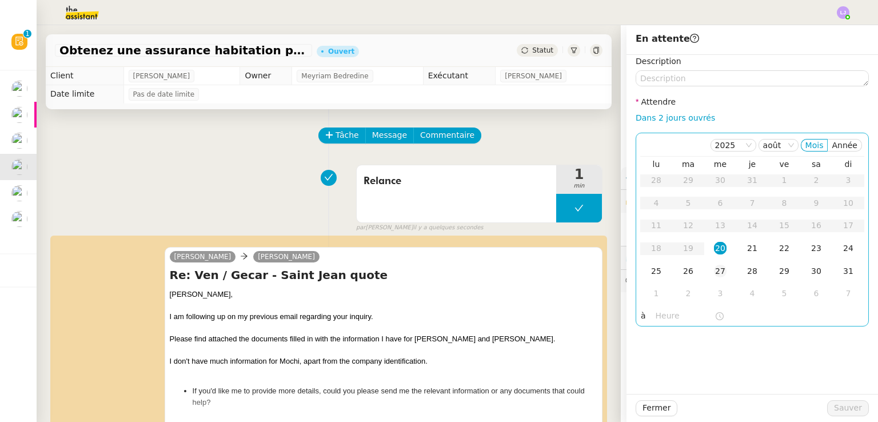
click at [714, 266] on div "27" at bounding box center [720, 271] width 13 height 13
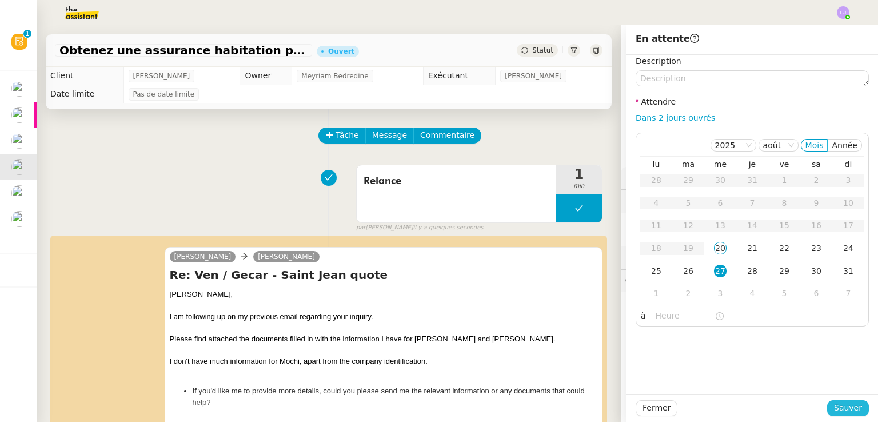
click at [834, 403] on span "Sauver" at bounding box center [848, 407] width 28 height 13
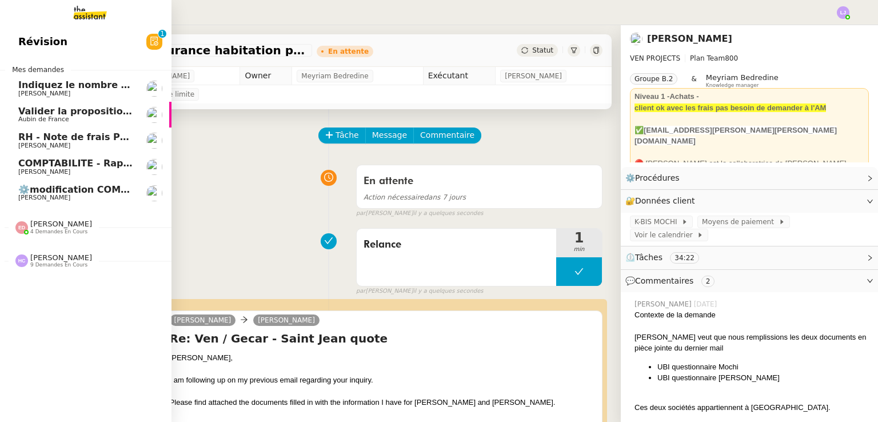
click at [34, 133] on span "RH - Note de frais PSPI - juillet 2025" at bounding box center [111, 136] width 187 height 11
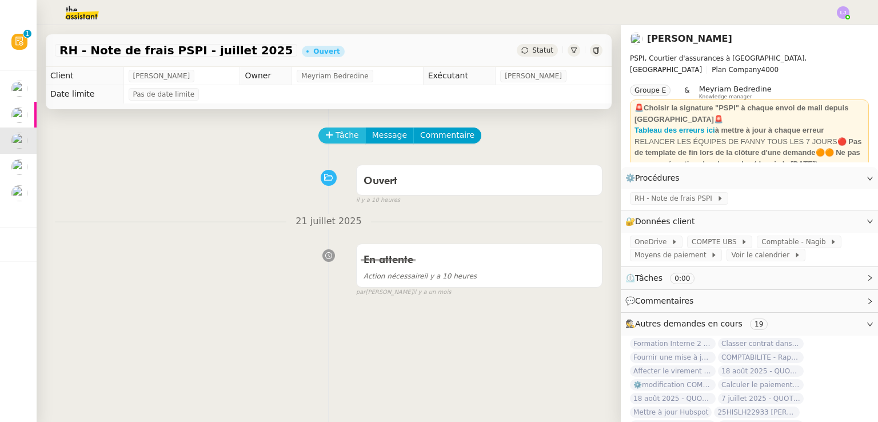
click at [347, 139] on span "Tâche" at bounding box center [346, 135] width 23 height 13
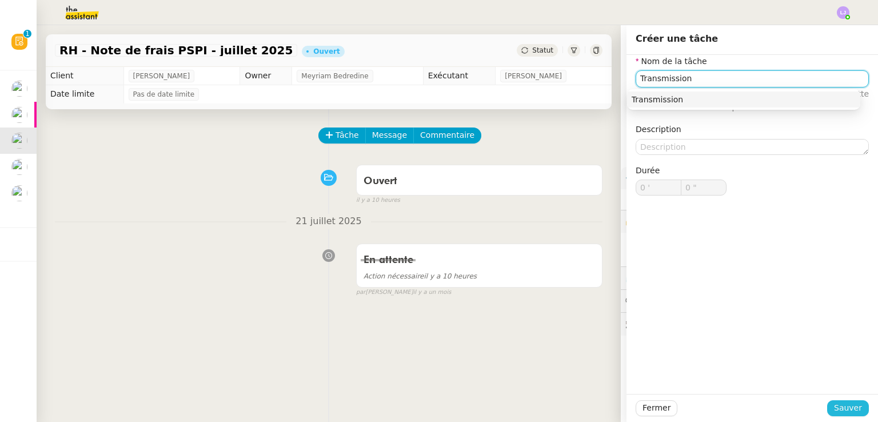
type input "Transmission"
click at [850, 413] on span "Sauver" at bounding box center [848, 407] width 28 height 13
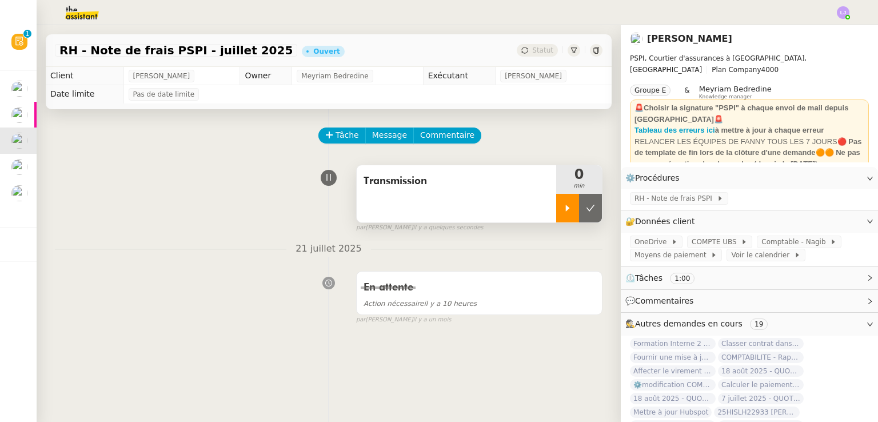
click at [566, 209] on icon at bounding box center [568, 208] width 4 height 6
click at [384, 130] on span "Message" at bounding box center [389, 135] width 35 height 13
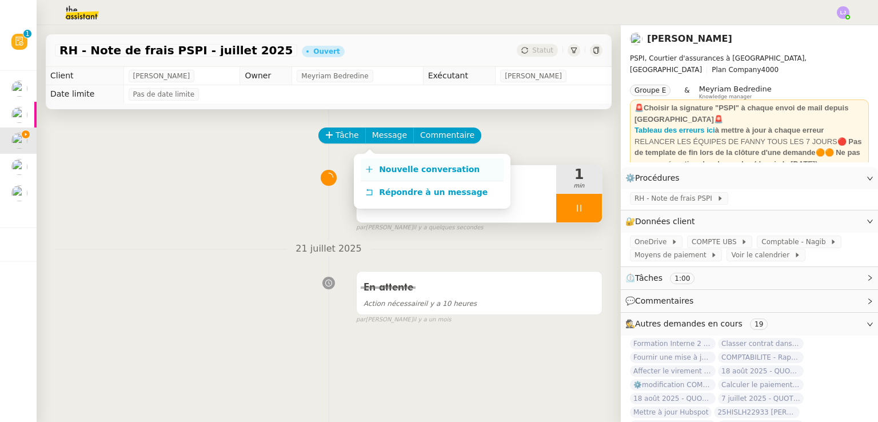
click at [421, 166] on span "Nouvelle conversation" at bounding box center [429, 169] width 101 height 9
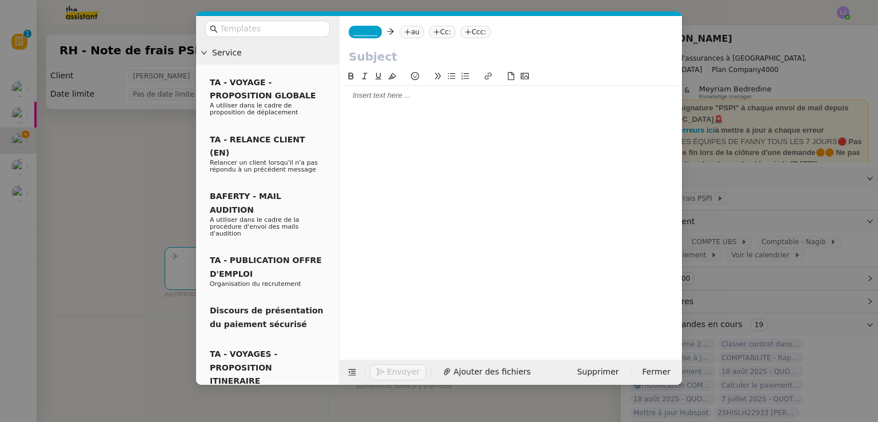
click at [360, 30] on span "_______" at bounding box center [365, 32] width 24 height 8
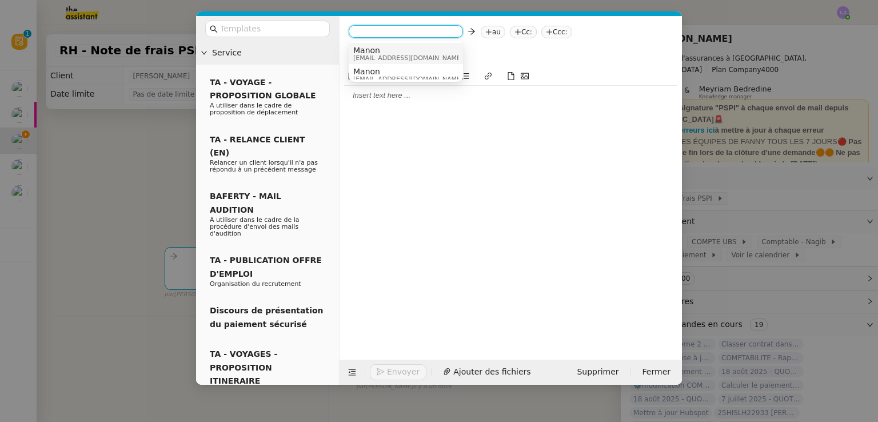
click at [371, 51] on span "Manon" at bounding box center [408, 50] width 110 height 9
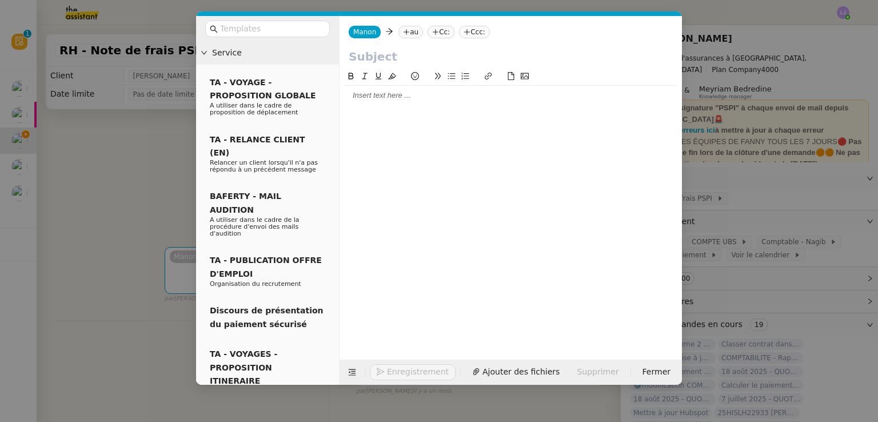
click at [410, 37] on nz-tag "au" at bounding box center [410, 32] width 25 height 13
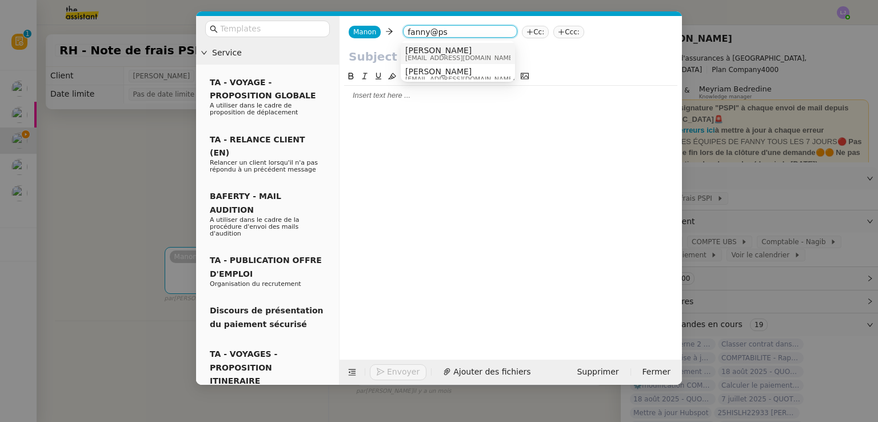
type input "fanny@ps"
click at [437, 48] on span "[PERSON_NAME]" at bounding box center [460, 50] width 110 height 9
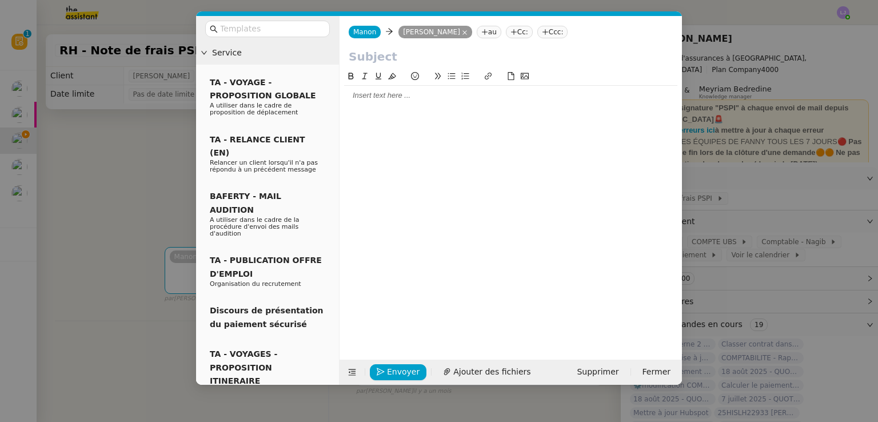
click at [432, 56] on input "text" at bounding box center [511, 56] width 324 height 17
type input "Notes de frais"
click at [715, 170] on nz-modal-container "Service TA - VOYAGE - PROPOSITION GLOBALE A utiliser dans le cadre de propositi…" at bounding box center [439, 211] width 878 height 422
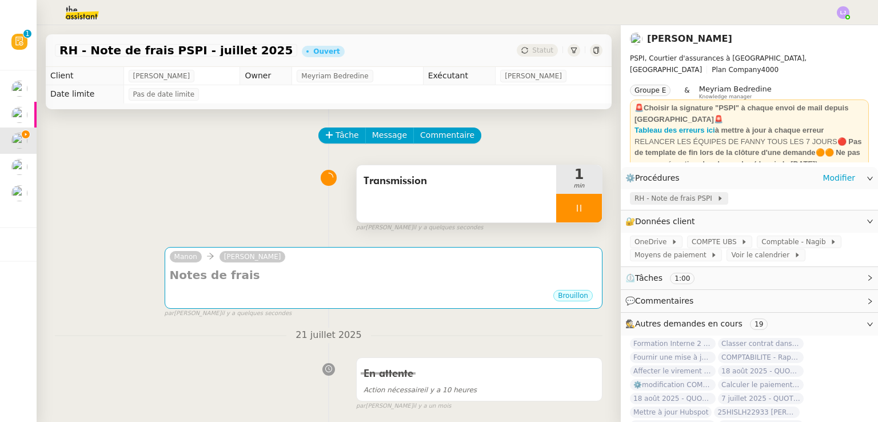
click at [702, 203] on div "RH - Note de frais PSPI" at bounding box center [678, 198] width 89 height 11
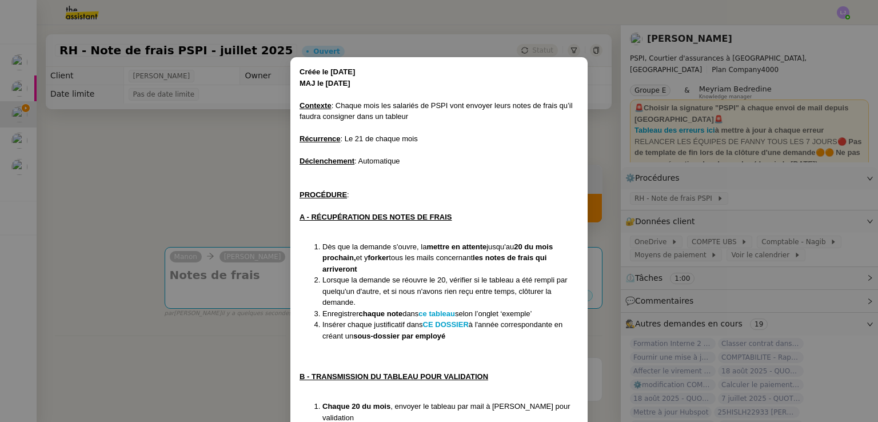
click at [220, 283] on nz-modal-container "Créée le [DATE] MAJ le [DATE] Contexte : Chaque mois les salariés de PSPI vont …" at bounding box center [439, 211] width 878 height 422
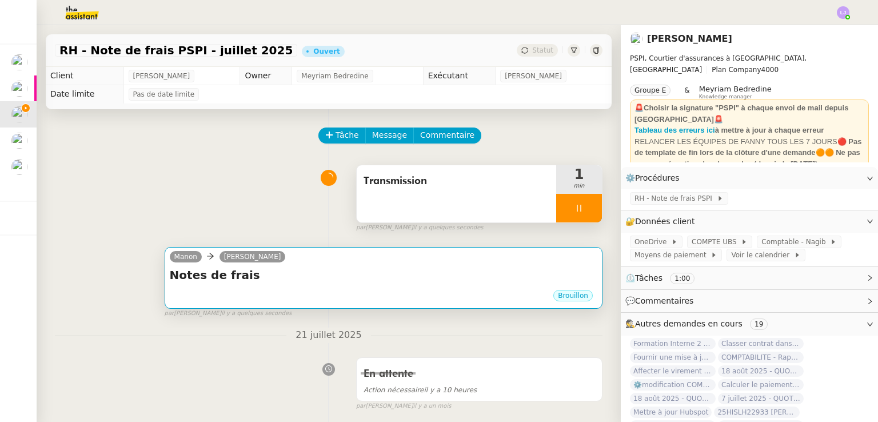
click at [254, 293] on div "Brouillon" at bounding box center [383, 297] width 427 height 17
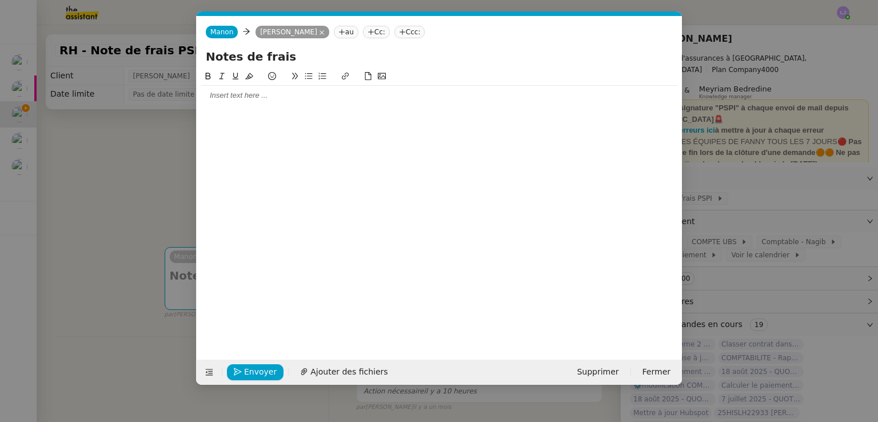
scroll to position [0, 24]
click at [275, 100] on div at bounding box center [439, 95] width 476 height 10
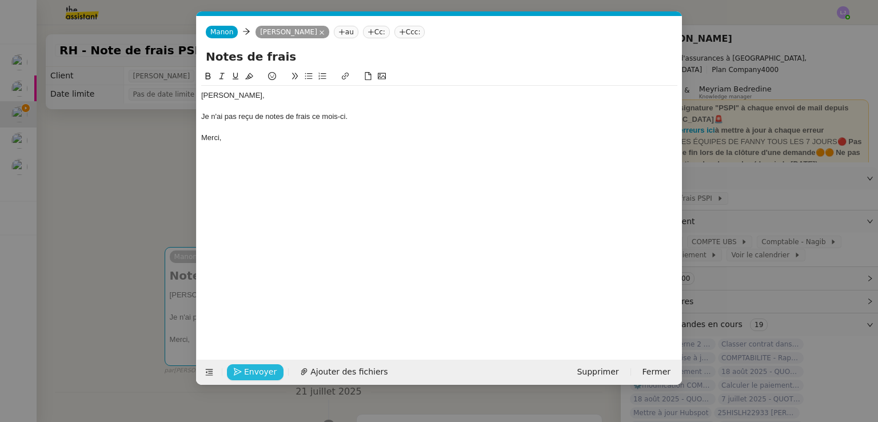
click at [255, 371] on span "Envoyer" at bounding box center [260, 371] width 33 height 13
click at [296, 51] on input "Notes de frais" at bounding box center [439, 56] width 467 height 17
type input "Notes de frais - Juillet"
click at [254, 373] on span "Envoyer" at bounding box center [260, 371] width 33 height 13
click at [254, 373] on span "Confirmer l'envoi" at bounding box center [278, 371] width 69 height 13
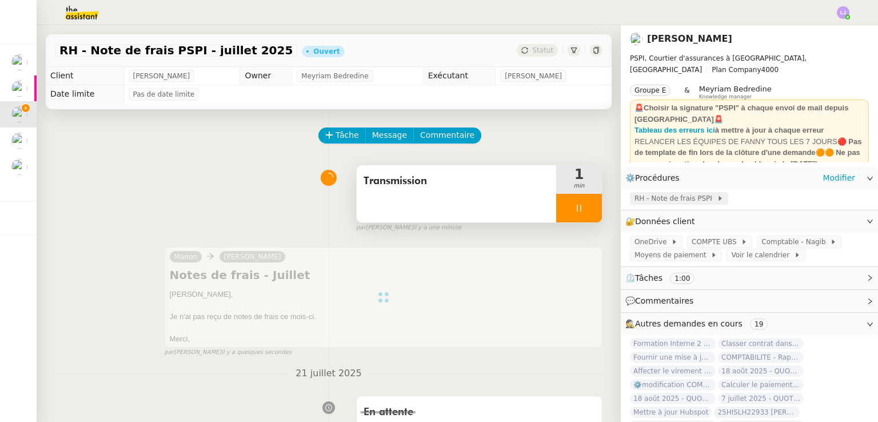
click at [689, 197] on span "RH - Note de frais PSPI" at bounding box center [675, 198] width 82 height 11
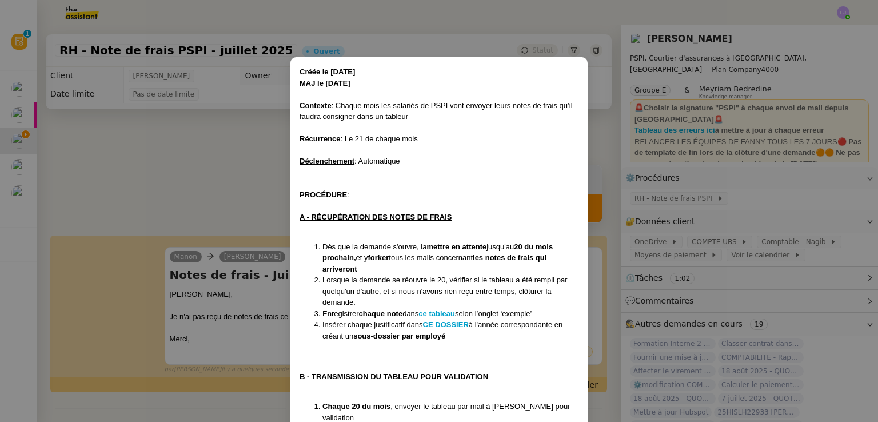
click at [610, 290] on nz-modal-container "Créée le [DATE] MAJ le [DATE] Contexte : Chaque mois les salariés de PSPI vont …" at bounding box center [439, 211] width 878 height 422
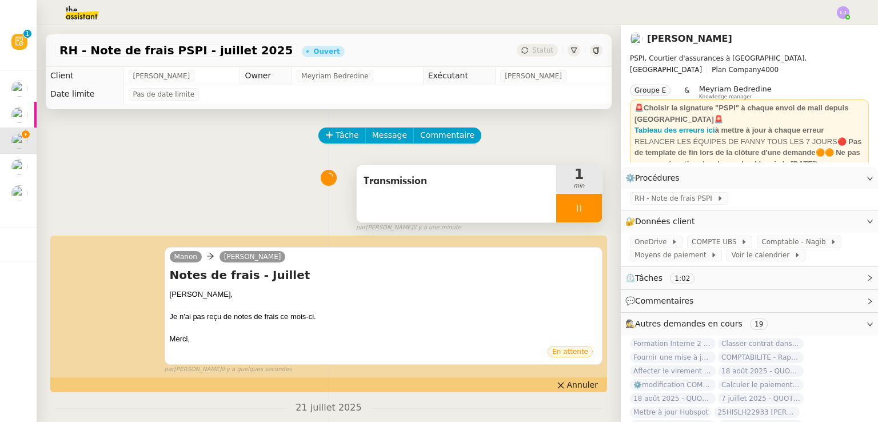
click at [575, 205] on div at bounding box center [579, 208] width 46 height 29
click at [586, 205] on icon at bounding box center [590, 207] width 9 height 9
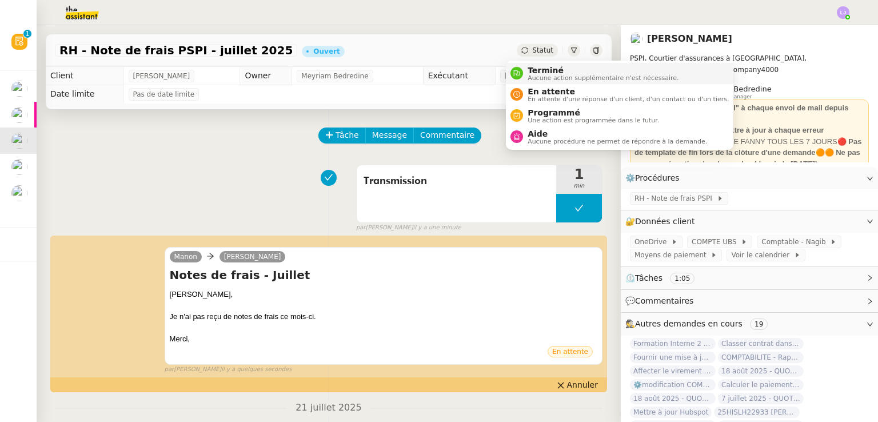
click at [534, 67] on span "Terminé" at bounding box center [602, 70] width 151 height 9
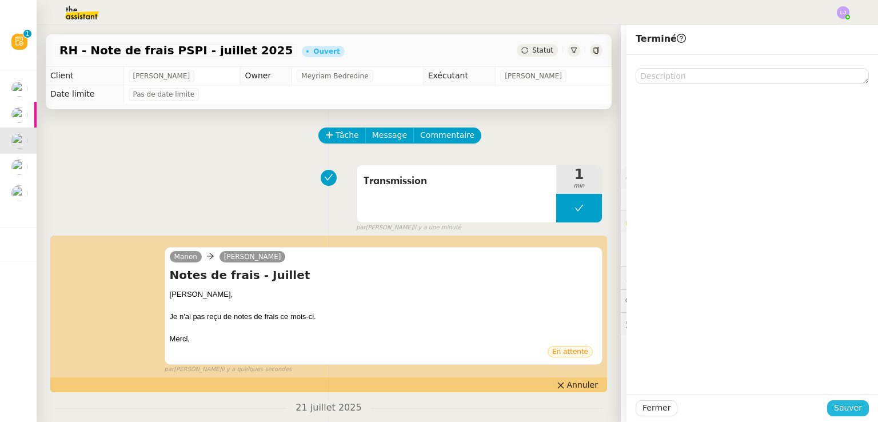
click at [837, 405] on span "Sauver" at bounding box center [848, 407] width 28 height 13
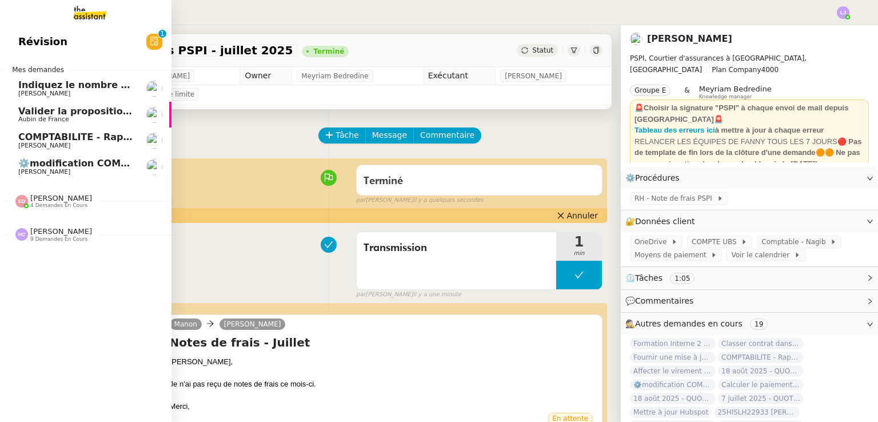
click at [79, 116] on span "Aubin de France" at bounding box center [75, 119] width 115 height 7
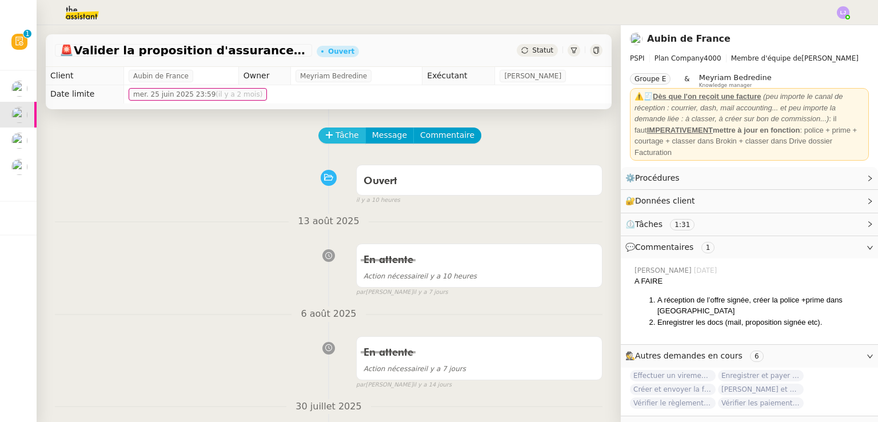
click at [337, 138] on span "Tâche" at bounding box center [346, 135] width 23 height 13
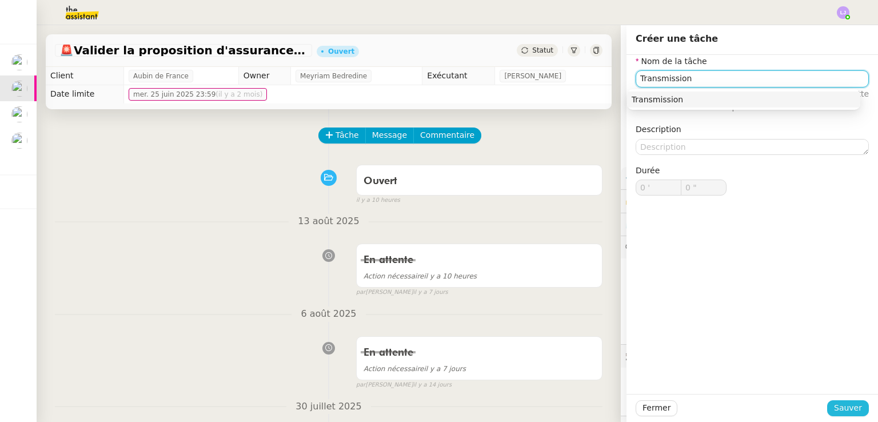
type input "Transmission"
click at [850, 409] on span "Sauver" at bounding box center [848, 407] width 28 height 13
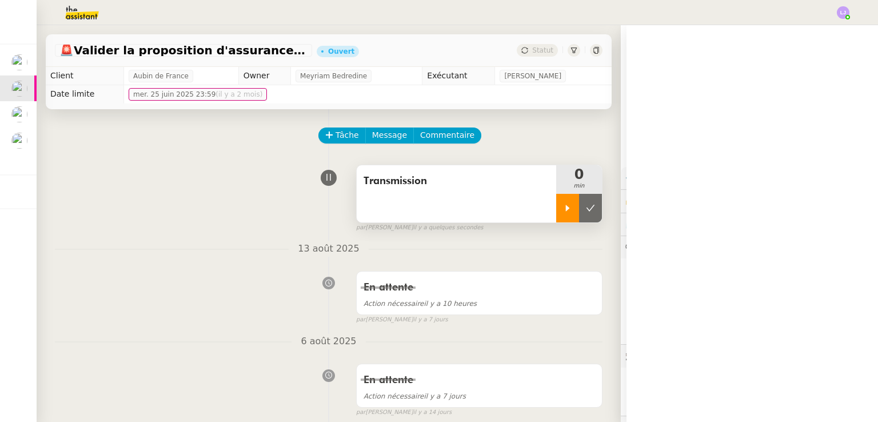
click at [556, 201] on div at bounding box center [567, 208] width 23 height 29
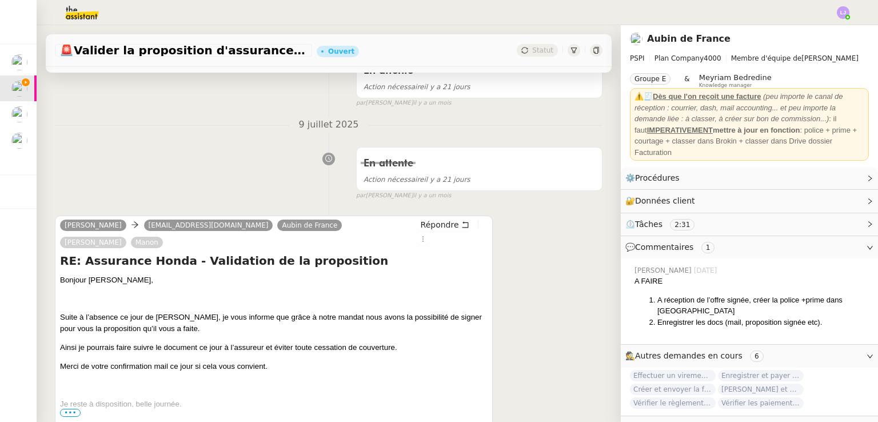
scroll to position [599, 0]
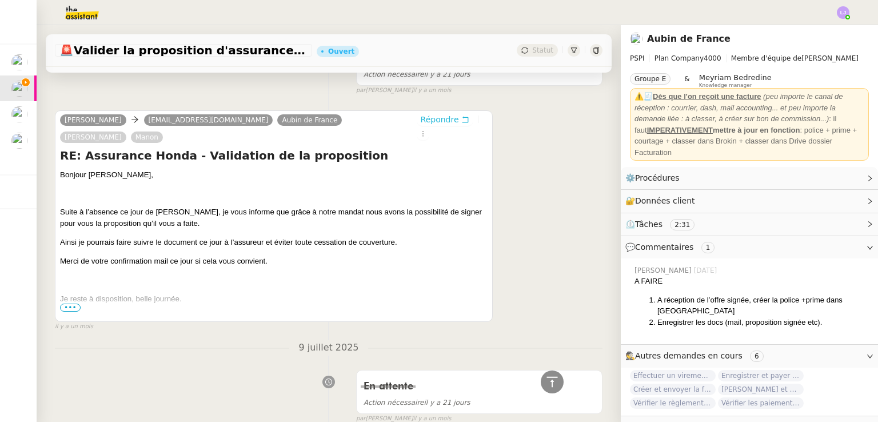
click at [437, 117] on span "Répondre" at bounding box center [440, 119] width 38 height 11
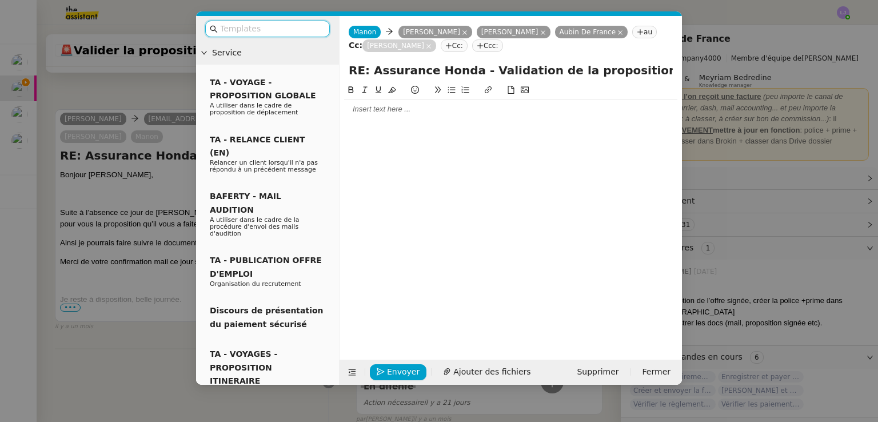
scroll to position [687, 0]
click at [516, 37] on nz-tag "[PERSON_NAME]" at bounding box center [514, 32] width 74 height 13
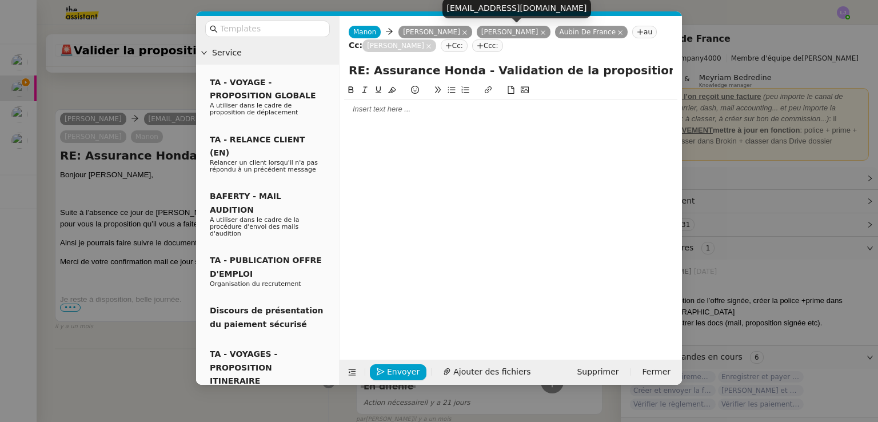
click at [540, 33] on icon at bounding box center [543, 33] width 6 height 6
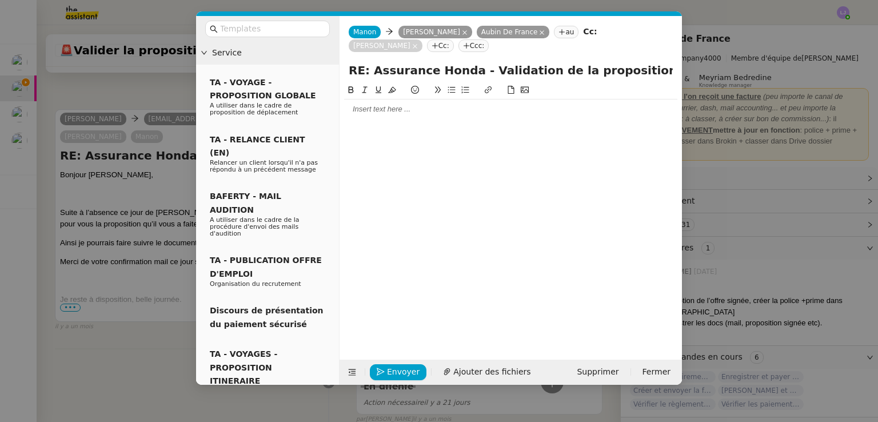
click at [125, 301] on nz-modal-container "Service TA - VOYAGE - PROPOSITION GLOBALE A utiliser dans le cadre de propositi…" at bounding box center [439, 211] width 878 height 422
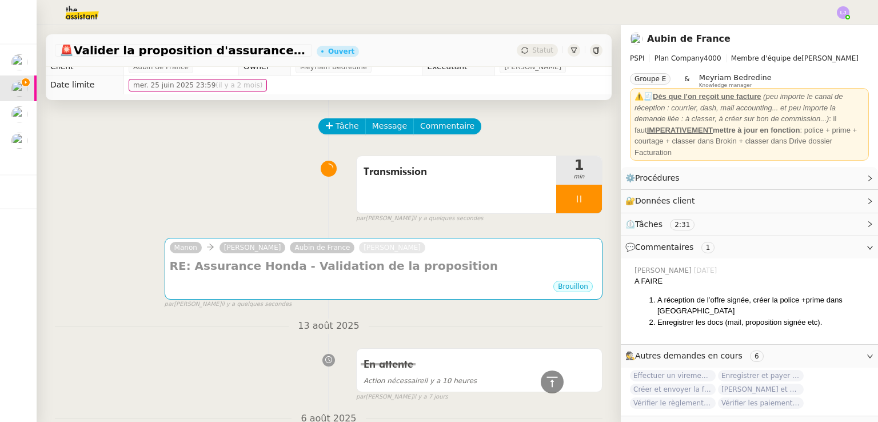
scroll to position [0, 0]
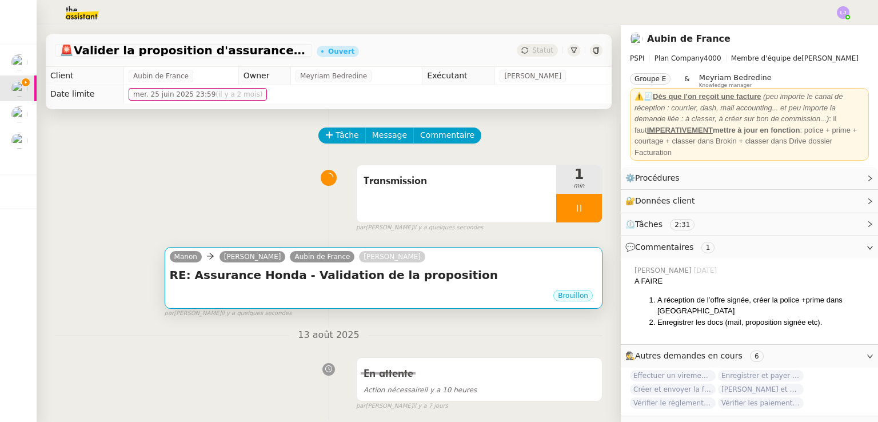
click at [278, 293] on div "Brouillon" at bounding box center [383, 297] width 427 height 17
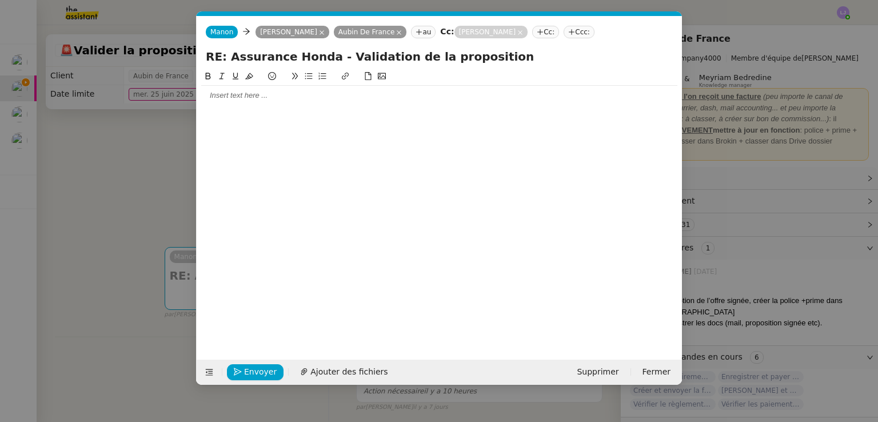
scroll to position [0, 24]
click at [303, 90] on div at bounding box center [439, 95] width 476 height 10
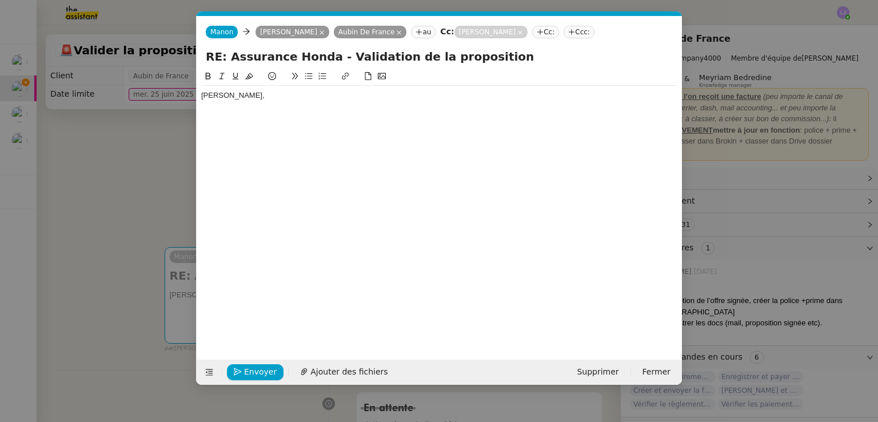
click at [91, 214] on nz-modal-container "Service TA - VOYAGE - PROPOSITION GLOBALE A utiliser dans le cadre de propositi…" at bounding box center [439, 211] width 878 height 422
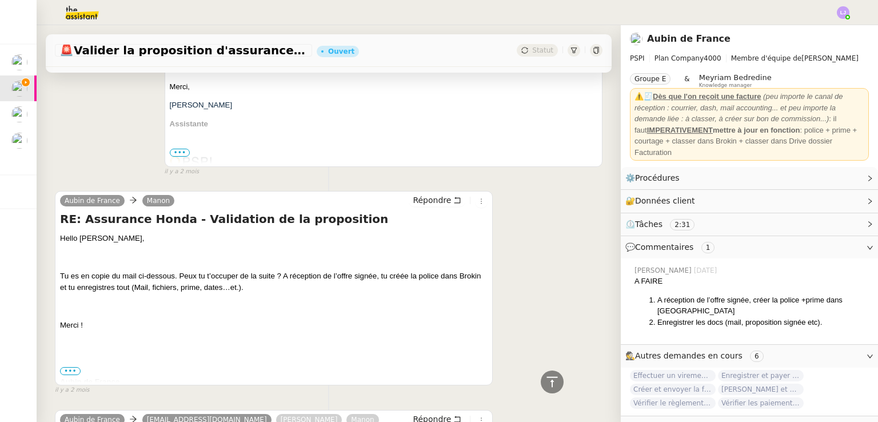
scroll to position [3581, 0]
click at [546, 378] on icon at bounding box center [551, 381] width 11 height 10
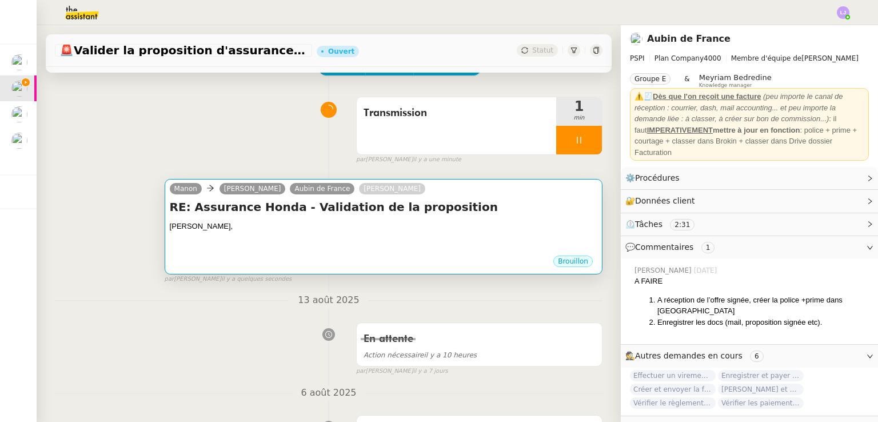
scroll to position [52, 0]
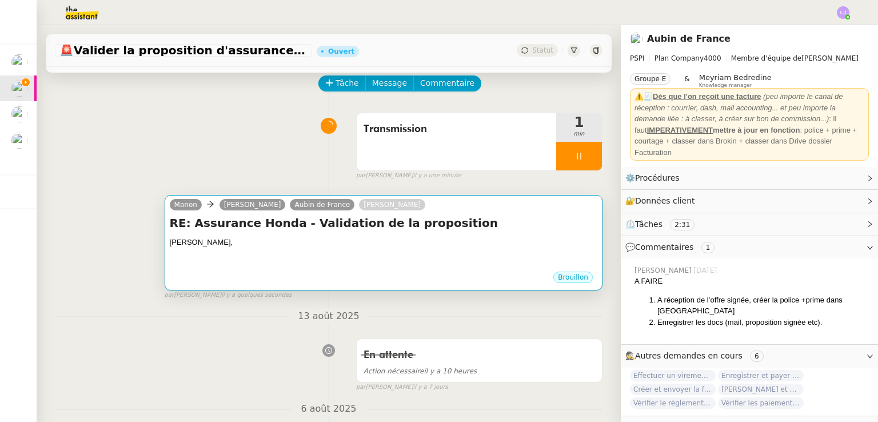
click at [328, 265] on div at bounding box center [383, 264] width 427 height 11
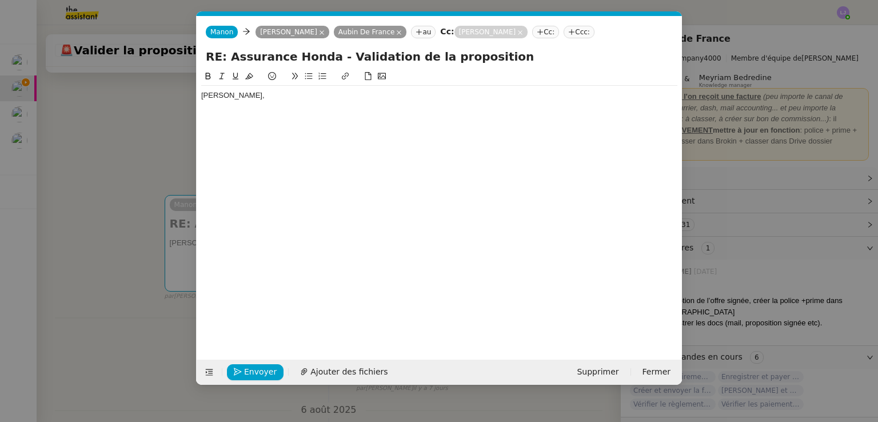
scroll to position [0, 24]
click at [292, 92] on div "[PERSON_NAME]," at bounding box center [439, 95] width 476 height 10
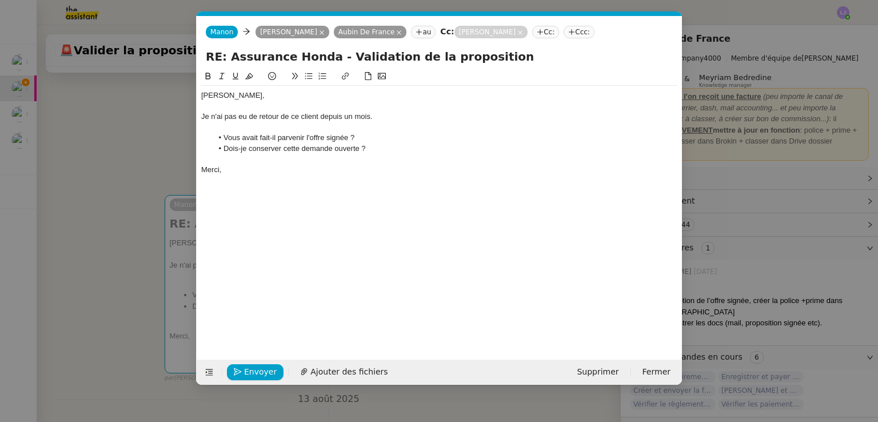
click at [361, 147] on li "Dois-je conserver cette demande ouverte ?" at bounding box center [445, 148] width 465 height 10
click at [261, 364] on button "Envoyer" at bounding box center [255, 372] width 57 height 16
click at [261, 364] on button "Confirmer l'envoi" at bounding box center [273, 372] width 93 height 16
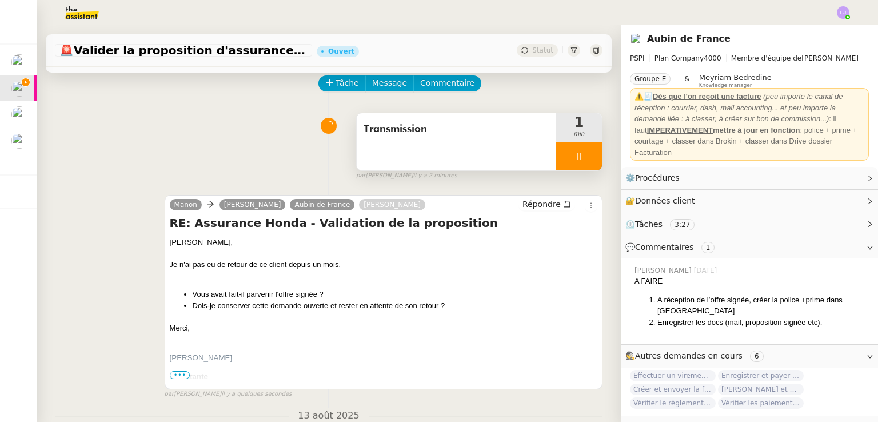
click at [575, 155] on div at bounding box center [579, 156] width 46 height 29
click at [586, 155] on icon at bounding box center [590, 155] width 9 height 9
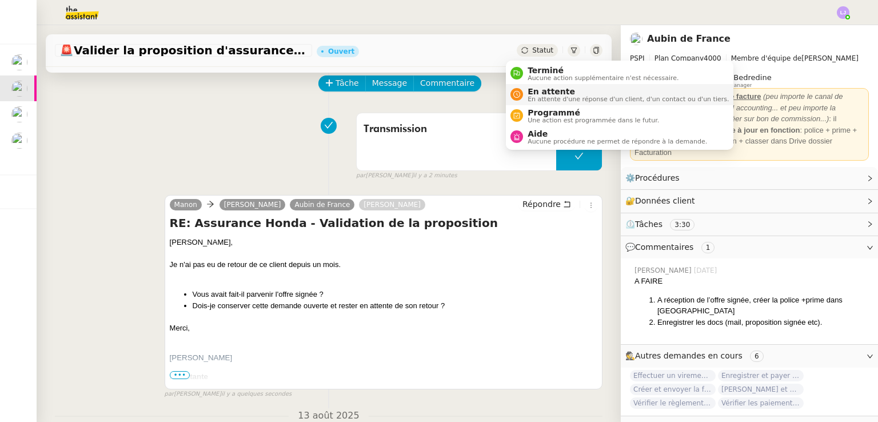
click at [555, 93] on span "En attente" at bounding box center [627, 91] width 201 height 9
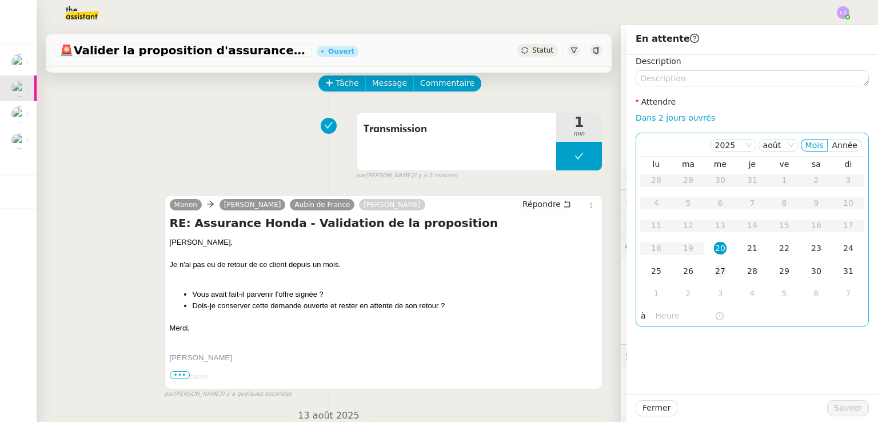
click at [714, 273] on div "27" at bounding box center [720, 271] width 13 height 13
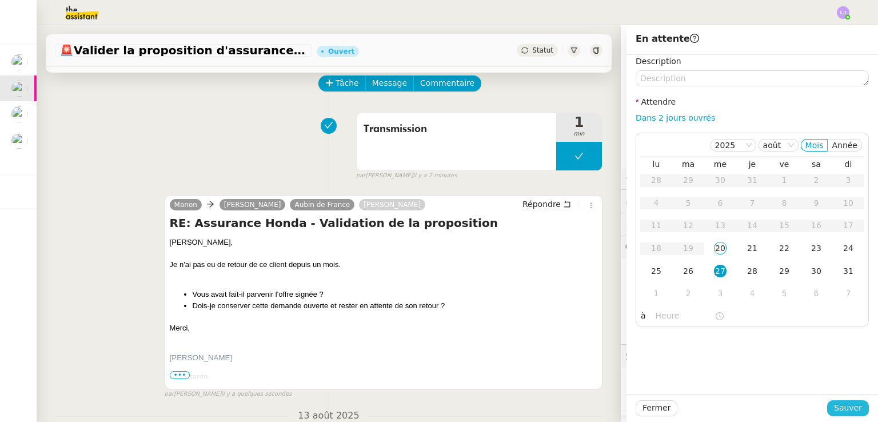
click at [834, 407] on span "Sauver" at bounding box center [848, 407] width 28 height 13
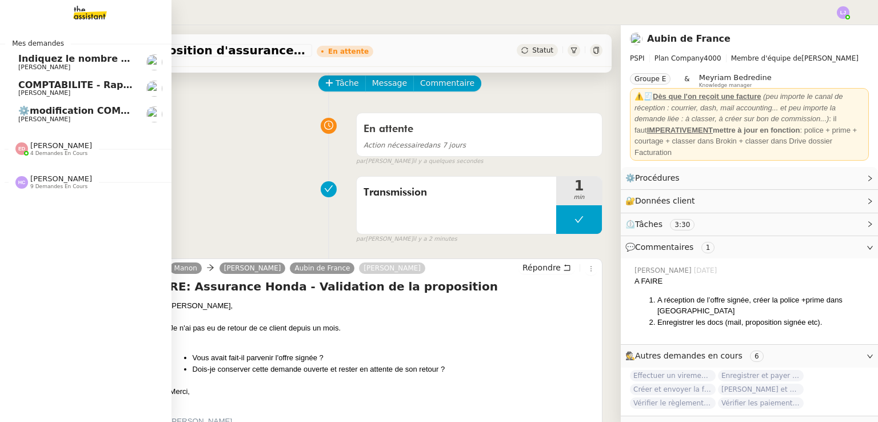
click at [101, 62] on span "Indiquez le nombre d'actions pour Ecohub" at bounding box center [126, 58] width 217 height 11
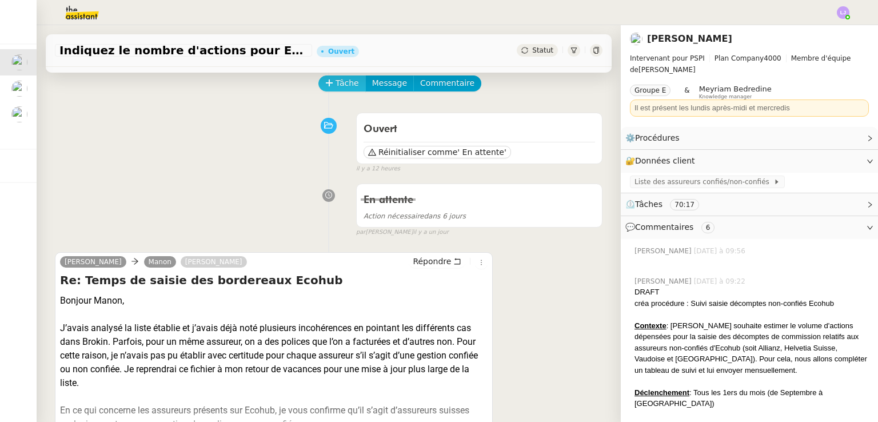
click at [339, 85] on span "Tâche" at bounding box center [346, 83] width 23 height 13
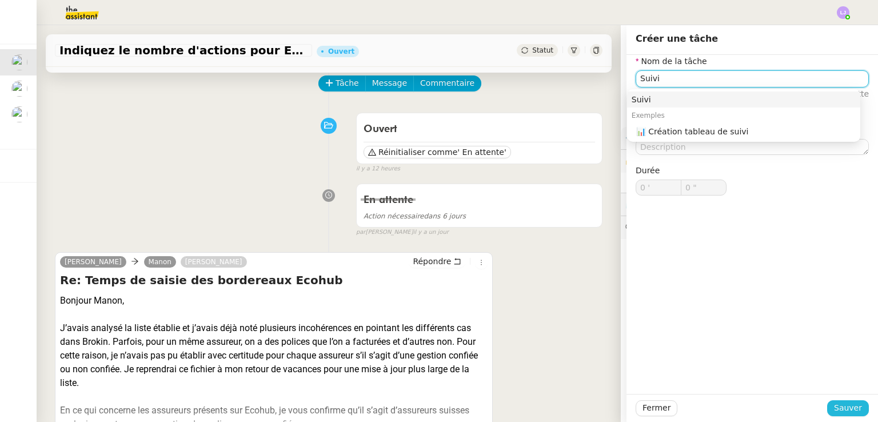
type input "Suivi"
click at [834, 407] on span "Sauver" at bounding box center [848, 407] width 28 height 13
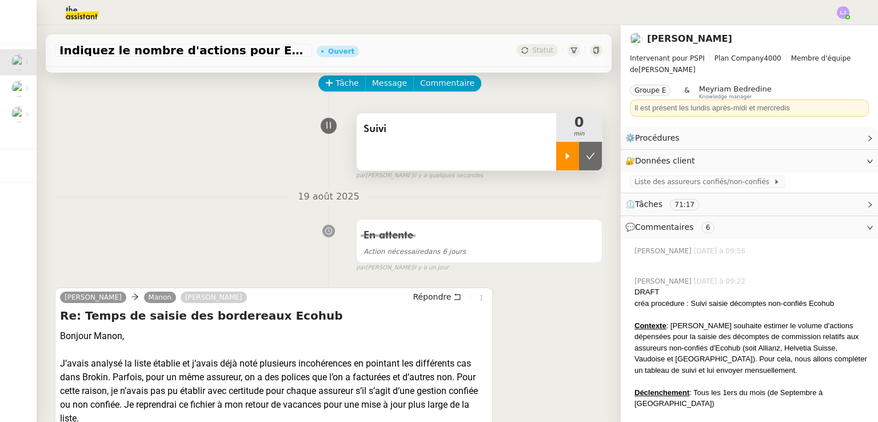
click at [559, 154] on div at bounding box center [567, 156] width 23 height 29
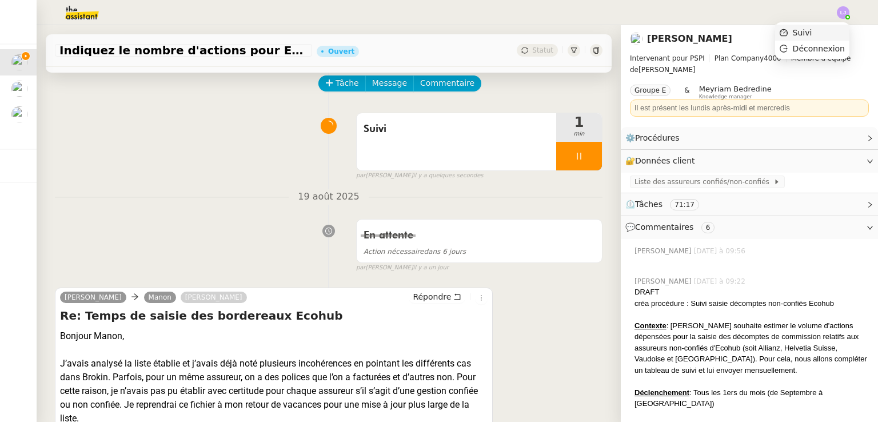
click at [831, 29] on li "Suivi" at bounding box center [812, 33] width 74 height 16
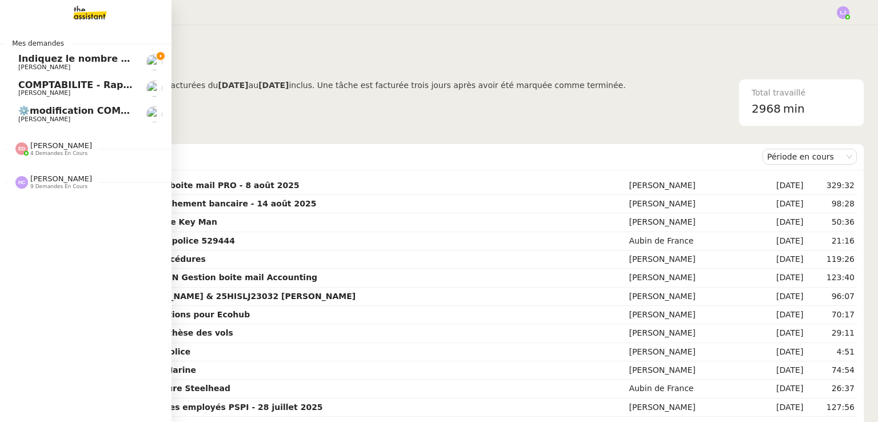
click at [65, 71] on link "Indiquez le nombre d'actions pour Ecohub [PERSON_NAME]" at bounding box center [85, 62] width 171 height 26
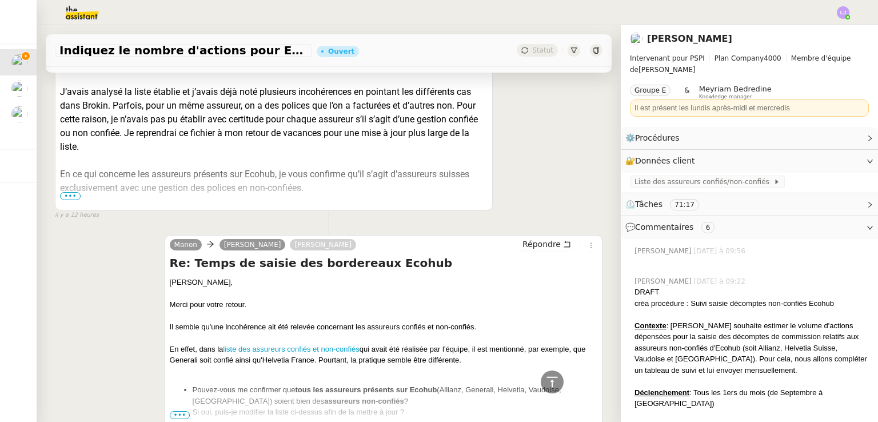
scroll to position [303, 0]
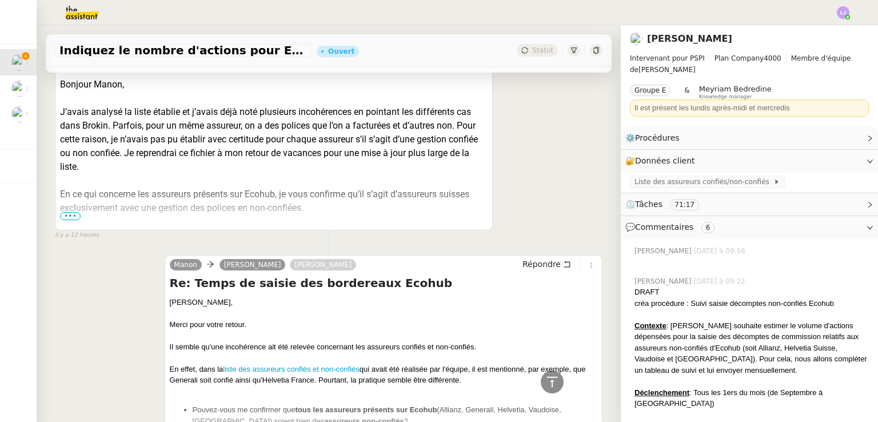
click at [64, 215] on span "•••" at bounding box center [70, 216] width 21 height 8
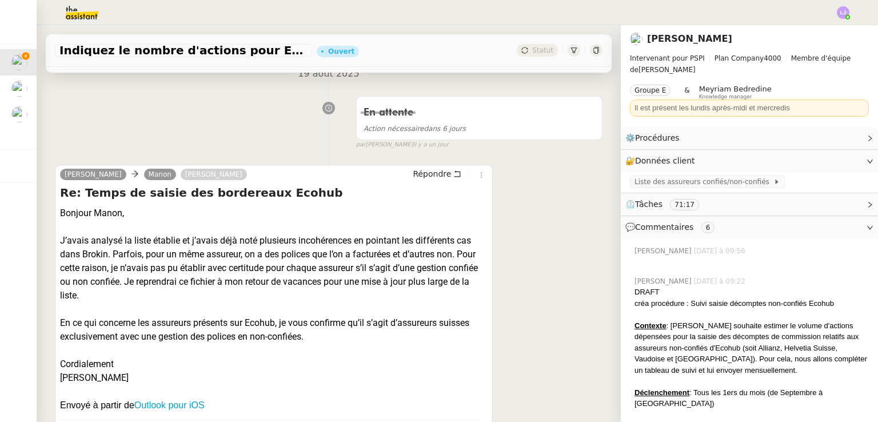
scroll to position [174, 0]
click at [427, 175] on span "Répondre" at bounding box center [432, 174] width 38 height 11
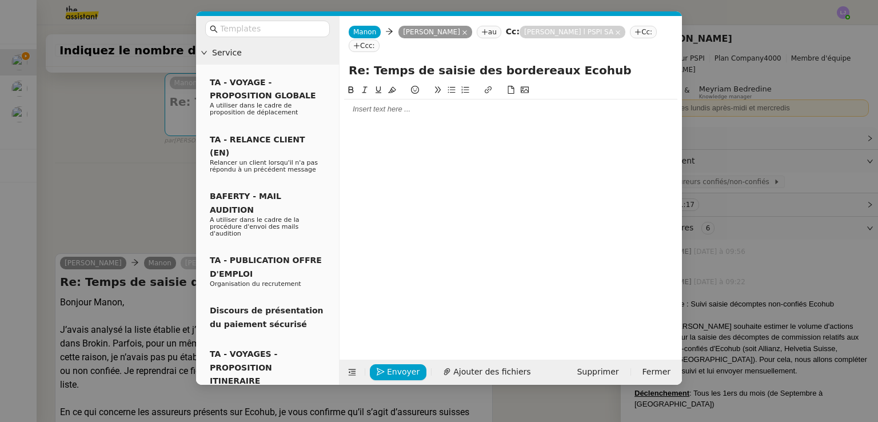
click at [413, 104] on div at bounding box center [510, 109] width 333 height 10
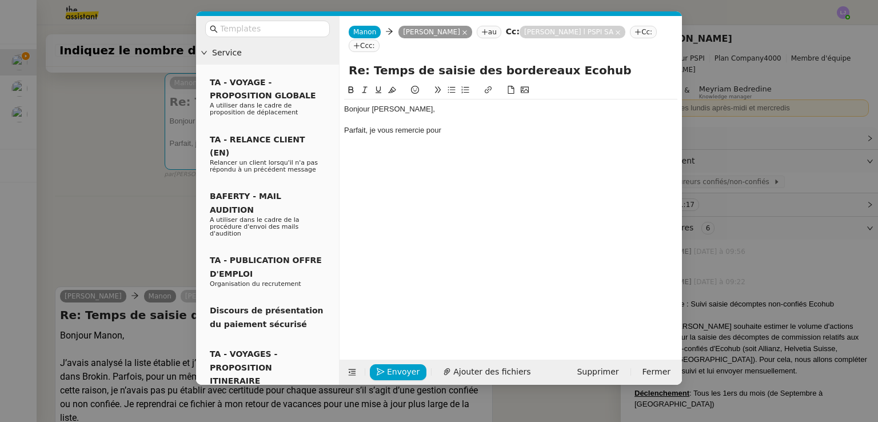
click at [422, 125] on div "Parfait, je vous remercie pour" at bounding box center [510, 130] width 333 height 10
click at [141, 169] on nz-modal-container "Service TA - VOYAGE - PROPOSITION GLOBALE A utiliser dans le cadre de propositi…" at bounding box center [439, 211] width 878 height 422
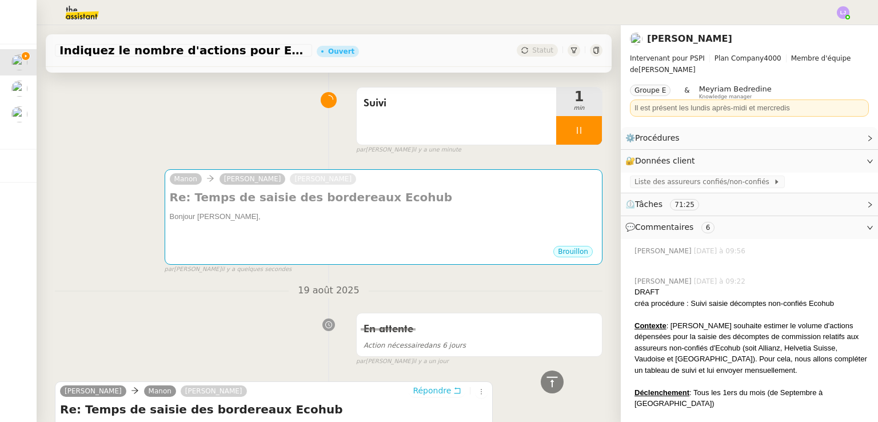
scroll to position [52, 0]
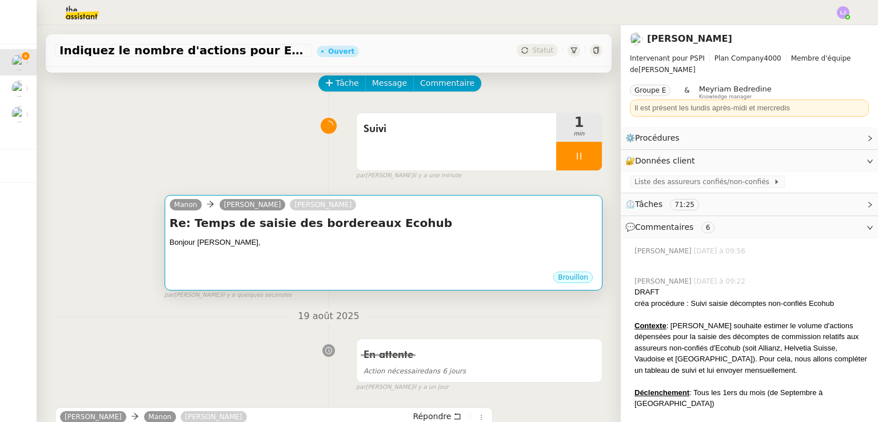
click at [353, 250] on div at bounding box center [383, 253] width 427 height 11
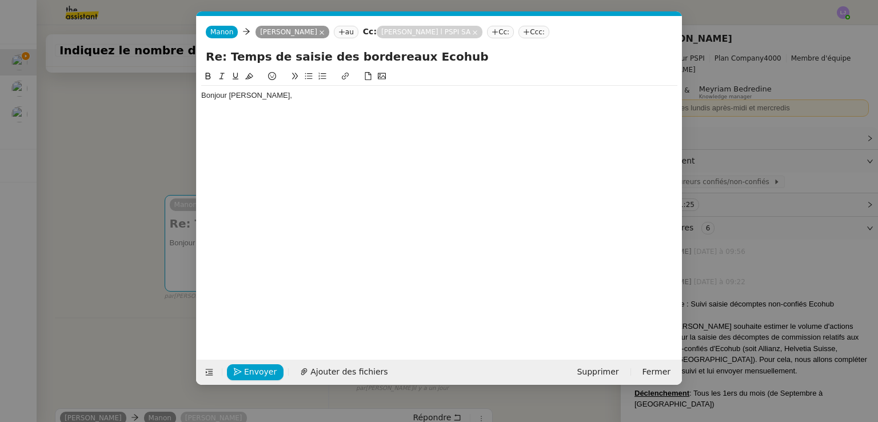
scroll to position [0, 24]
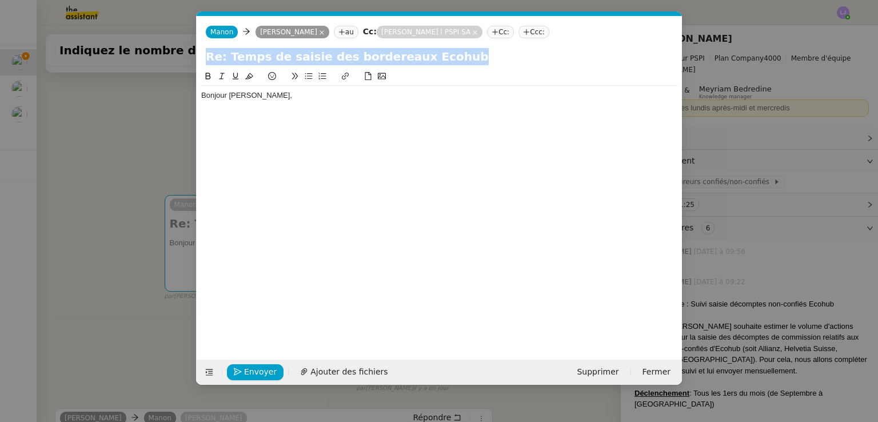
drag, startPoint x: 249, startPoint y: 129, endPoint x: 230, endPoint y: 101, distance: 33.0
click at [230, 101] on div "Bonjour [PERSON_NAME]," at bounding box center [439, 206] width 476 height 272
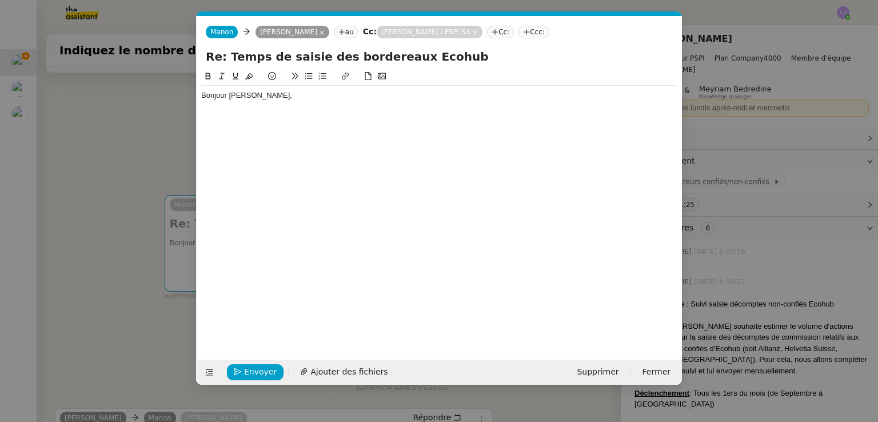
click at [230, 101] on div "Bonjour [PERSON_NAME]," at bounding box center [439, 95] width 476 height 10
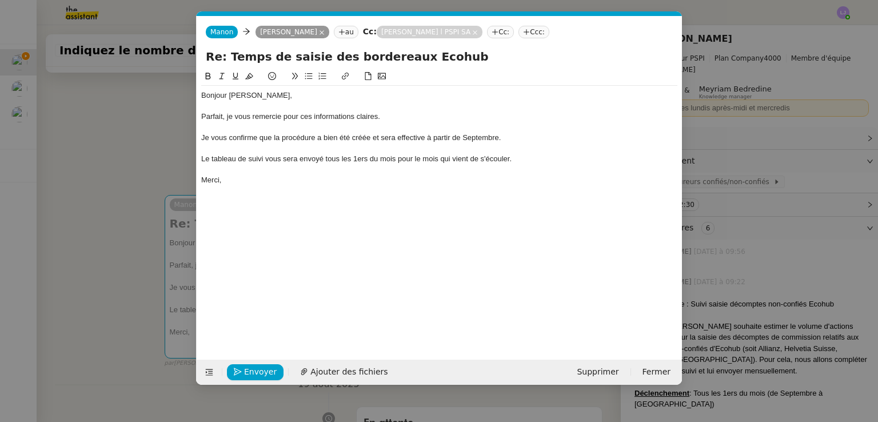
click at [170, 187] on nz-modal-container "Service TA - VOYAGE - PROPOSITION GLOBALE A utiliser dans le cadre de propositi…" at bounding box center [439, 211] width 878 height 422
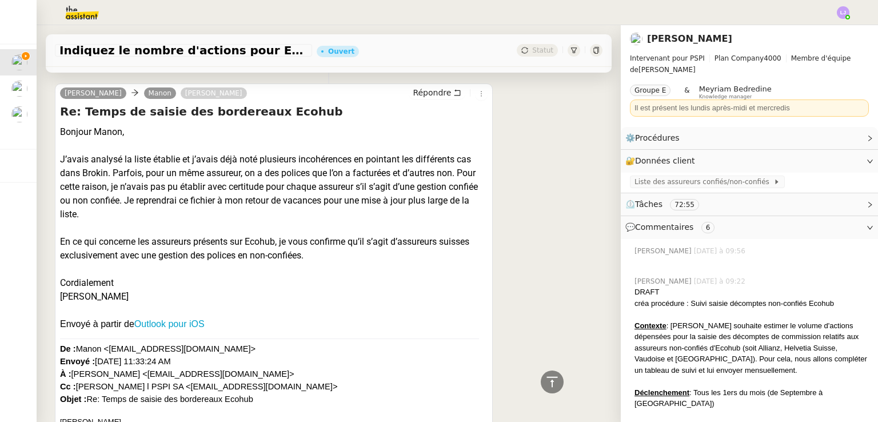
scroll to position [443, 0]
click at [294, 267] on div at bounding box center [273, 269] width 427 height 14
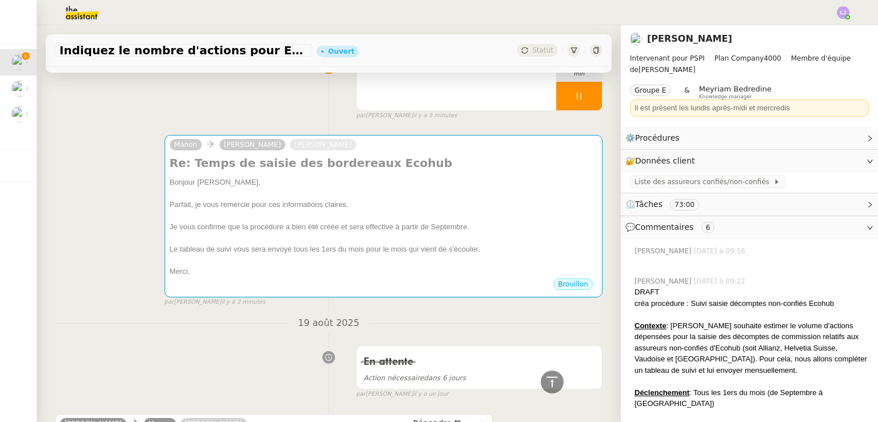
scroll to position [94, 0]
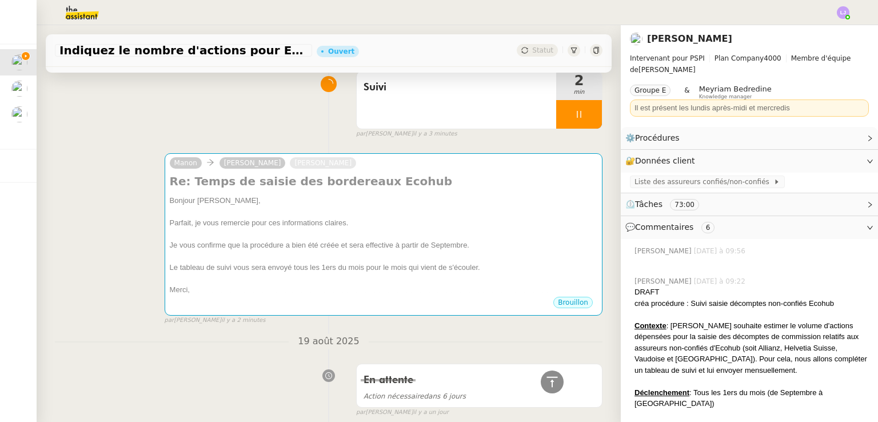
click at [358, 238] on div at bounding box center [383, 234] width 427 height 11
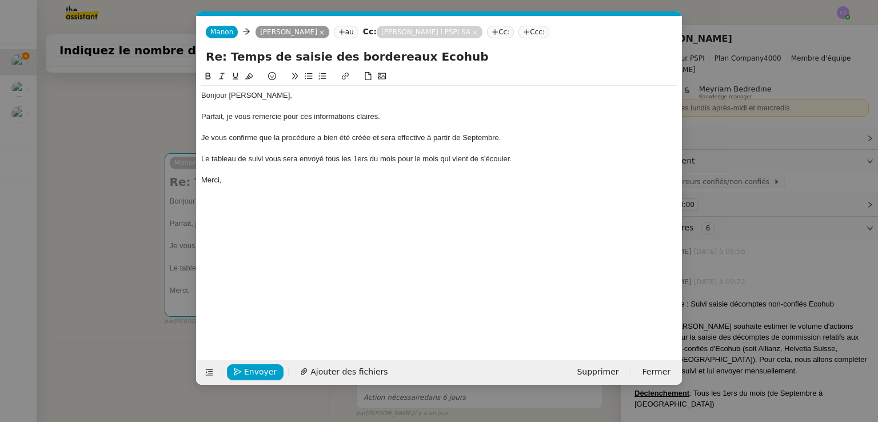
scroll to position [0, 24]
click at [414, 237] on div "Bonjour [PERSON_NAME], [PERSON_NAME], je vous remercie pour ces informations cl…" at bounding box center [439, 206] width 476 height 272
click at [524, 161] on div "Le tableau de suivi vous sera envoyé tous les 1ers du mois pour le mois qui vie…" at bounding box center [439, 159] width 476 height 10
click at [735, 194] on nz-modal-container "Service TA - VOYAGE - PROPOSITION GLOBALE A utiliser dans le cadre de propositi…" at bounding box center [439, 211] width 878 height 422
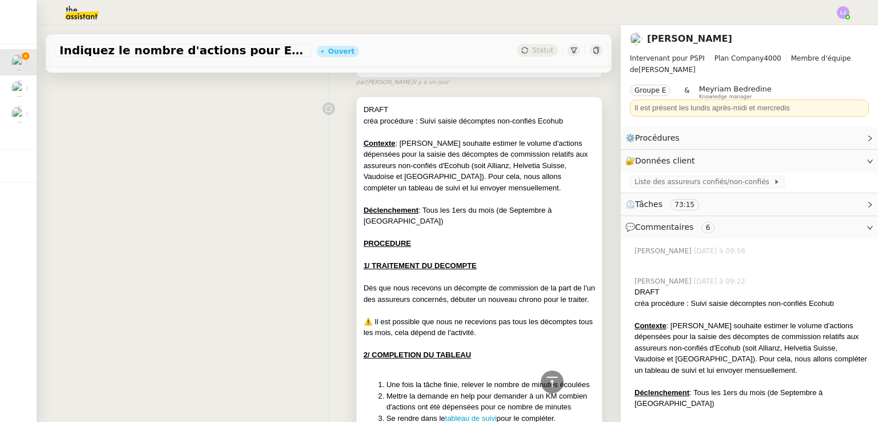
scroll to position [1761, 0]
click at [521, 204] on div at bounding box center [478, 199] width 231 height 11
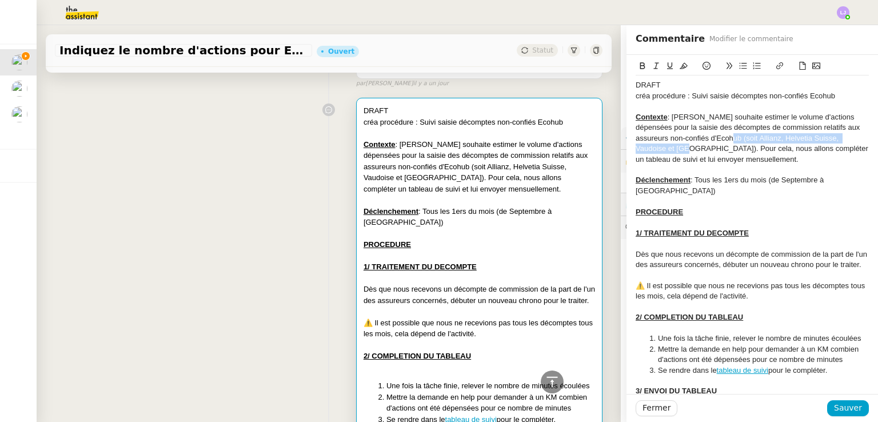
drag, startPoint x: 649, startPoint y: 146, endPoint x: 702, endPoint y: 135, distance: 54.1
click at [702, 135] on div "Contexte : [PERSON_NAME] souhaite estimer le volume d'actions dépensées pour la…" at bounding box center [751, 138] width 233 height 53
click at [785, 135] on div "Contexte : [PERSON_NAME] souhaite estimer le volume d'actions dépensées pour la…" at bounding box center [751, 138] width 233 height 53
click at [743, 137] on div "Contexte : [PERSON_NAME] souhaite estimer le volume d'actions dépensées pour la…" at bounding box center [751, 138] width 233 height 53
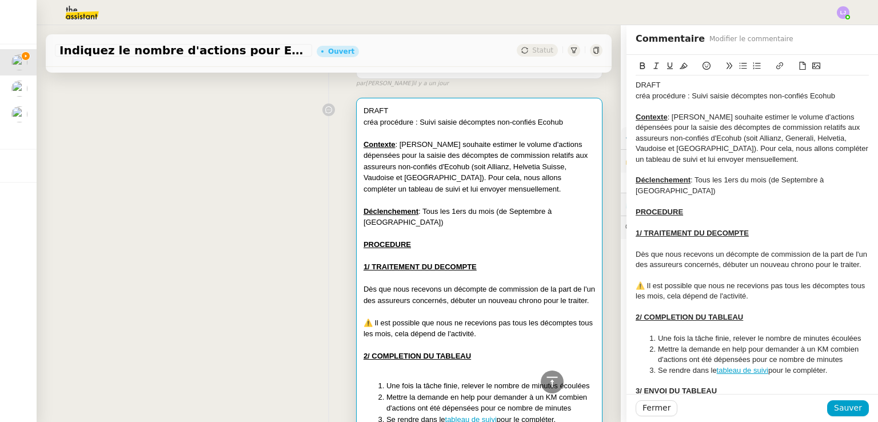
click at [646, 82] on div "DRAFT" at bounding box center [751, 85] width 233 height 10
click at [835, 92] on div "créa procédure : Suivi saisie décomptes non-confiés Ecohub" at bounding box center [751, 96] width 233 height 10
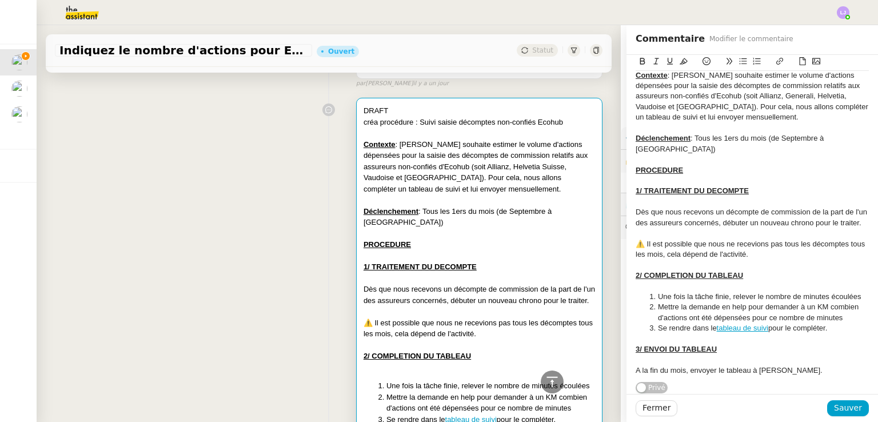
scroll to position [101, 0]
click at [741, 323] on link "tableau de suivi" at bounding box center [742, 327] width 51 height 9
click at [722, 352] on link "[URL][DOMAIN_NAME]" at bounding box center [715, 359] width 78 height 15
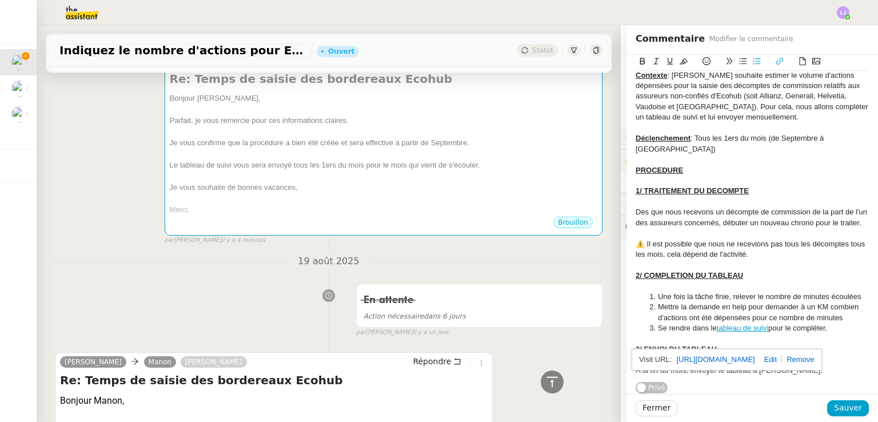
scroll to position [0, 0]
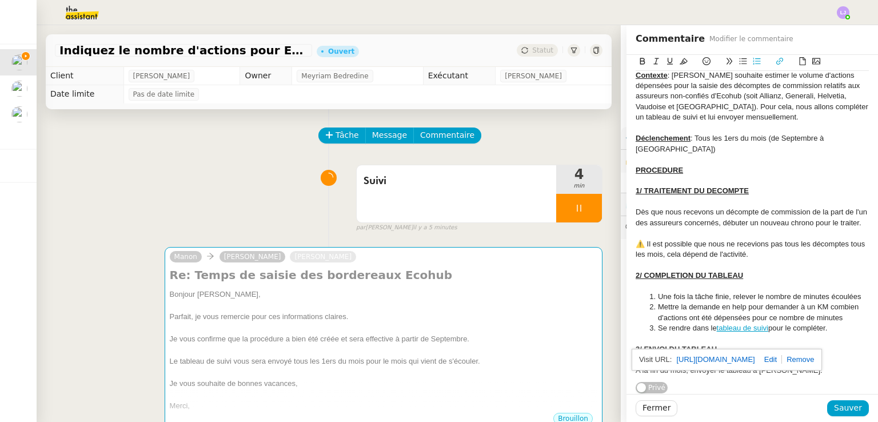
click at [777, 239] on div "⚠️ Il est possible que nous ne recevions pas tous les décomptes tous les mois, …" at bounding box center [751, 249] width 233 height 21
click at [742, 345] on div "3/ ENVOI DU TABLEAU" at bounding box center [751, 349] width 233 height 10
click at [635, 365] on div "A la fin du mois, envoyer le tableau à [PERSON_NAME]." at bounding box center [751, 370] width 233 height 10
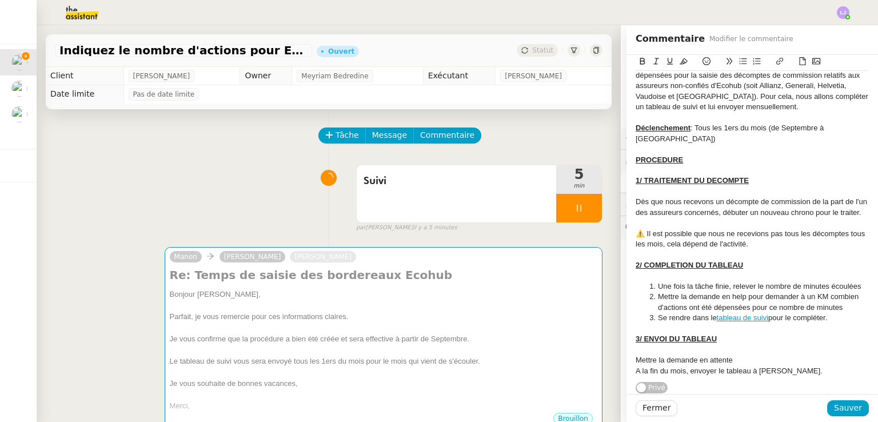
click at [694, 245] on div "⚠️ Il est possible que nous ne recevions pas tous les décomptes tous les mois, …" at bounding box center [751, 239] width 233 height 21
click at [695, 323] on li "Se rendre dans le tableau de suivi pour le compléter." at bounding box center [758, 318] width 222 height 10
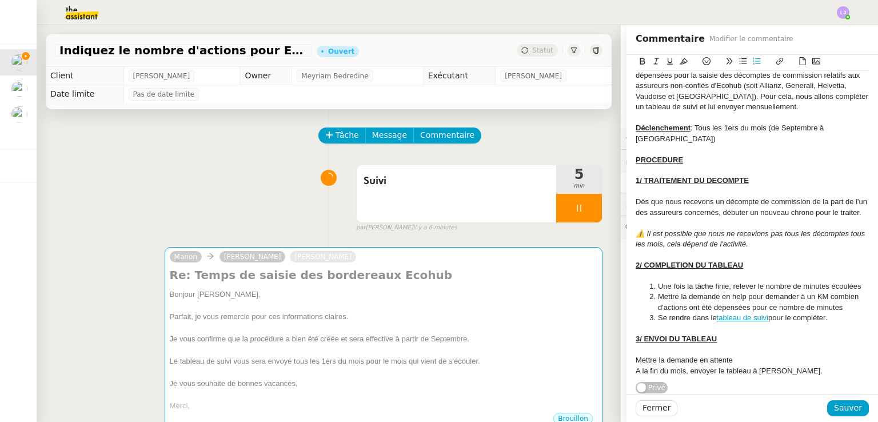
click at [729, 355] on div "Mettre la demande en attente" at bounding box center [751, 360] width 233 height 10
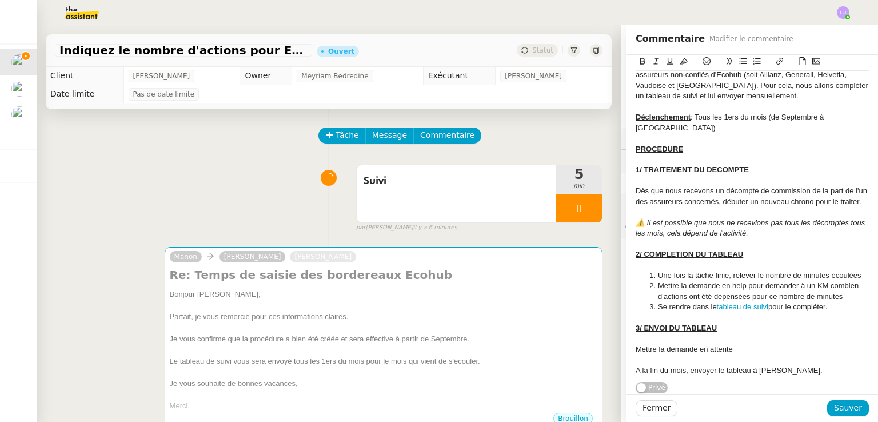
click at [729, 354] on div "Mettre la demande en attente" at bounding box center [751, 349] width 233 height 10
click at [729, 354] on div "Mettre la demande en attente jusqu'à la fin du" at bounding box center [751, 349] width 233 height 10
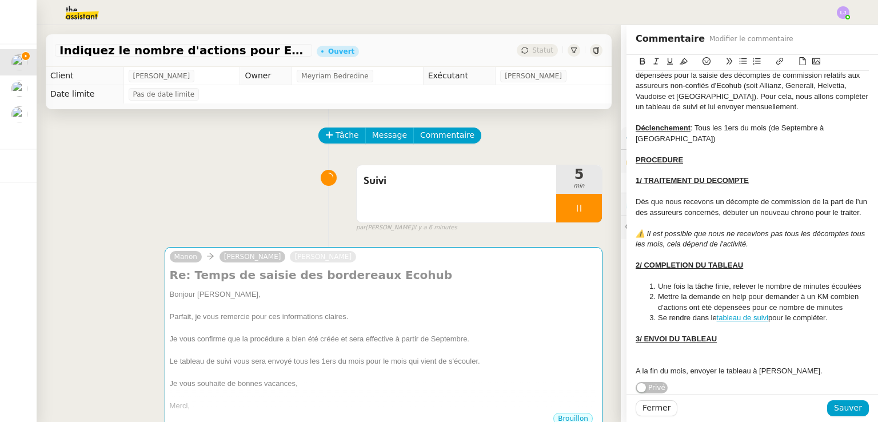
scroll to position [101, 0]
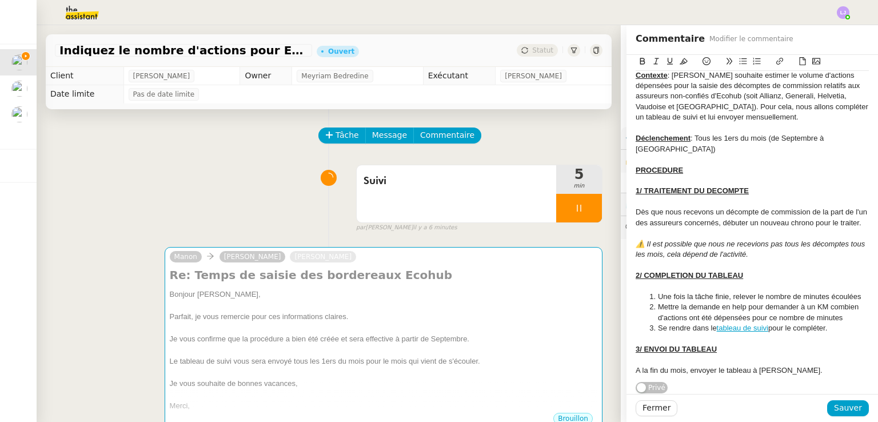
click at [730, 165] on div "PROCEDURE" at bounding box center [751, 170] width 233 height 10
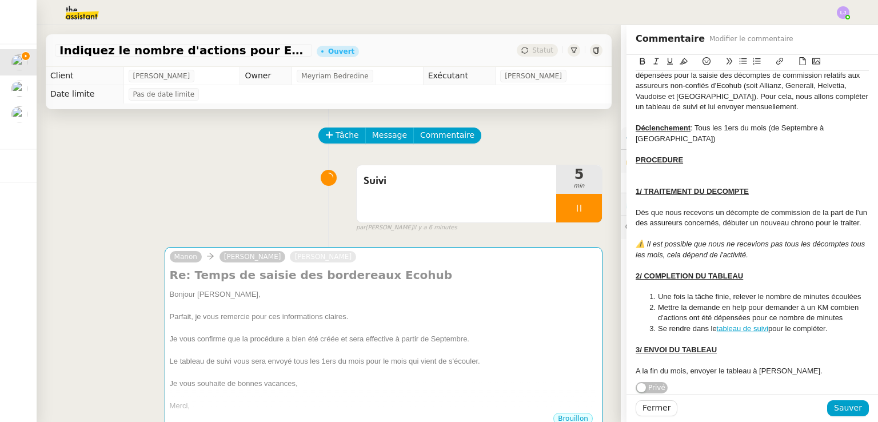
scroll to position [107, 0]
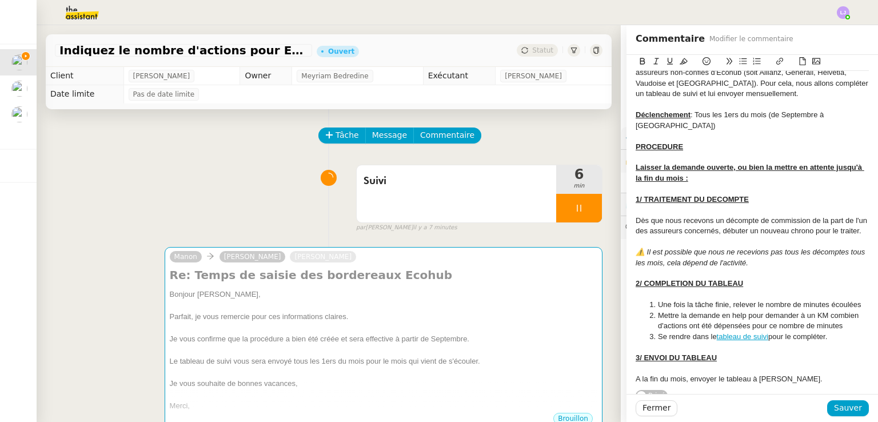
drag, startPoint x: 686, startPoint y: 177, endPoint x: 620, endPoint y: 167, distance: 67.1
click at [626, 167] on div "HELP créa procédure : Suivi saisie décomptes non-confiés Ecohub récurrence : to…" at bounding box center [751, 174] width 251 height 454
click at [710, 172] on div "Laisser la demande ouverte, ou bien la mettre en attente jusqu'à la fin du mois…" at bounding box center [751, 172] width 233 height 21
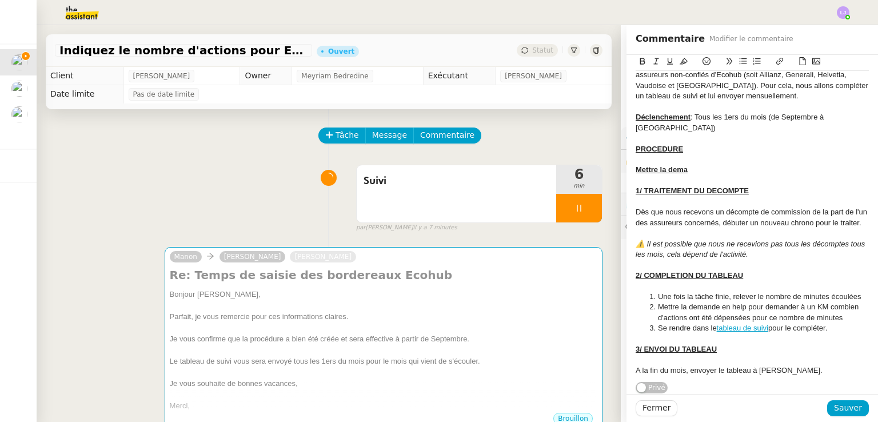
click at [698, 167] on div "Mettre la dema" at bounding box center [751, 170] width 233 height 10
click at [695, 171] on div "Mettre la dema" at bounding box center [751, 170] width 233 height 10
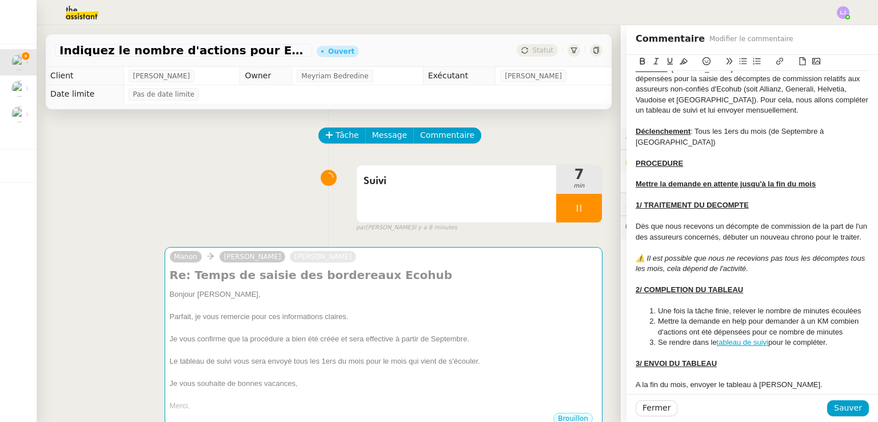
scroll to position [122, 0]
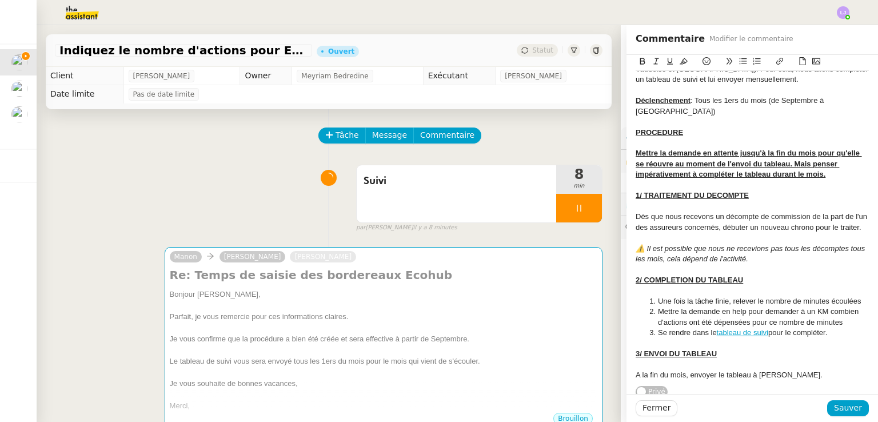
click at [786, 167] on div "Mettre la demande en attente jusqu'à la fin du mois pour qu'elle se réouvre au …" at bounding box center [751, 163] width 233 height 31
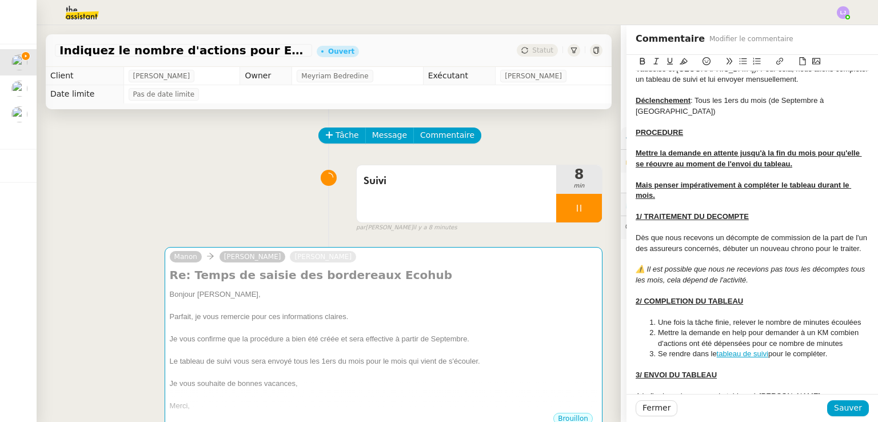
click at [649, 181] on u "﻿ Mais penser impérativement à compléter le tableau durant le mois." at bounding box center [742, 190] width 215 height 19
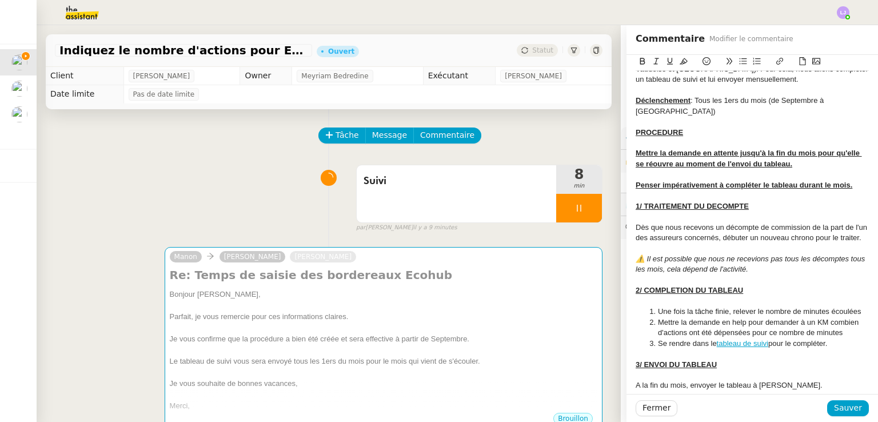
click at [832, 186] on u "Penser impérativement à compléter le tableau durant le mois." at bounding box center [743, 185] width 217 height 9
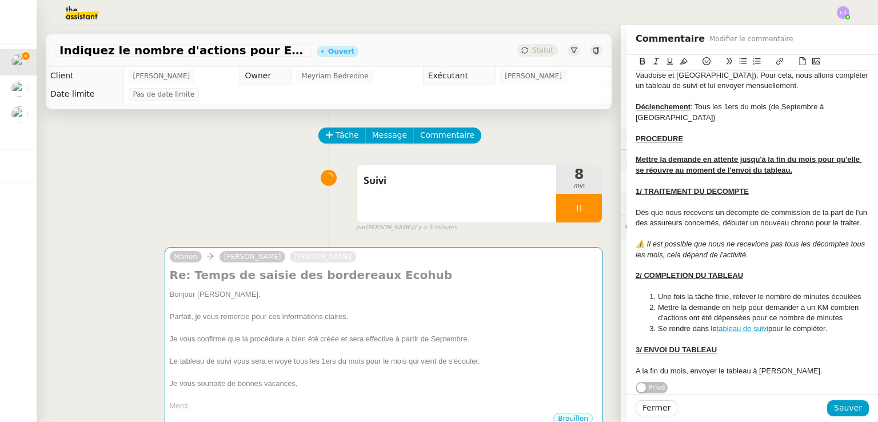
scroll to position [133, 0]
click at [849, 410] on span "Sauver" at bounding box center [848, 407] width 28 height 13
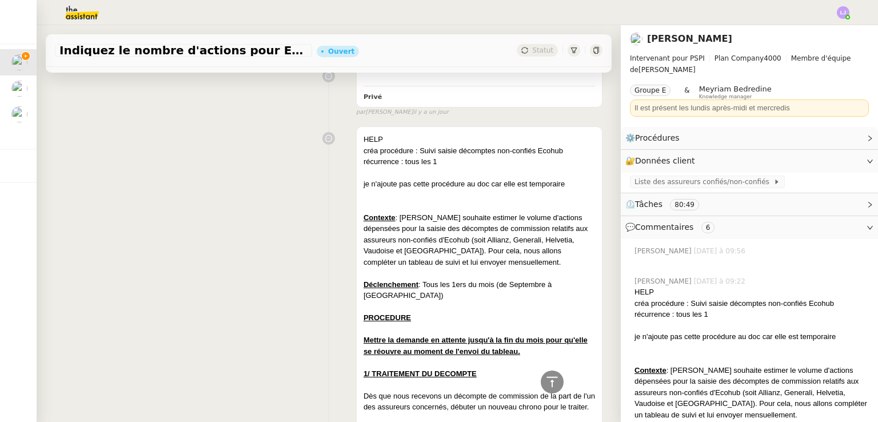
scroll to position [1734, 0]
click at [477, 253] on div "Contexte : [PERSON_NAME] souhaite estimer le volume d'actions dépensées pour la…" at bounding box center [478, 239] width 231 height 56
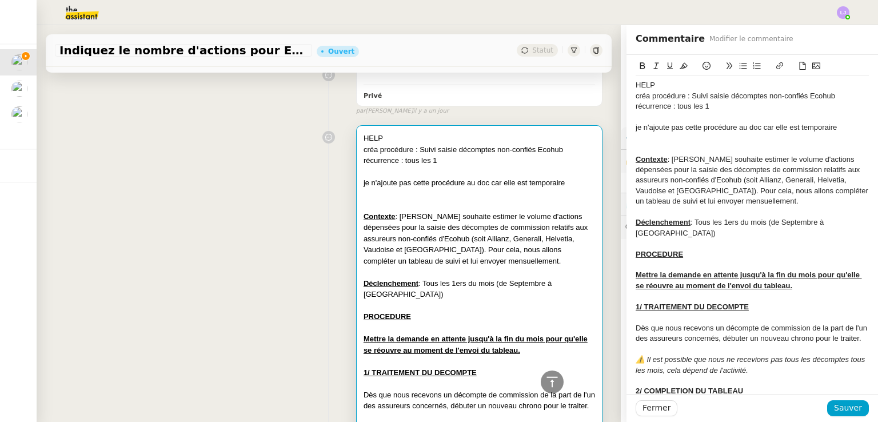
click at [103, 331] on div "HELP créa procédure : Suivi saisie décomptes non-confiés Ecohub récurrence : to…" at bounding box center [328, 368] width 547 height 496
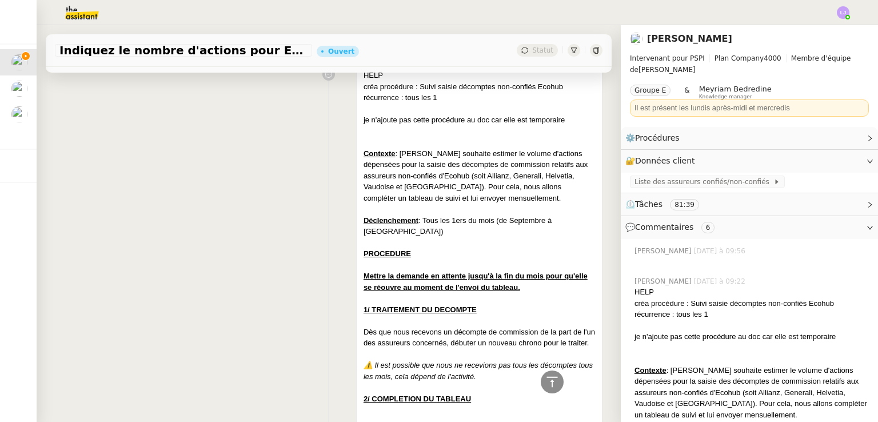
scroll to position [1796, 0]
click at [237, 29] on div "Indiquez le nombre d'actions pour Ecohub Ouvert Statut" at bounding box center [329, 46] width 584 height 42
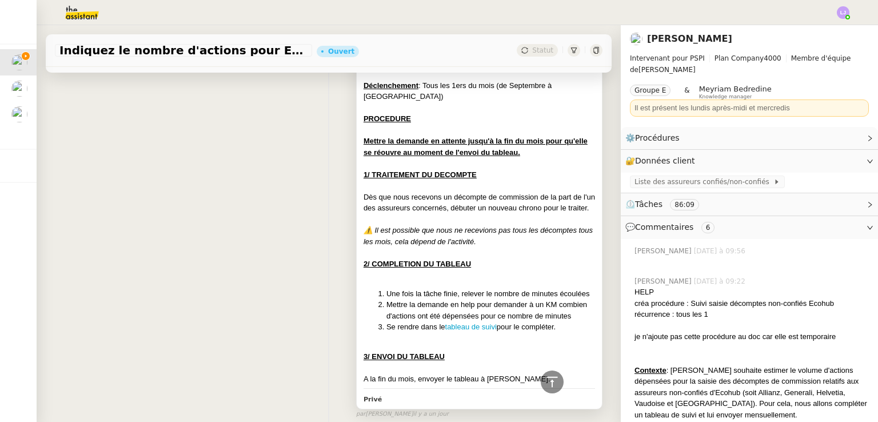
scroll to position [1931, 0]
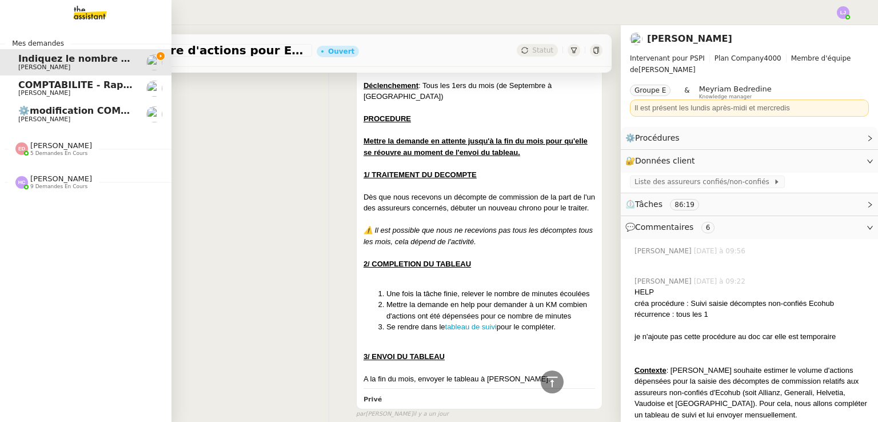
click at [59, 89] on span "COMPTABILITE - Rapprochement bancaire - 24 juillet 2025" at bounding box center [167, 84] width 299 height 11
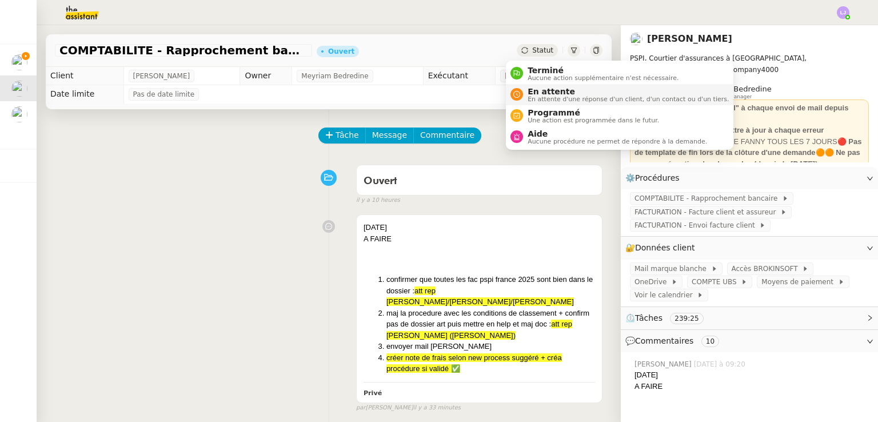
click at [530, 87] on span "En attente" at bounding box center [627, 91] width 201 height 9
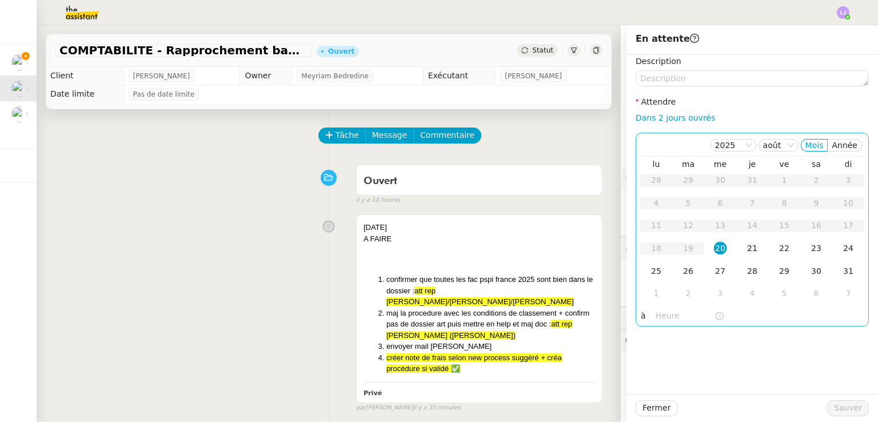
click at [736, 244] on td "21" at bounding box center [752, 248] width 32 height 23
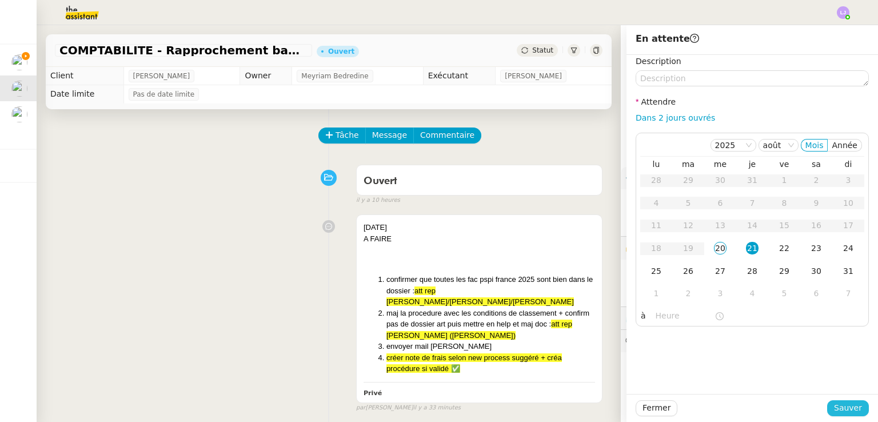
click at [837, 411] on span "Sauver" at bounding box center [848, 407] width 28 height 13
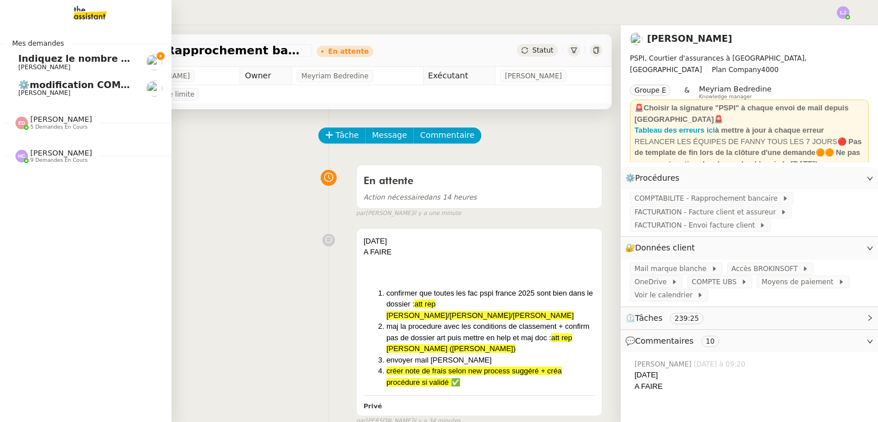
click at [29, 57] on span "Indiquez le nombre d'actions pour Ecohub" at bounding box center [126, 58] width 217 height 11
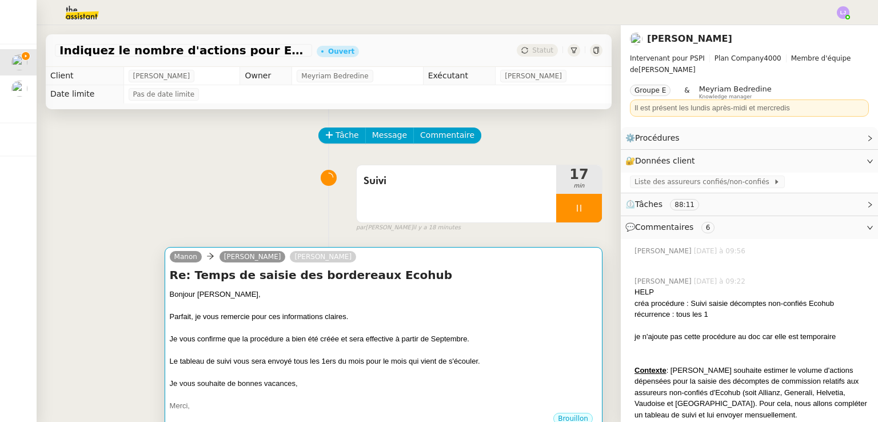
click at [394, 353] on div at bounding box center [383, 350] width 427 height 11
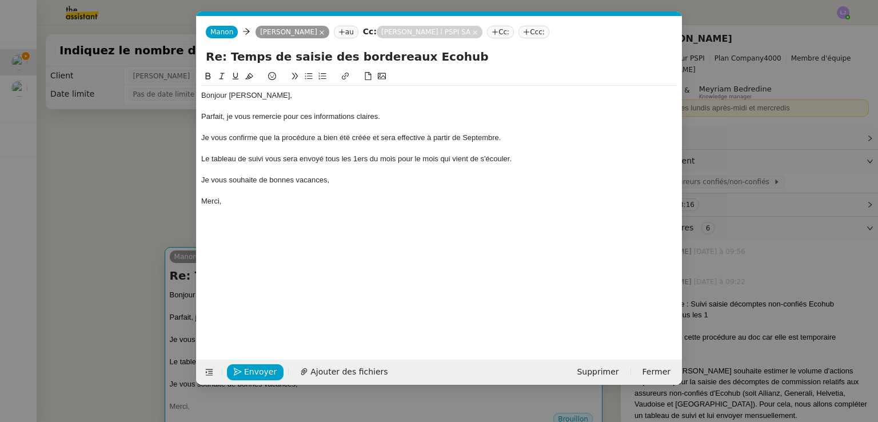
scroll to position [0, 24]
drag, startPoint x: 323, startPoint y: 157, endPoint x: 519, endPoint y: 155, distance: 196.6
click at [519, 155] on div "Le tableau de suivi vous sera envoyé tous les 1ers du mois pour le mois qui vie…" at bounding box center [439, 159] width 476 height 10
click at [510, 139] on div "Je vous confirme que la procédure a bien été créée et sera effective à partir d…" at bounding box center [439, 138] width 476 height 10
click at [254, 373] on span "Envoyer" at bounding box center [260, 371] width 33 height 13
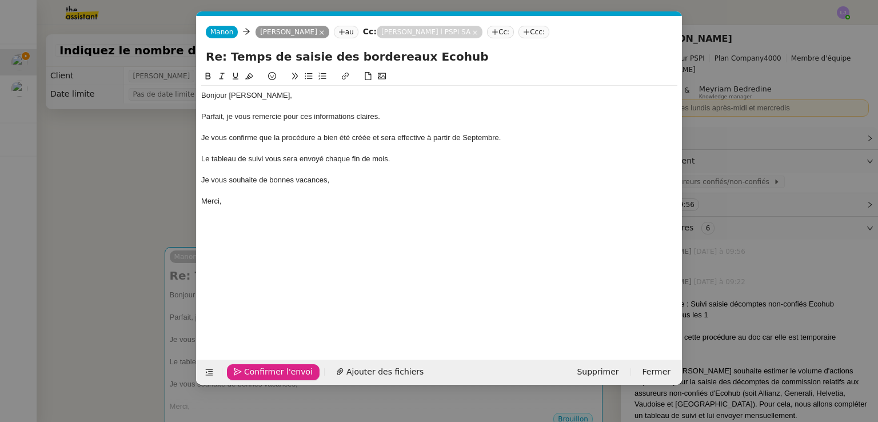
click at [254, 373] on span "Confirmer l'envoi" at bounding box center [278, 371] width 69 height 13
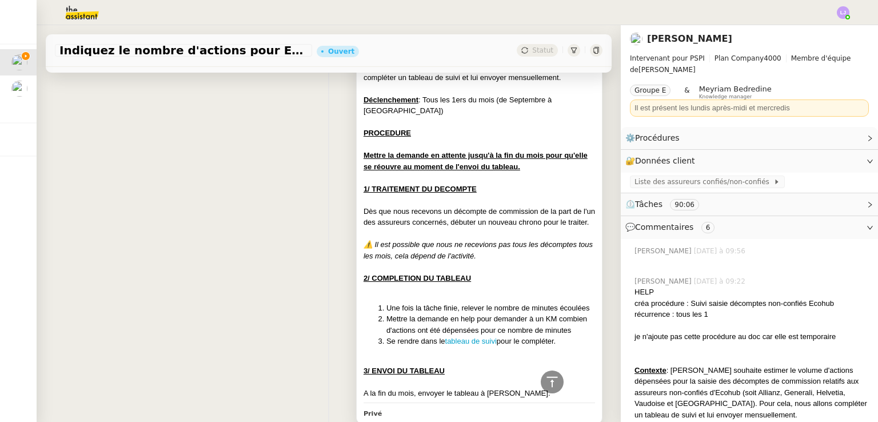
scroll to position [1238, 0]
click at [390, 336] on li "Mettre la demande en help pour demander à un KM combien d'actions ont été dépen…" at bounding box center [490, 325] width 209 height 22
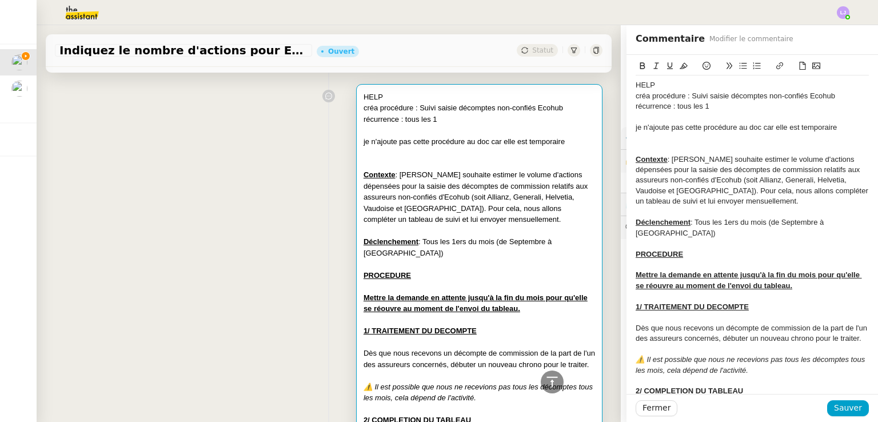
scroll to position [1125, 0]
click at [648, 410] on span "Fermer" at bounding box center [656, 407] width 28 height 13
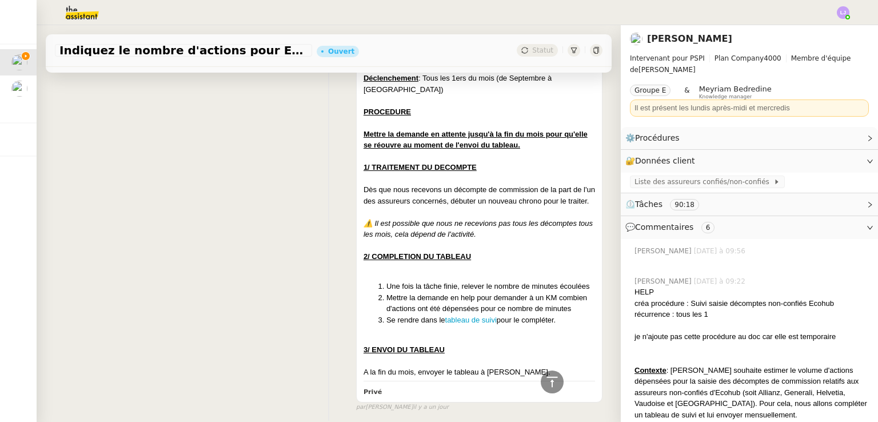
scroll to position [1310, 0]
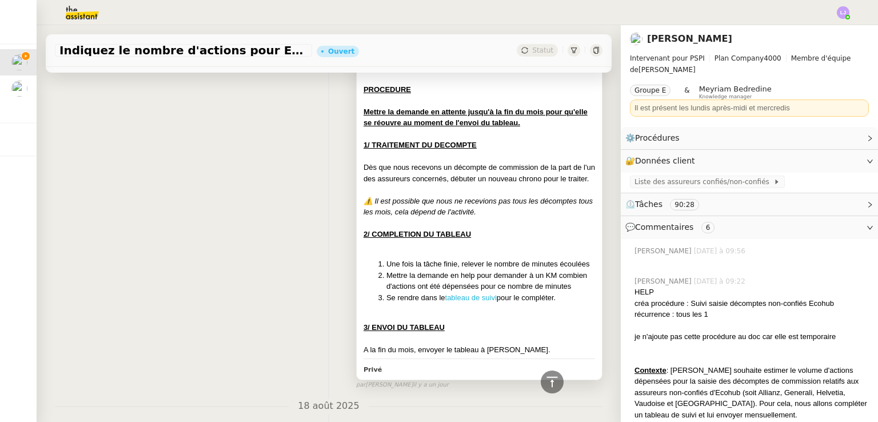
click at [471, 302] on link "tableau de suivi" at bounding box center [470, 297] width 51 height 9
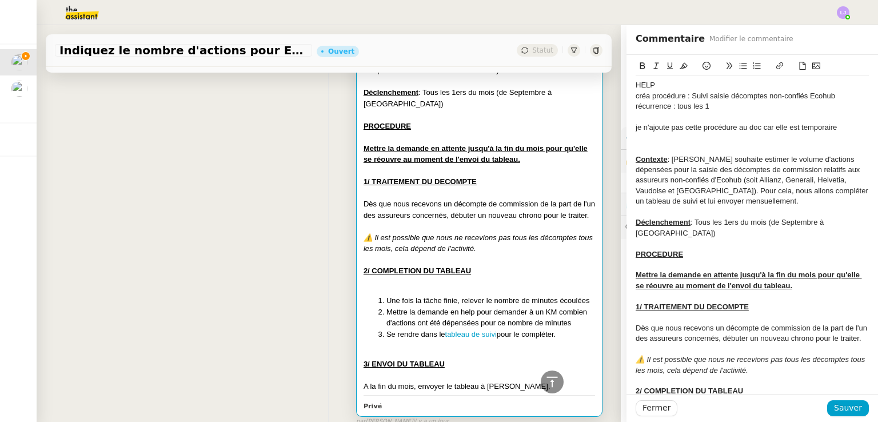
scroll to position [1273, 0]
click at [642, 409] on span "Fermer" at bounding box center [656, 407] width 28 height 13
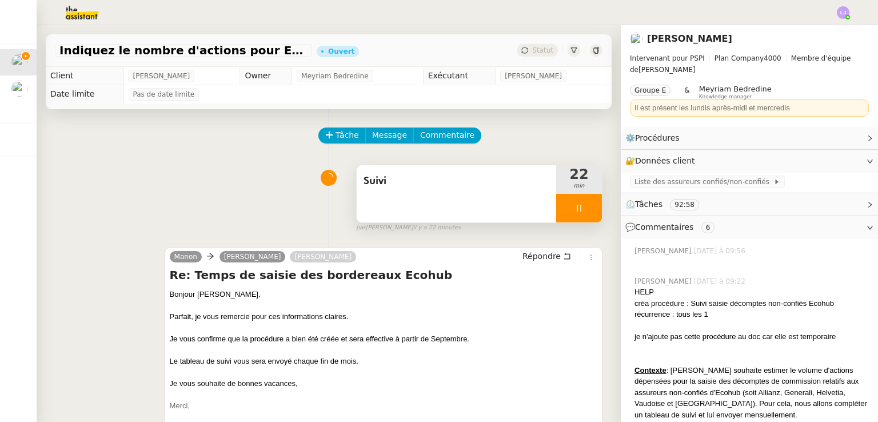
click at [482, 177] on span "Suivi" at bounding box center [456, 181] width 186 height 17
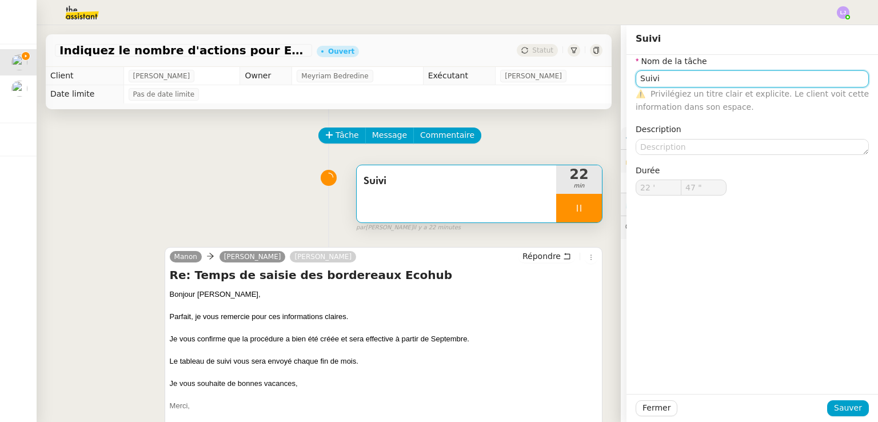
click at [669, 74] on input "Suivi" at bounding box center [751, 78] width 233 height 17
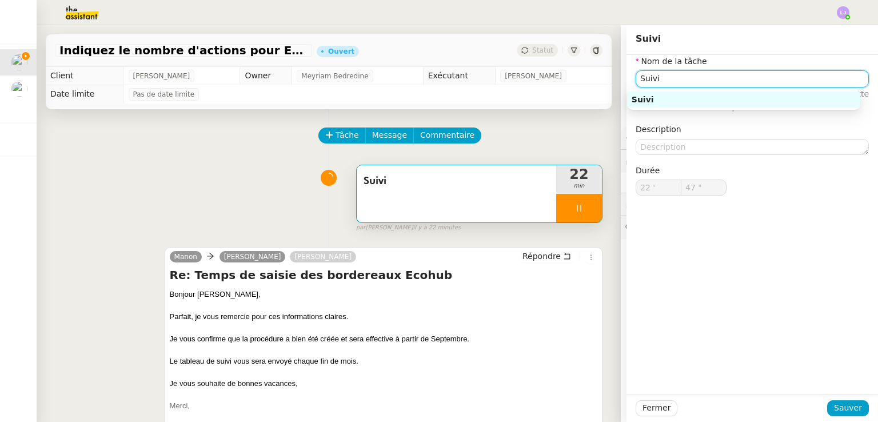
click at [669, 74] on input "Suivi" at bounding box center [751, 78] width 233 height 17
type input "48 ""
type input "Modifica"
type input "49 ""
type input "Modifications"
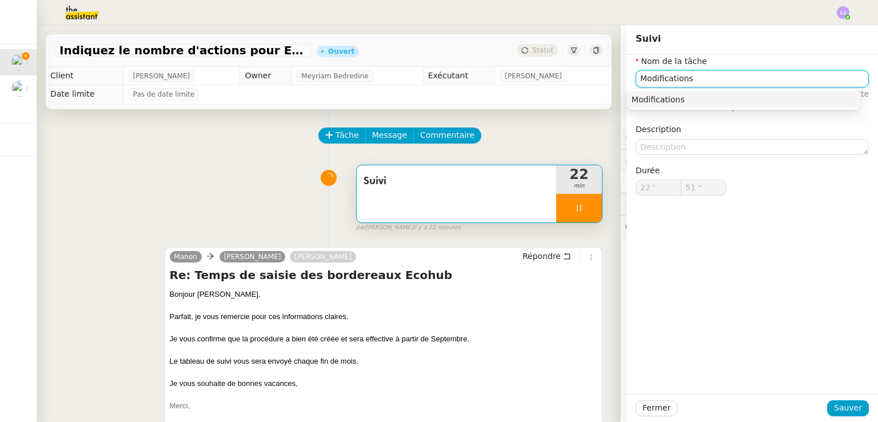
type input "52 ""
type input "Modifications et trans"
type input "53 ""
type input "Modifications et transmission"
type input "55 ""
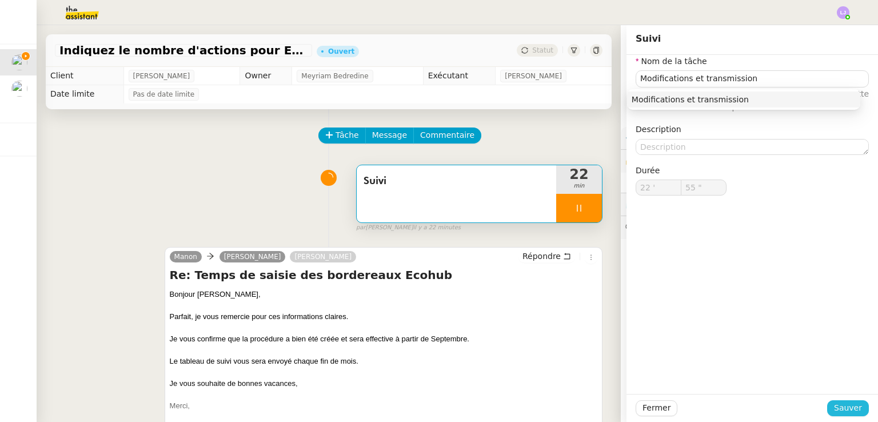
click at [834, 410] on span "Sauver" at bounding box center [848, 407] width 28 height 13
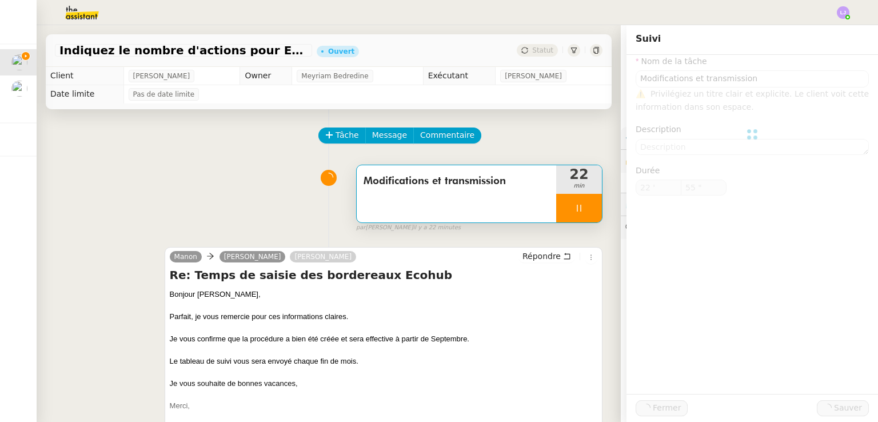
type input "Modifications et transmission"
type input "22 '"
type input "56 ""
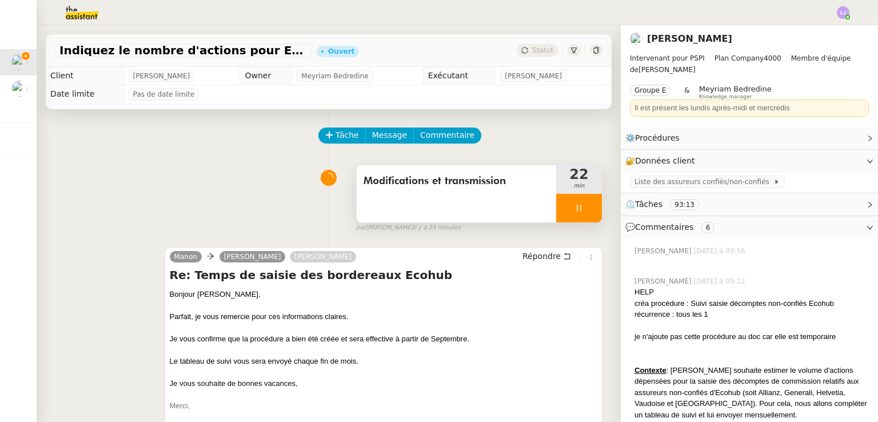
click at [578, 209] on div at bounding box center [579, 208] width 46 height 29
click at [586, 209] on icon at bounding box center [590, 207] width 9 height 9
click at [556, 222] on button at bounding box center [579, 208] width 46 height 29
click at [556, 222] on div at bounding box center [567, 208] width 23 height 29
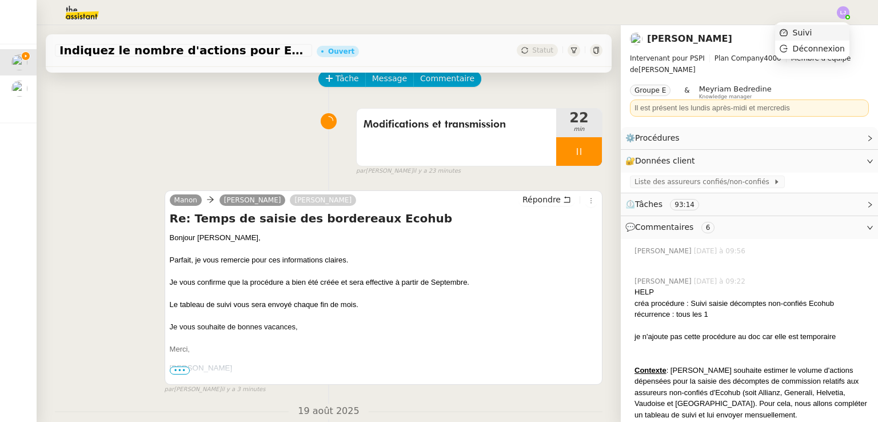
click at [835, 29] on li "Suivi" at bounding box center [812, 33] width 74 height 16
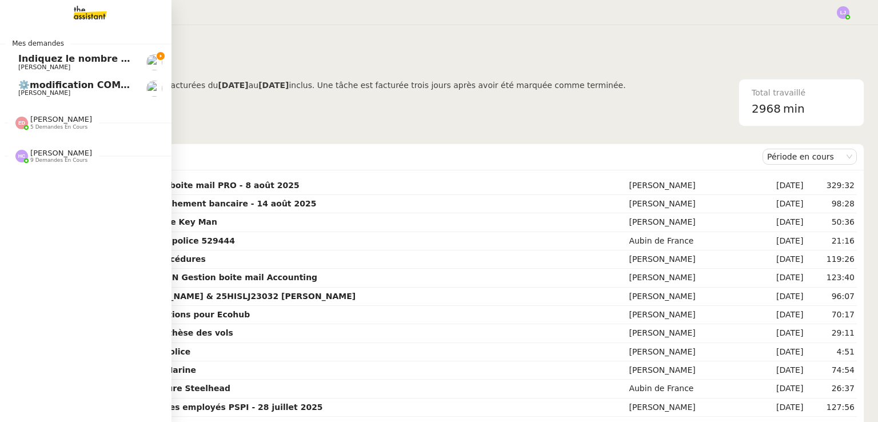
click at [67, 86] on span "⚙️modification COMPTABILITE - Relances factures impayées (factures ouvertes)" at bounding box center [223, 84] width 411 height 11
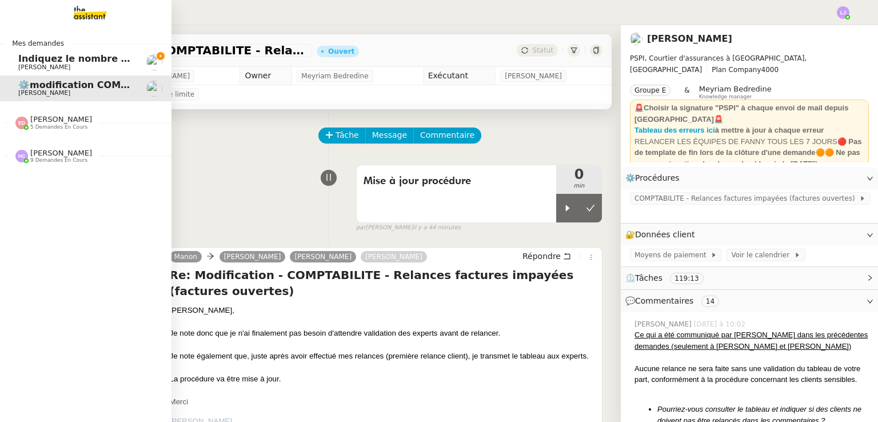
click at [135, 55] on link "Indiquez le nombre d'actions pour Ecohub [PERSON_NAME]" at bounding box center [85, 62] width 171 height 26
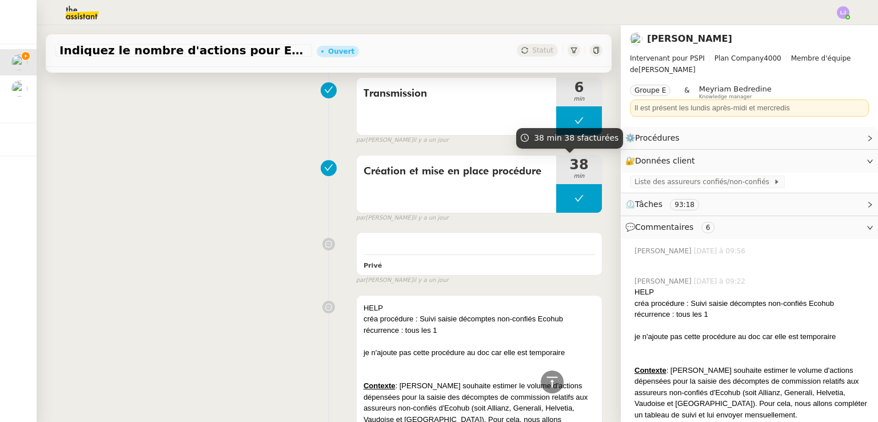
scroll to position [1128, 0]
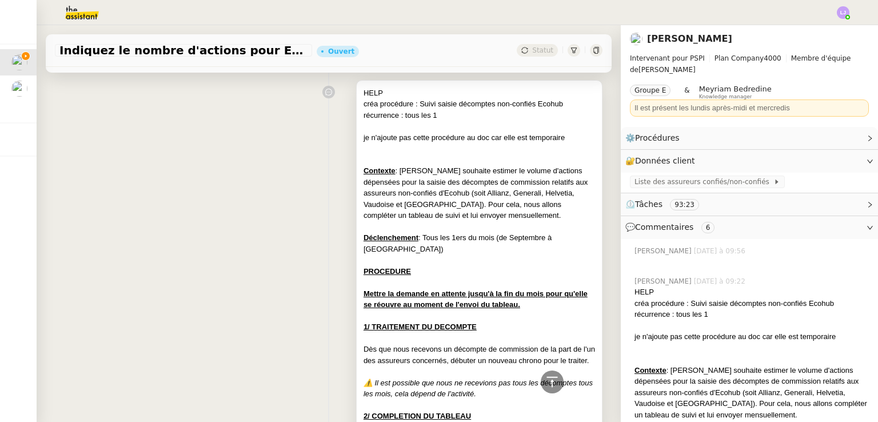
click at [531, 236] on div "Déclenchement : Tous les 1ers du mois (de Septembre à [GEOGRAPHIC_DATA])" at bounding box center [478, 243] width 231 height 22
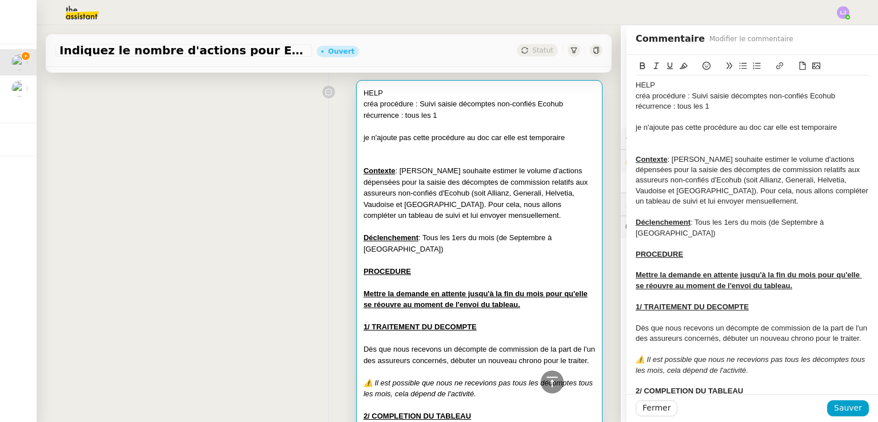
click at [635, 89] on div "HELP" at bounding box center [751, 85] width 233 height 10
click at [655, 407] on span "Fermer" at bounding box center [656, 407] width 28 height 13
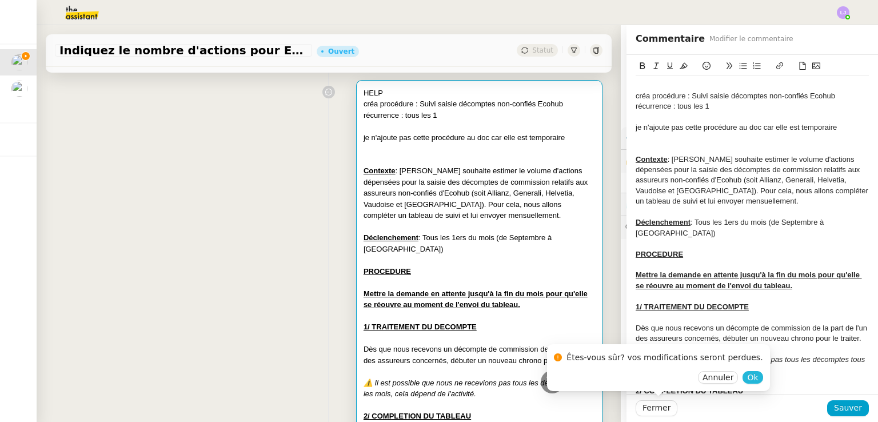
click at [747, 376] on span "Ok" at bounding box center [752, 376] width 11 height 11
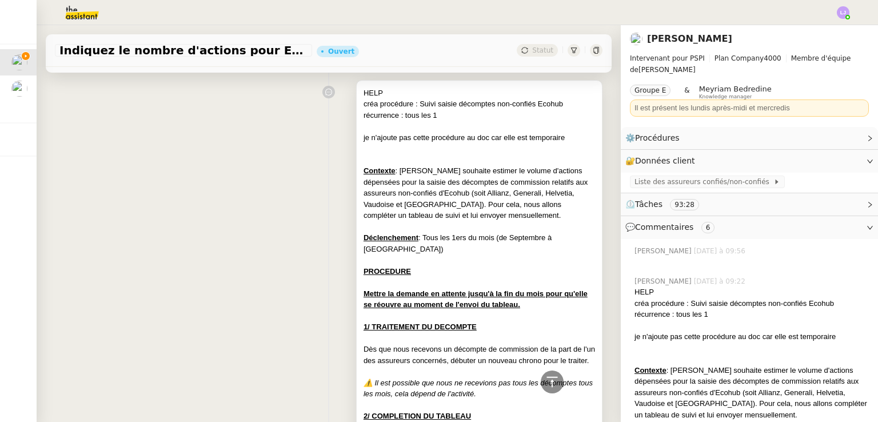
scroll to position [1352, 0]
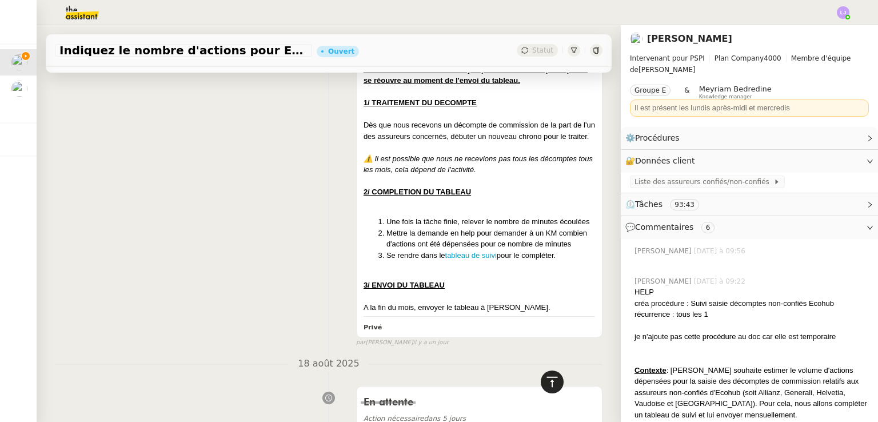
click at [550, 374] on div at bounding box center [552, 381] width 23 height 23
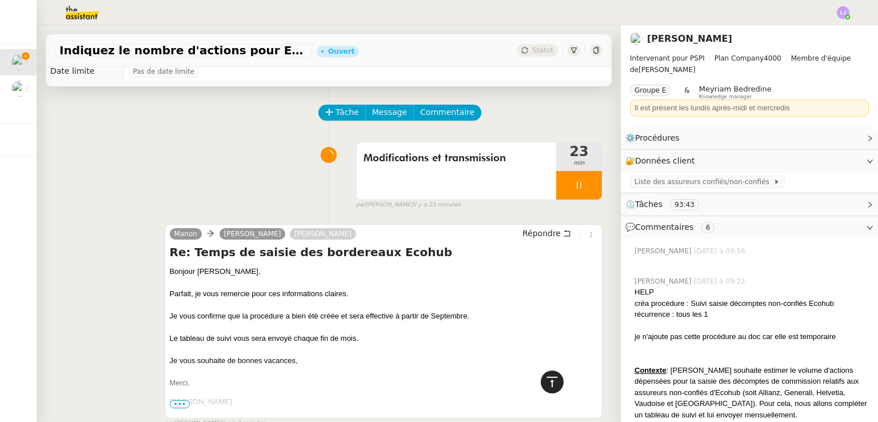
scroll to position [0, 0]
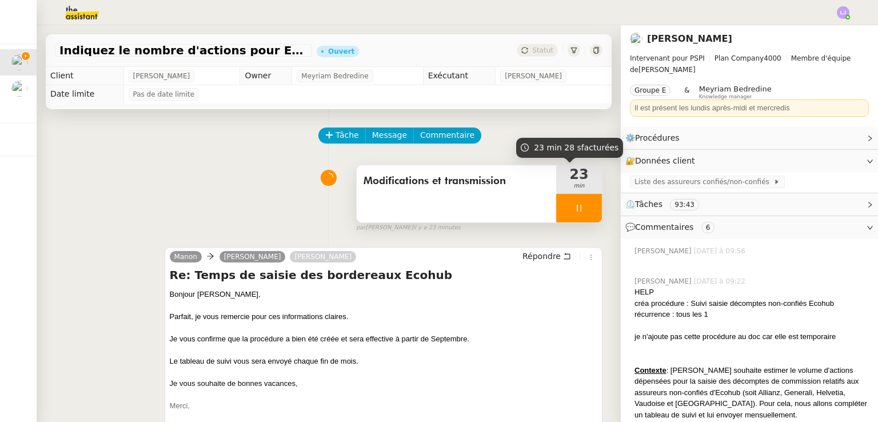
click at [586, 202] on div at bounding box center [579, 208] width 46 height 29
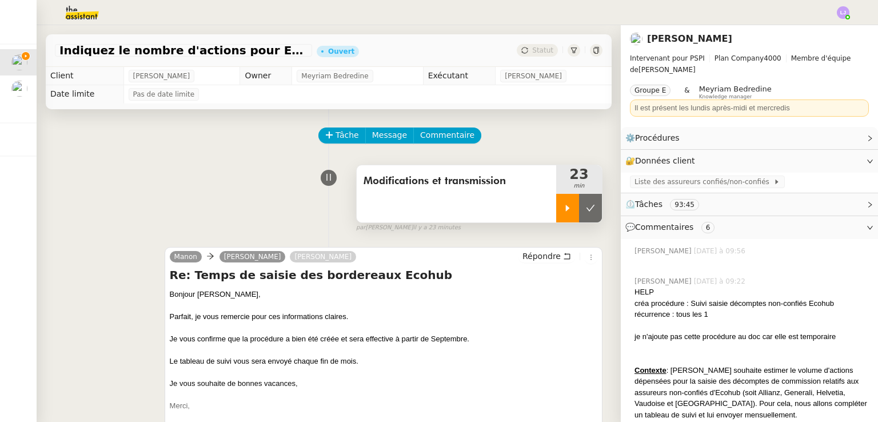
click at [586, 202] on button at bounding box center [590, 208] width 23 height 29
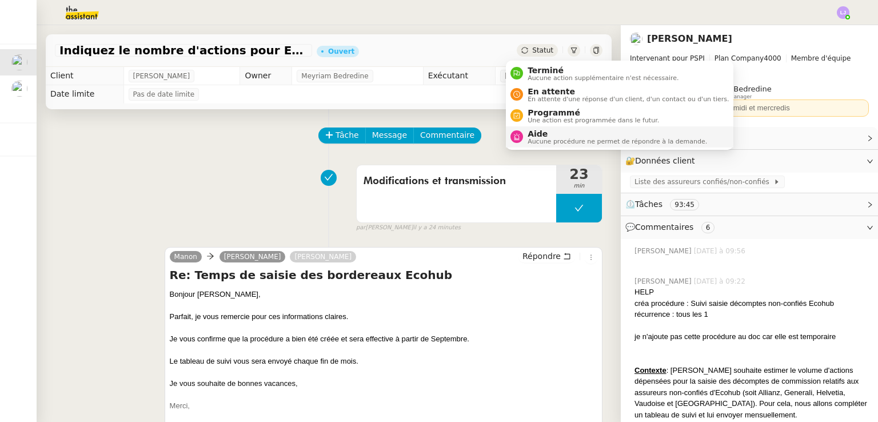
click at [565, 133] on span "Aide" at bounding box center [616, 133] width 179 height 9
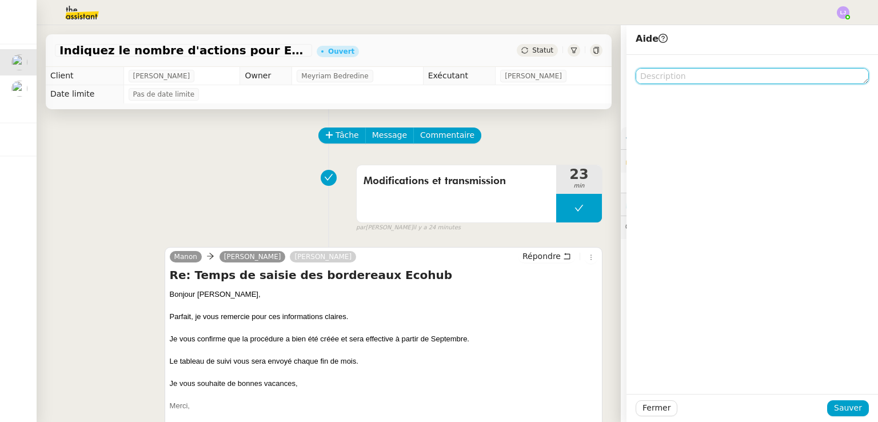
click at [667, 73] on textarea at bounding box center [751, 76] width 233 height 16
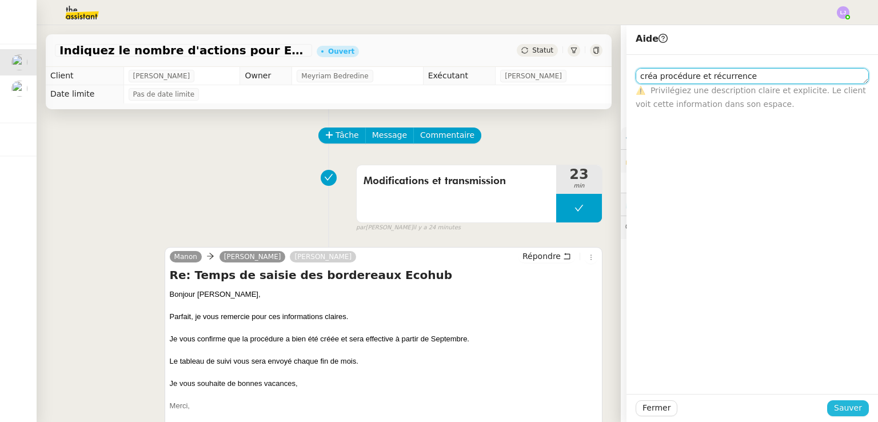
type textarea "créa procédure et récurrence"
click at [838, 405] on span "Sauver" at bounding box center [848, 407] width 28 height 13
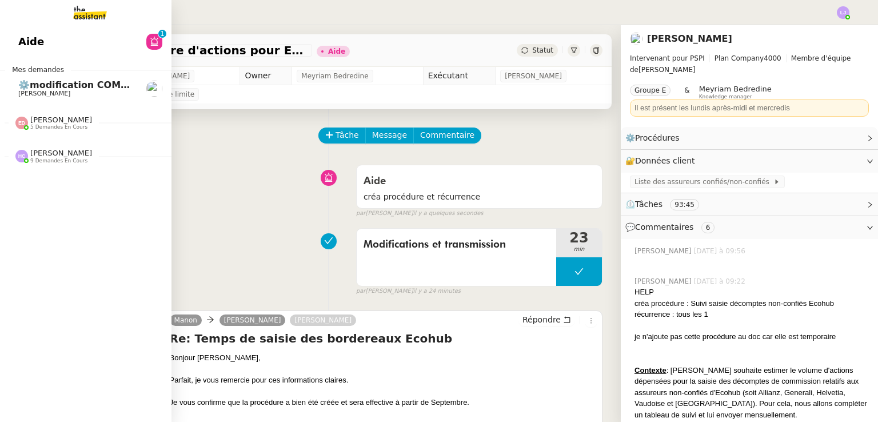
click at [93, 92] on span "[PERSON_NAME]" at bounding box center [75, 93] width 115 height 7
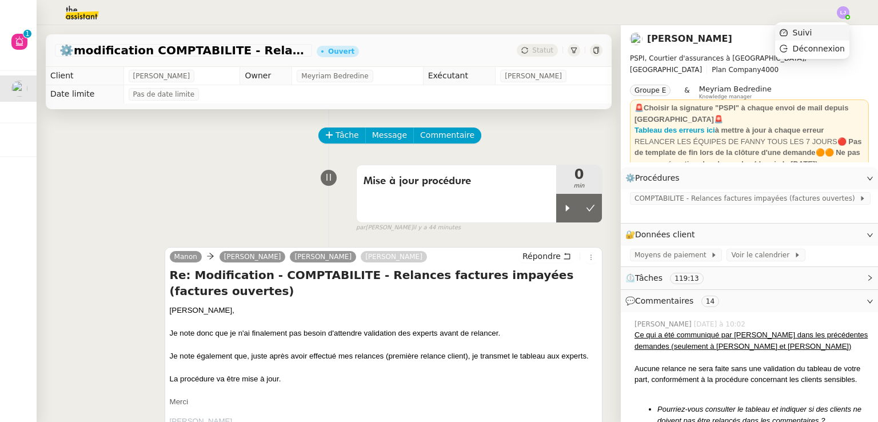
click at [839, 31] on li "Suivi" at bounding box center [812, 33] width 74 height 16
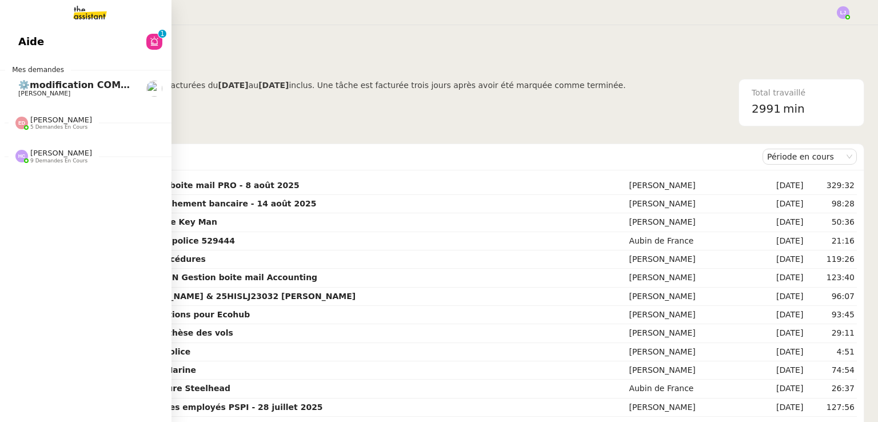
click at [65, 79] on link "⚙️modification COMPTABILITE - Relances factures impayées (factures ouvertes) [P…" at bounding box center [85, 88] width 171 height 26
